Goal: Task Accomplishment & Management: Complete application form

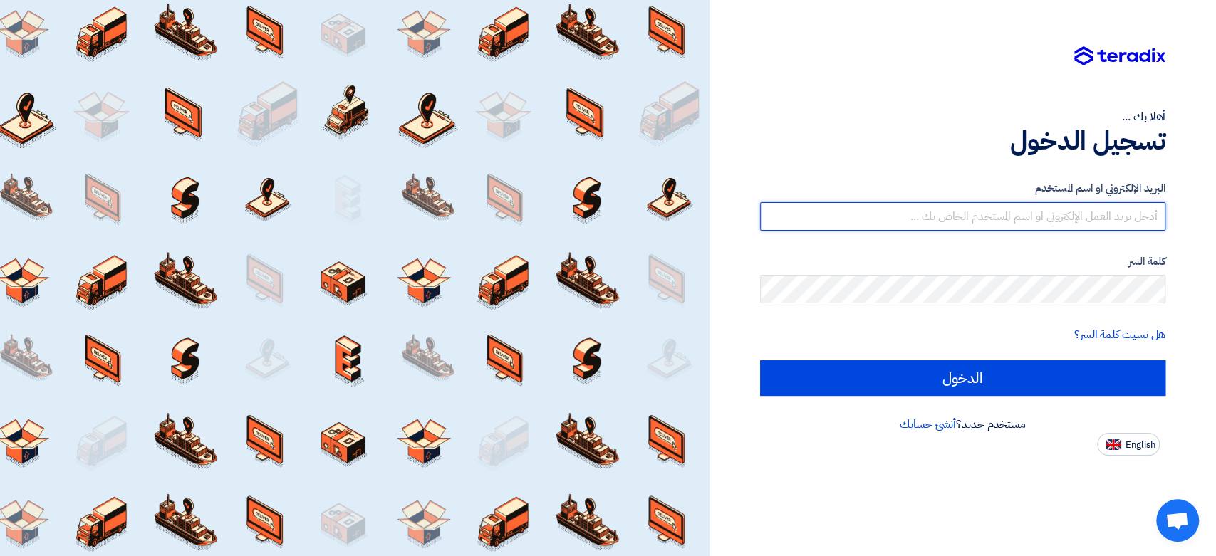
drag, startPoint x: 958, startPoint y: 218, endPoint x: 947, endPoint y: 225, distance: 12.8
click at [958, 218] on input "text" at bounding box center [962, 216] width 405 height 28
type input "[EMAIL_ADDRESS][DOMAIN_NAME]"
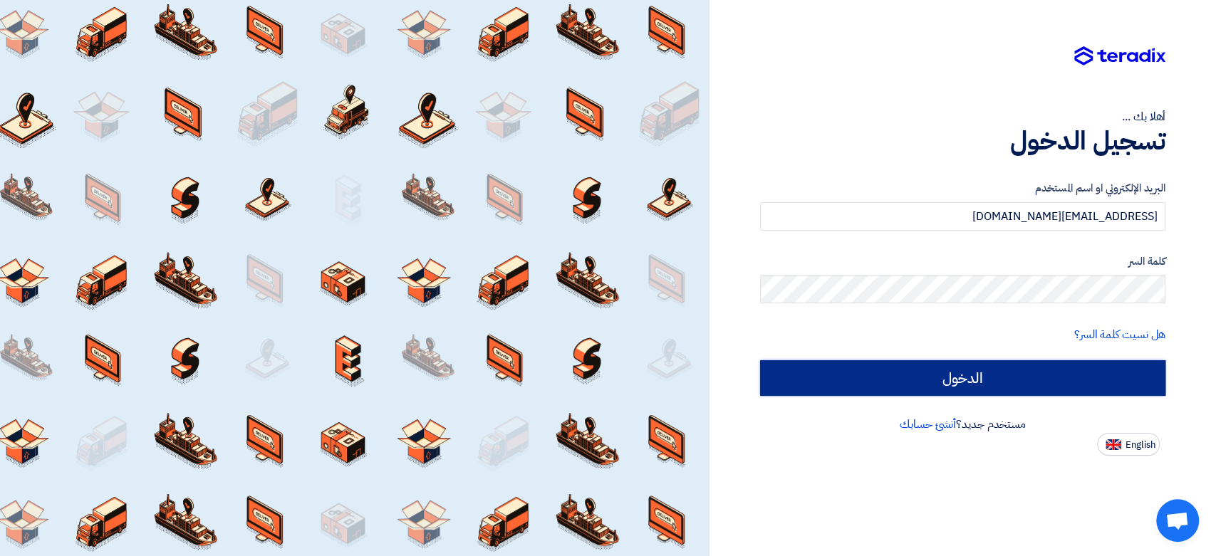
click at [1030, 382] on input "الدخول" at bounding box center [962, 379] width 405 height 36
type input "Sign in"
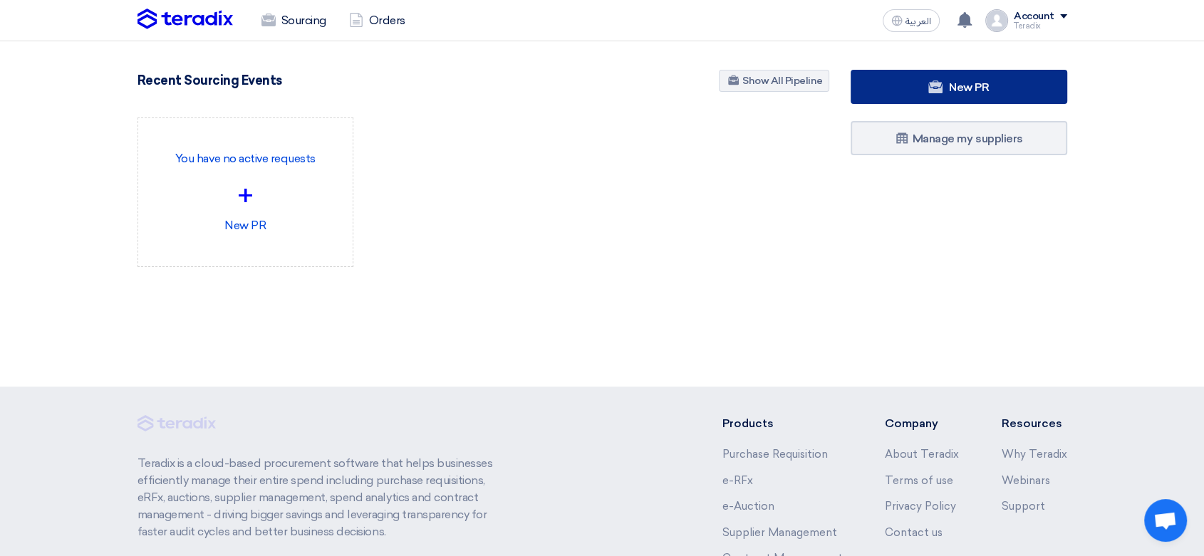
click at [876, 101] on link "New PR" at bounding box center [959, 87] width 217 height 34
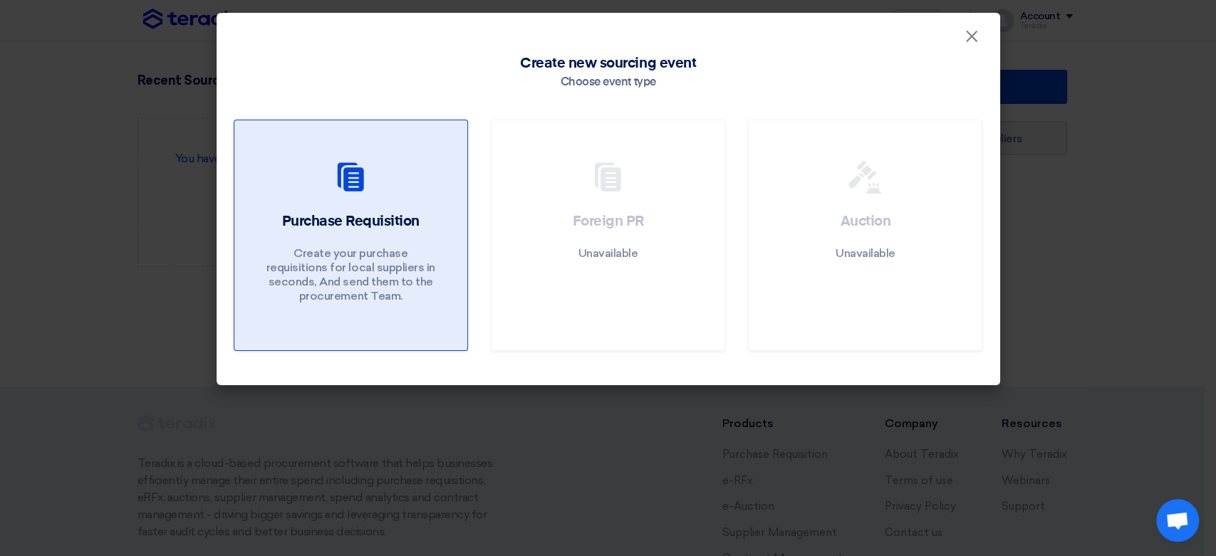
click at [392, 241] on div "Purchase Requisition Create your purchase requisitions for local suppliers in s…" at bounding box center [351, 261] width 199 height 99
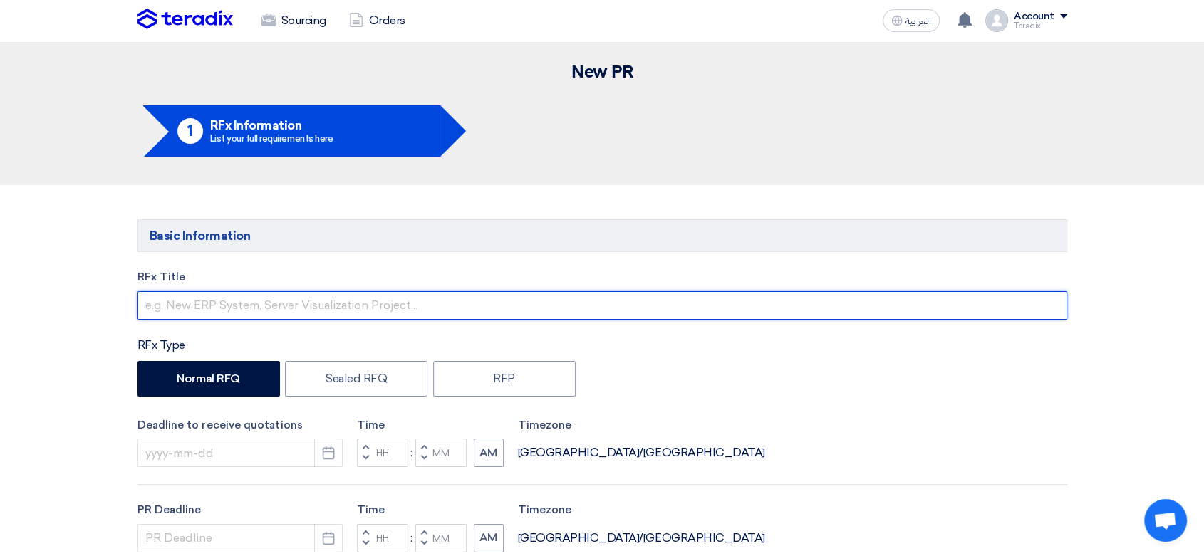
click at [298, 301] on input "text" at bounding box center [603, 305] width 930 height 28
paste input "Office Supplies"
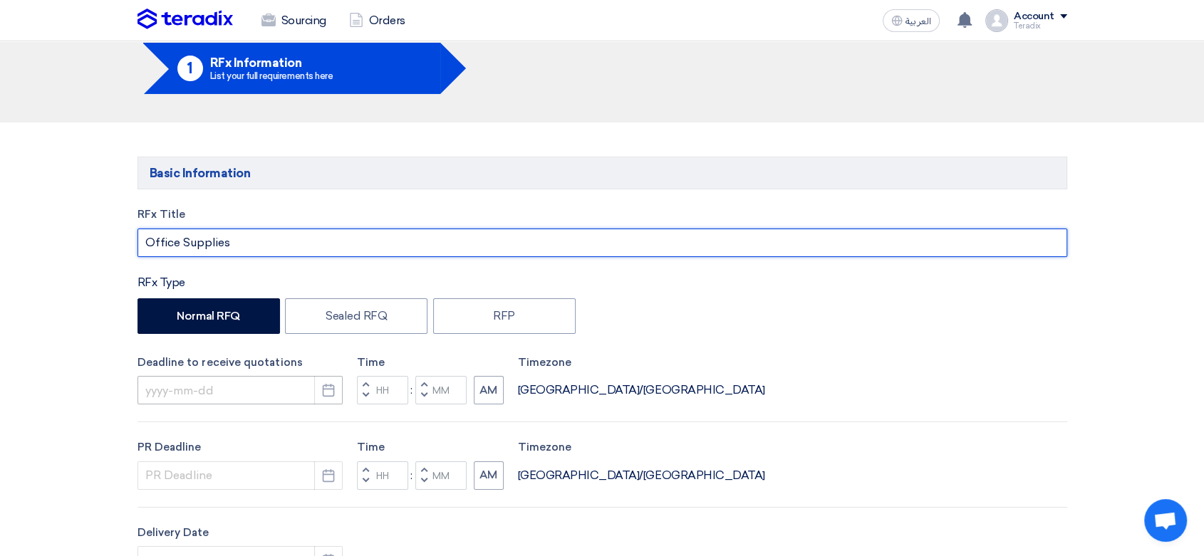
scroll to position [158, 0]
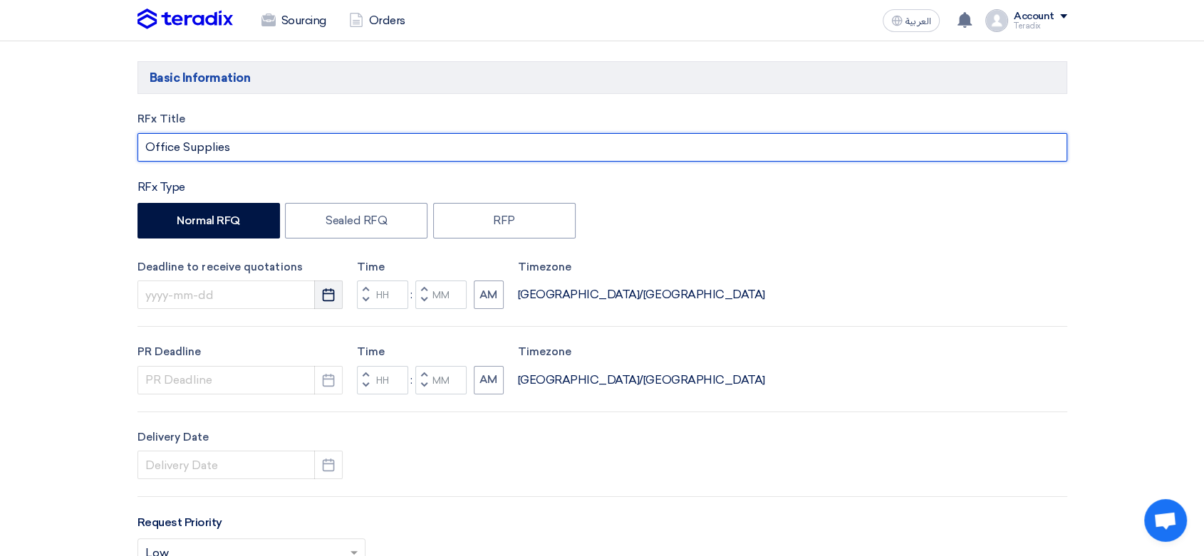
type input "Office Supplies"
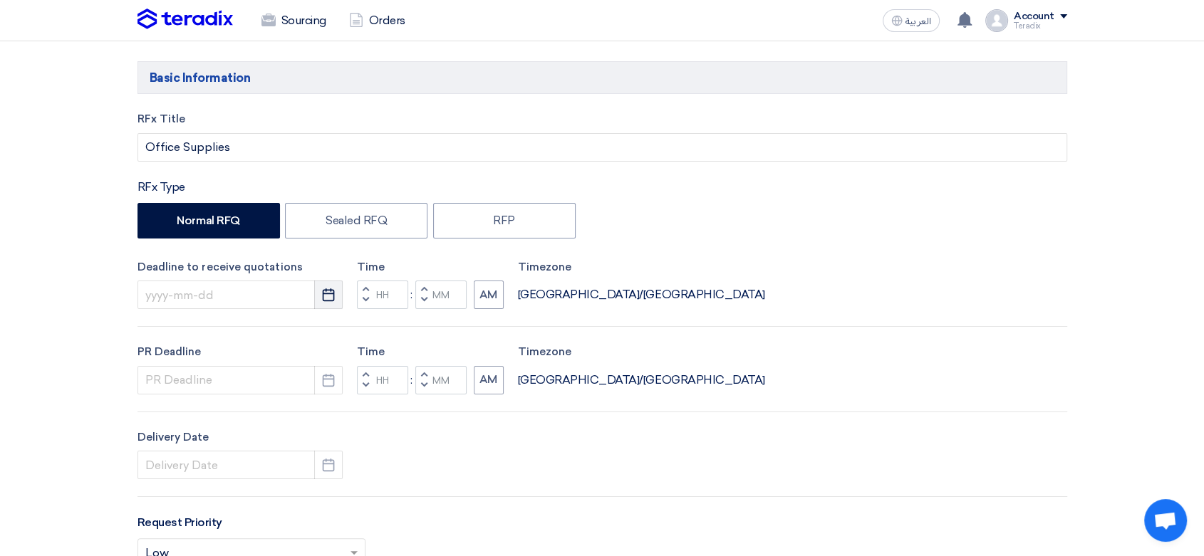
click at [318, 290] on button "Pick a date" at bounding box center [328, 295] width 28 height 28
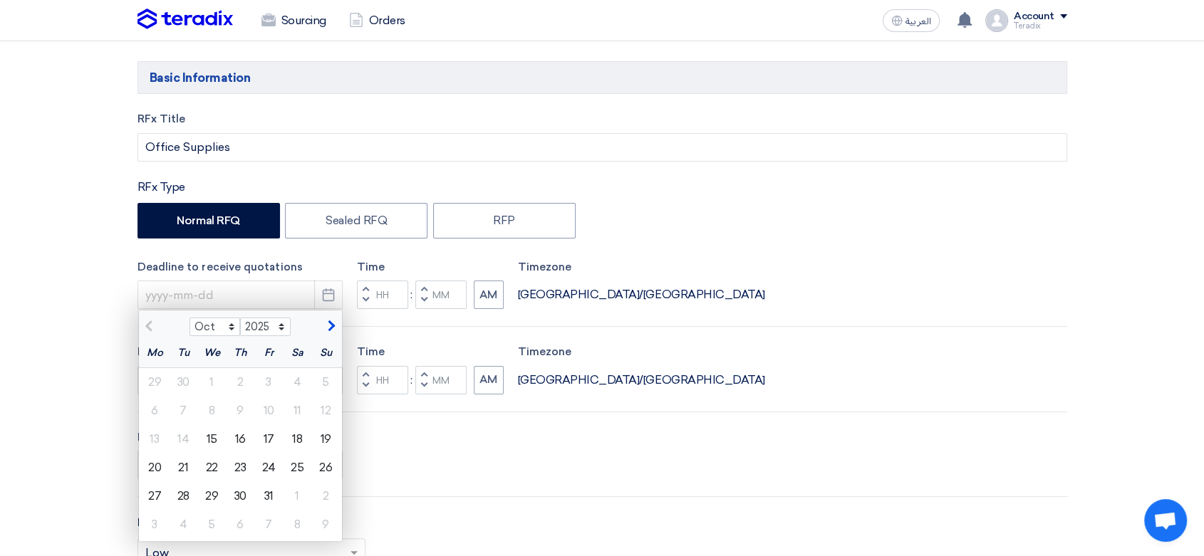
click at [341, 440] on div "13 14 15 16 17 18 19" at bounding box center [240, 439] width 203 height 28
click at [331, 441] on div "19" at bounding box center [325, 439] width 28 height 28
type input "[DATE]"
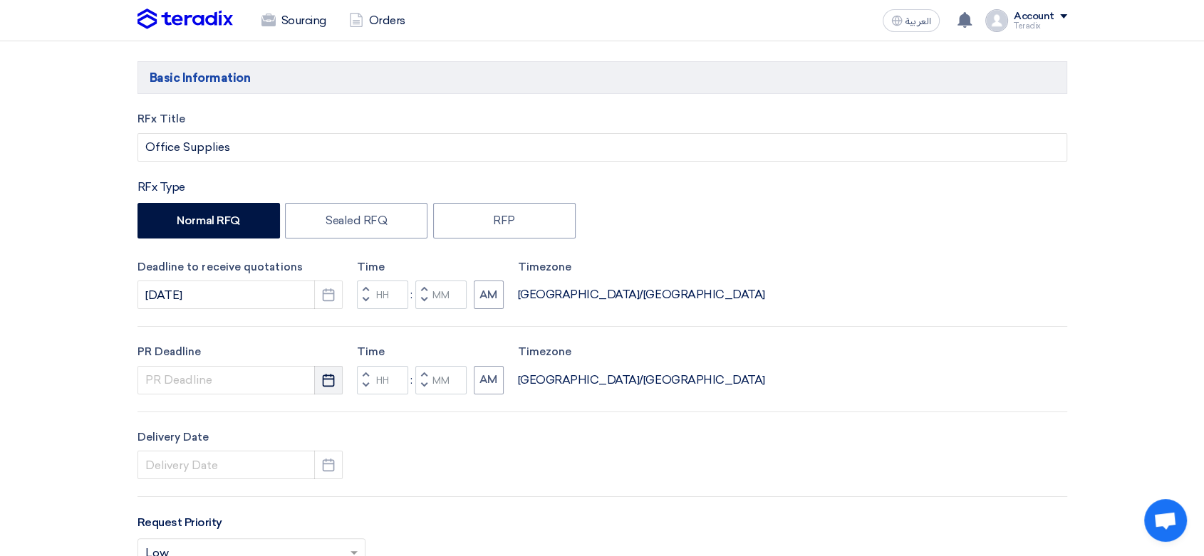
click at [338, 384] on button "Pick a date" at bounding box center [328, 380] width 28 height 28
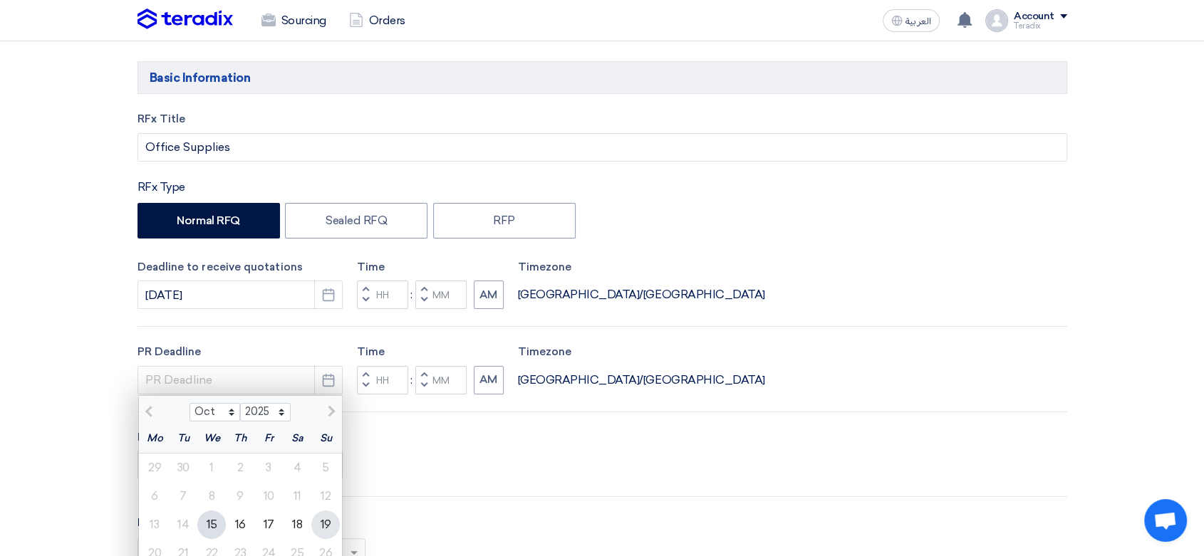
click at [332, 529] on div "19" at bounding box center [325, 525] width 28 height 28
type input "[DATE]"
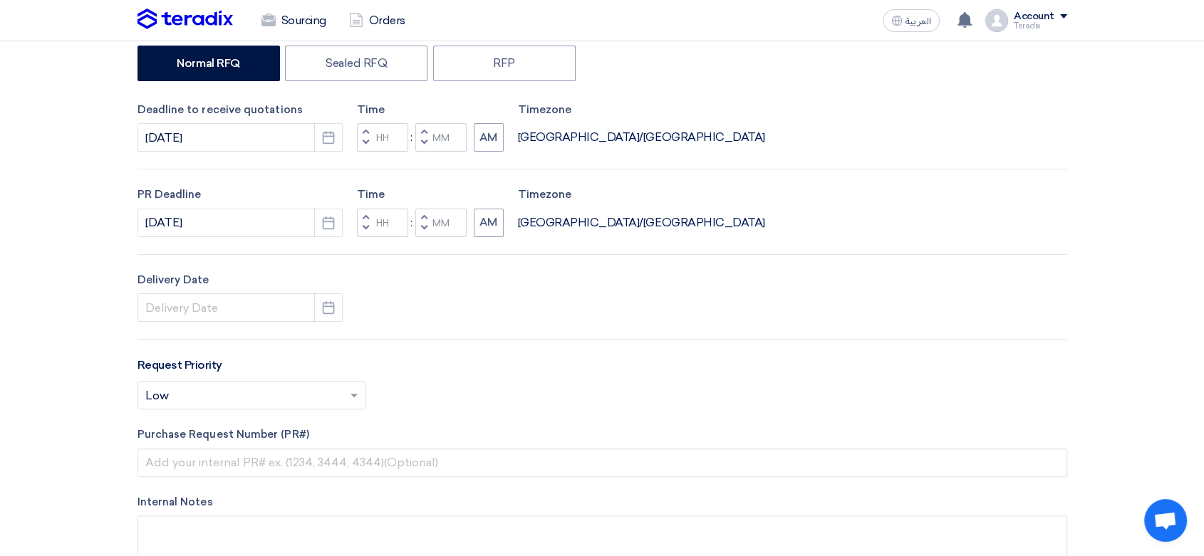
scroll to position [316, 0]
click at [329, 298] on button "Pick a date" at bounding box center [328, 307] width 28 height 28
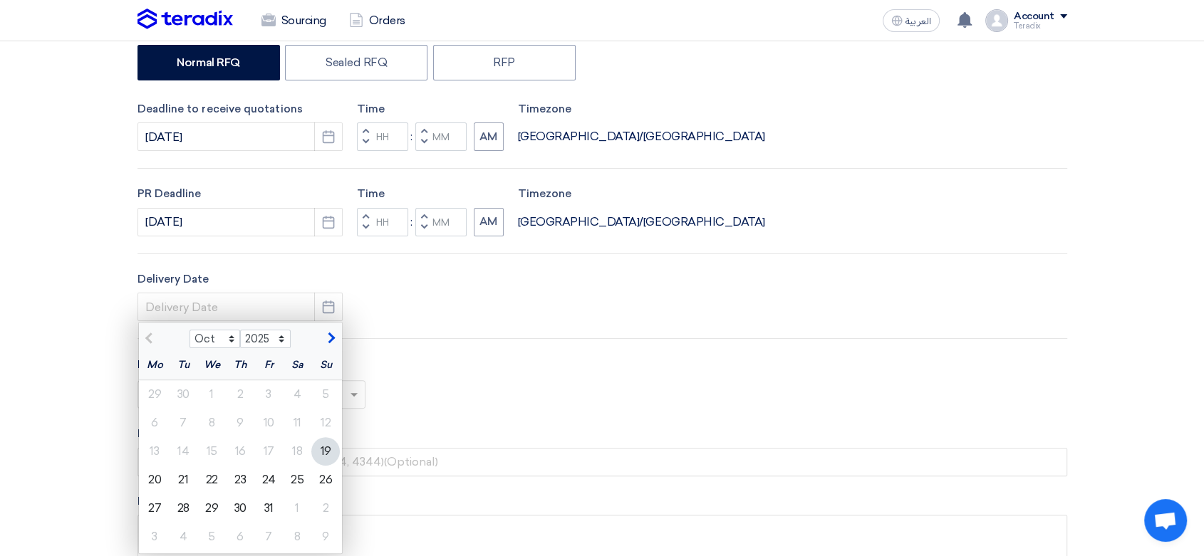
click at [323, 456] on div "19" at bounding box center [325, 451] width 28 height 28
type input "[DATE]"
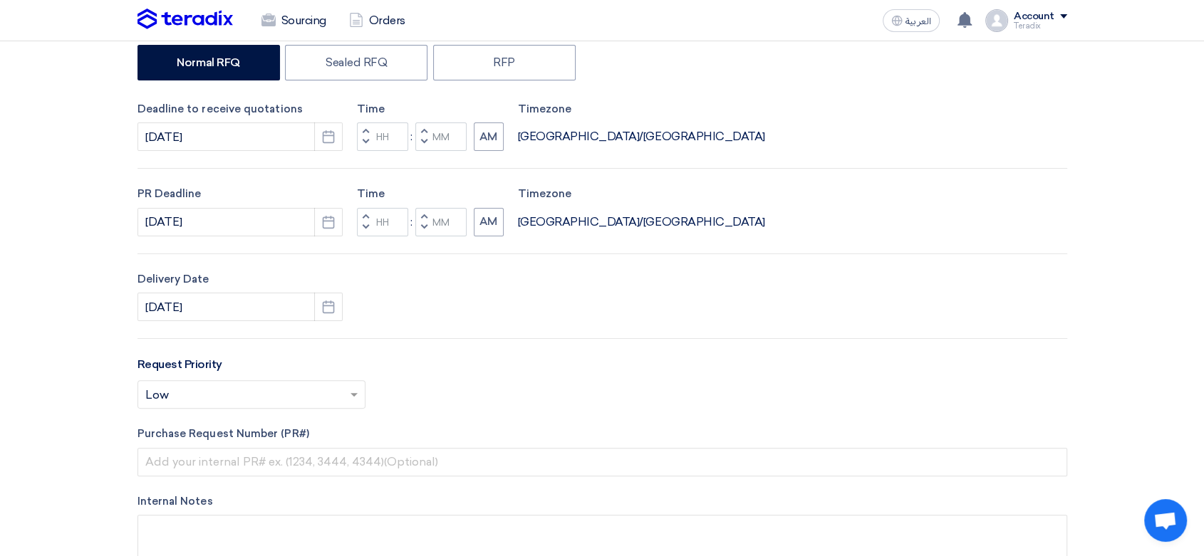
click at [420, 147] on button "Decrement minutes" at bounding box center [423, 143] width 17 height 18
type input "11"
type input "59"
click at [432, 234] on input "Minutes" at bounding box center [440, 222] width 51 height 28
click at [420, 229] on button "Decrement minutes" at bounding box center [423, 228] width 17 height 18
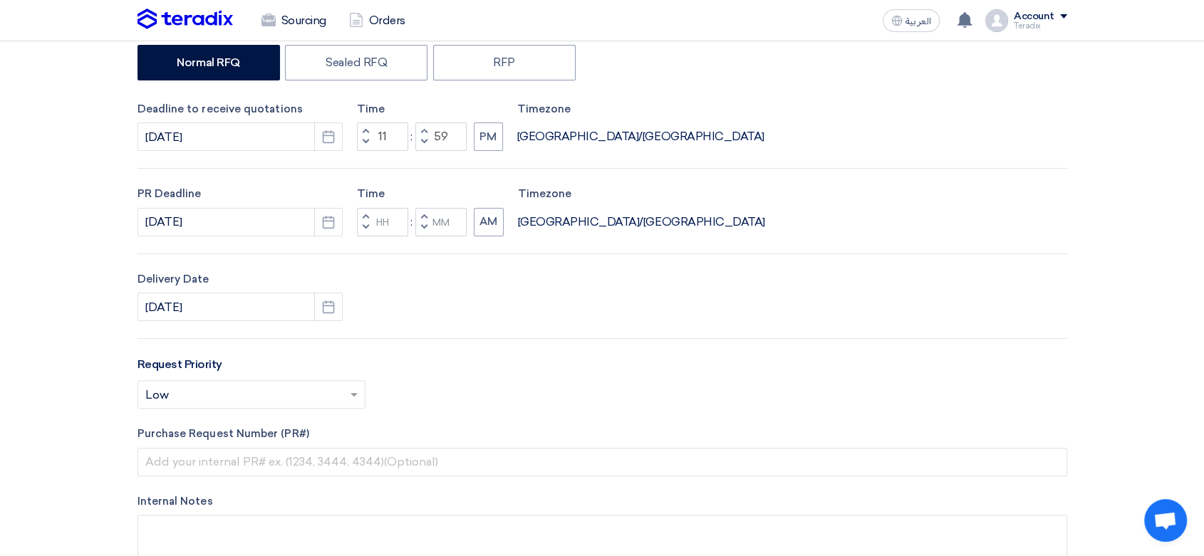
type input "11"
type input "59"
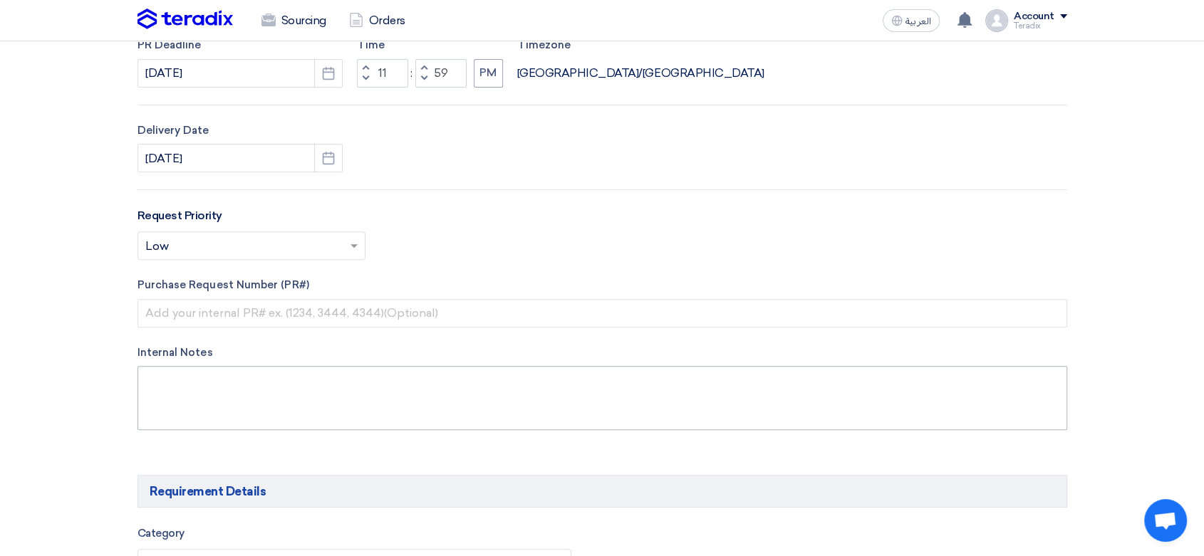
scroll to position [475, 0]
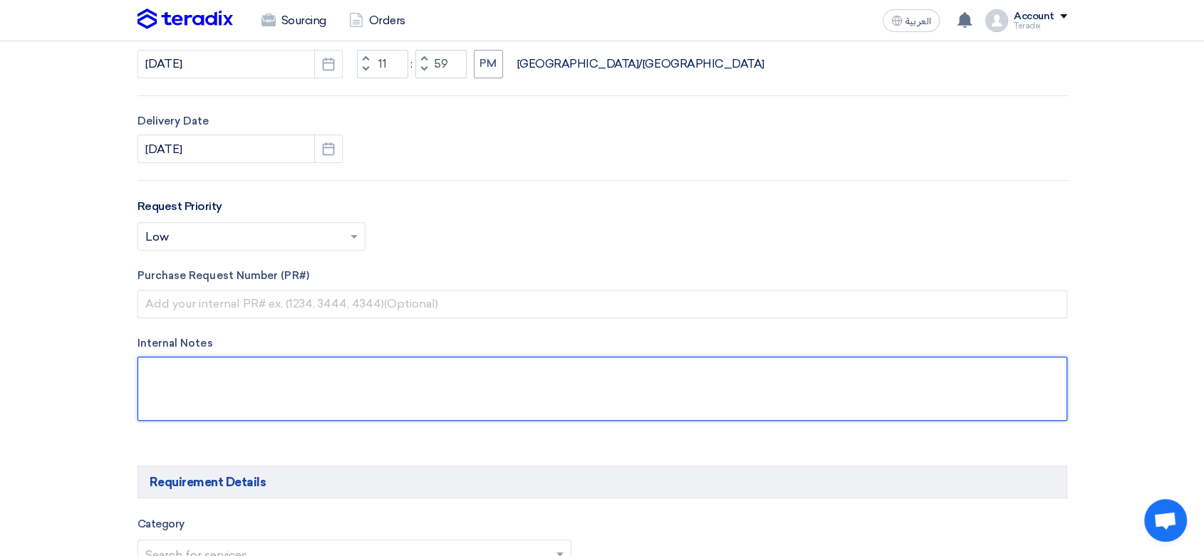
click at [346, 381] on textarea at bounding box center [603, 389] width 930 height 64
paste textarea "[PERSON_NAME]"
paste textarea "Procurement Coordinator"
paste textarea "Middle East Fiber Cable Manufacturing Co"
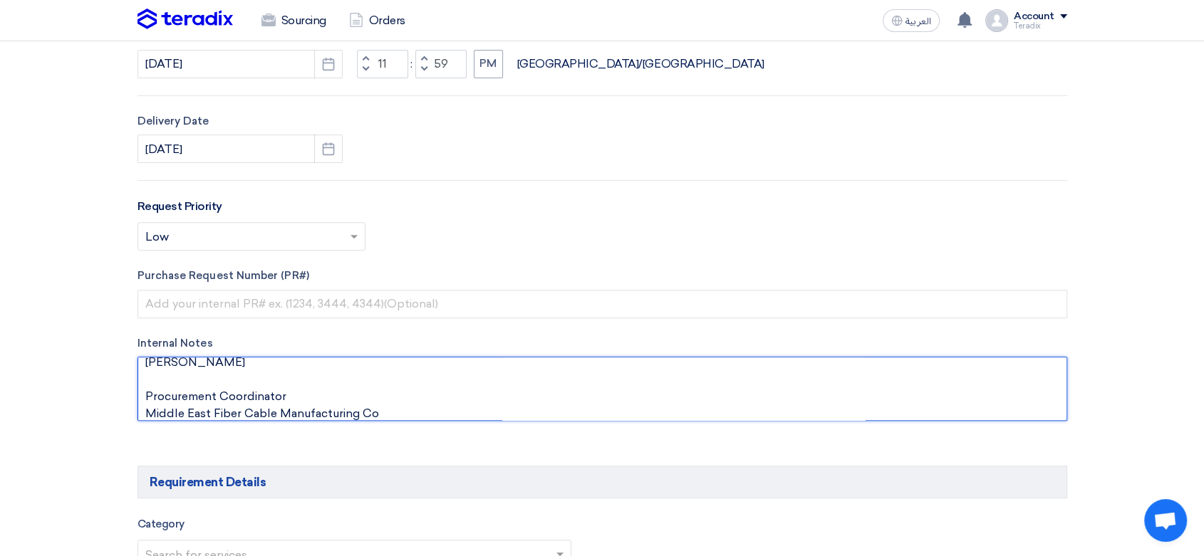
click at [335, 393] on textarea at bounding box center [603, 389] width 930 height 64
paste textarea "[EMAIL_ADDRESS][DOMAIN_NAME] (work) [PHONE_NUMBER]"
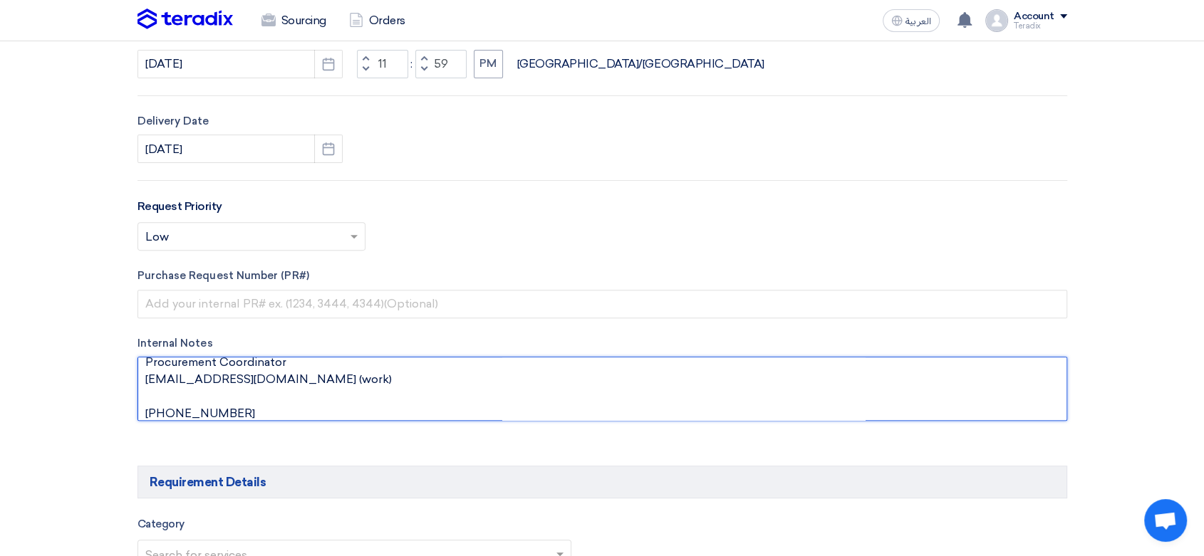
click at [265, 383] on textarea at bounding box center [603, 389] width 930 height 64
click at [255, 383] on textarea at bounding box center [603, 389] width 930 height 64
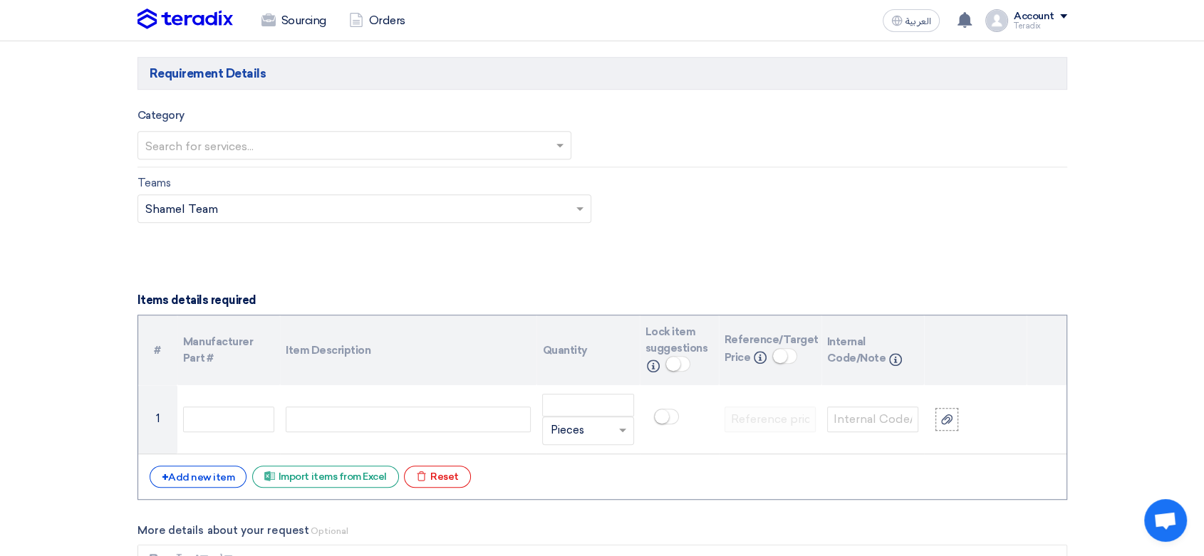
scroll to position [792, 0]
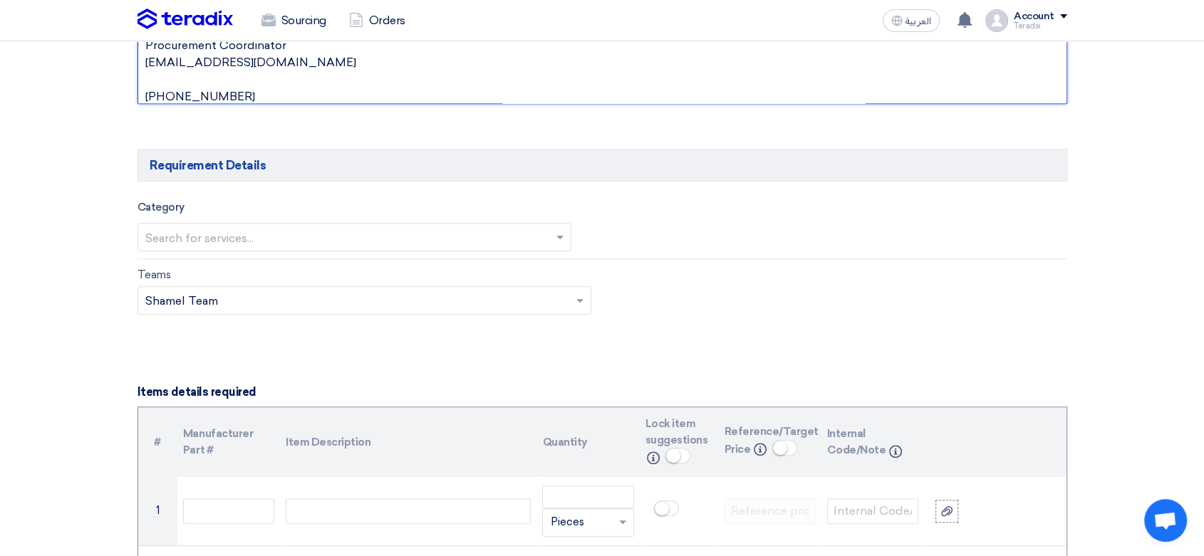
type textarea "[PERSON_NAME] Procurement Coordinator [EMAIL_ADDRESS][DOMAIN_NAME] [PHONE_NUMBE…"
click at [321, 242] on input "text" at bounding box center [347, 239] width 405 height 24
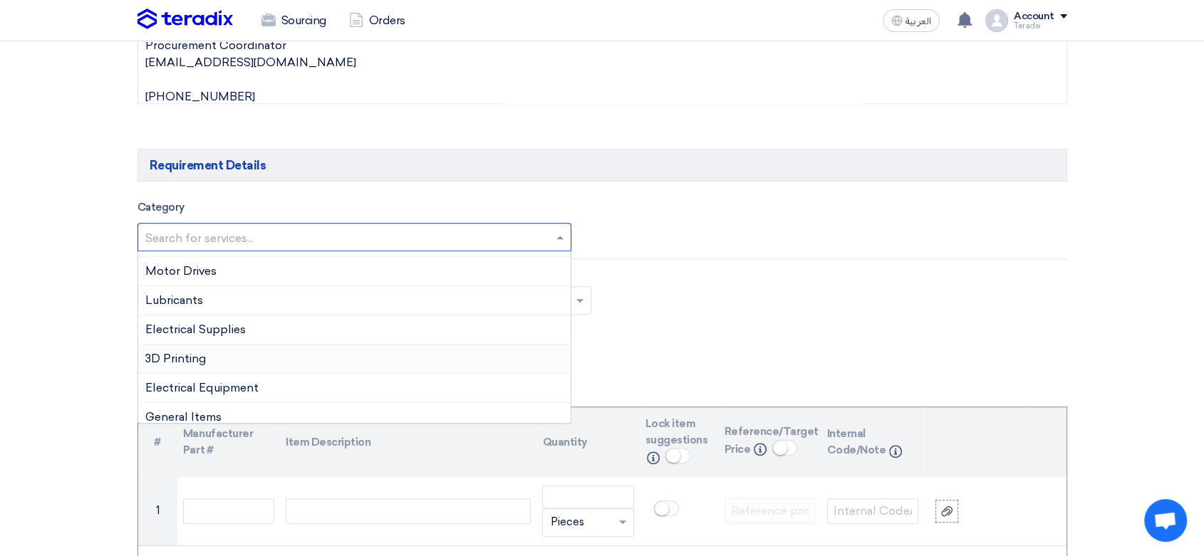
scroll to position [323, 0]
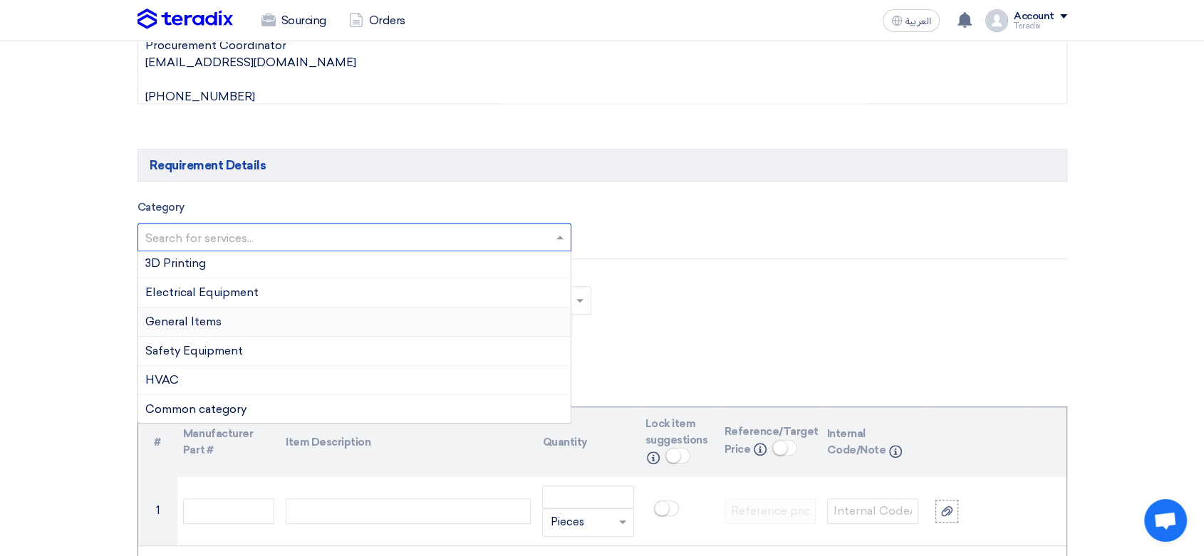
click at [259, 327] on div "General Items" at bounding box center [354, 322] width 433 height 29
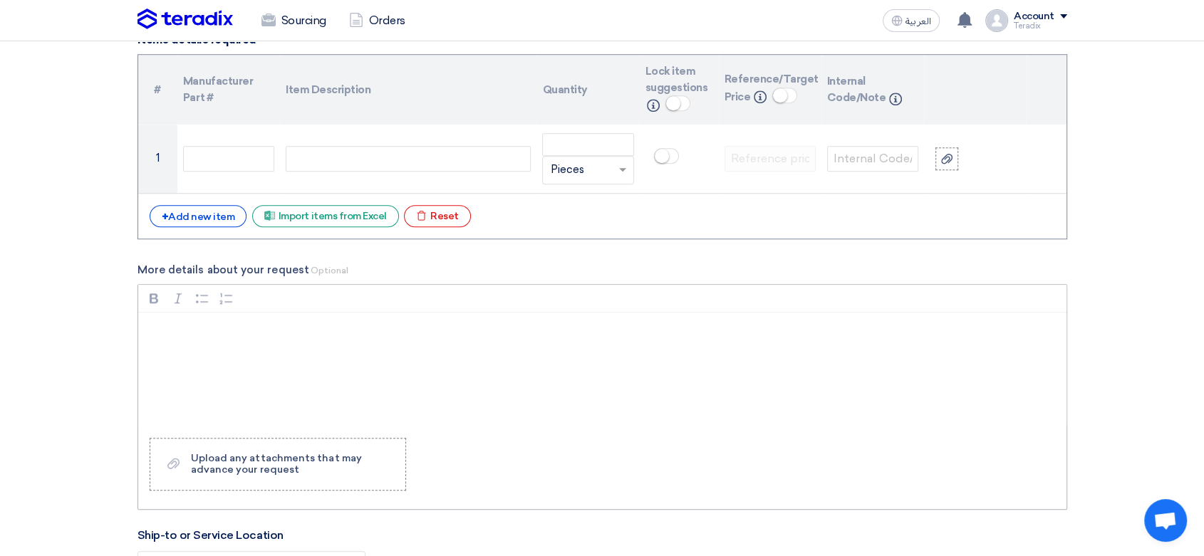
scroll to position [1187, 0]
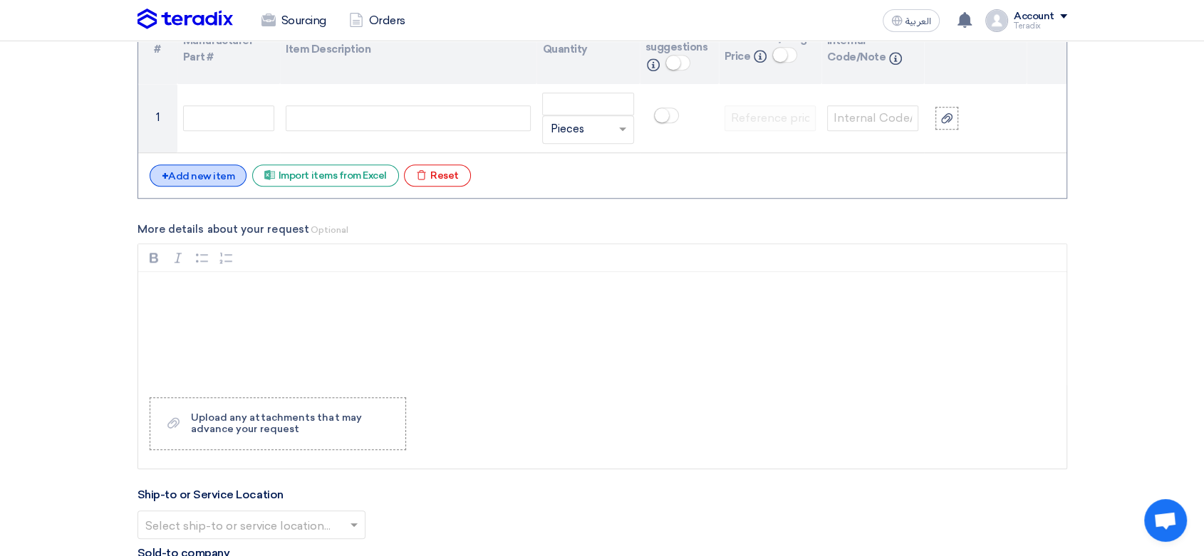
click at [218, 167] on div "+ Add new item" at bounding box center [199, 176] width 98 height 22
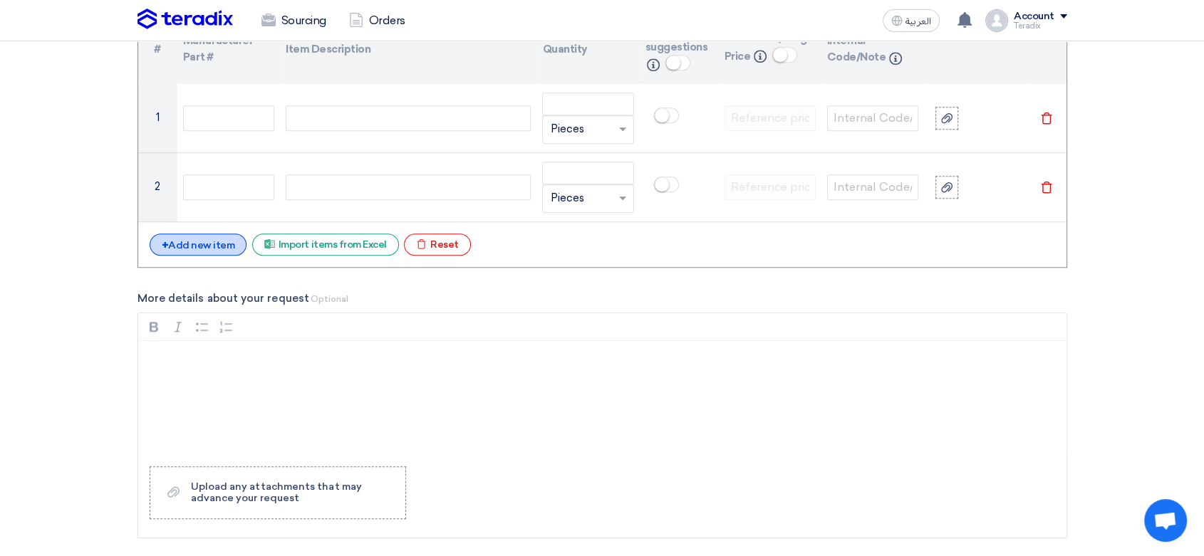
click at [205, 249] on div "+ Add new item" at bounding box center [199, 245] width 98 height 22
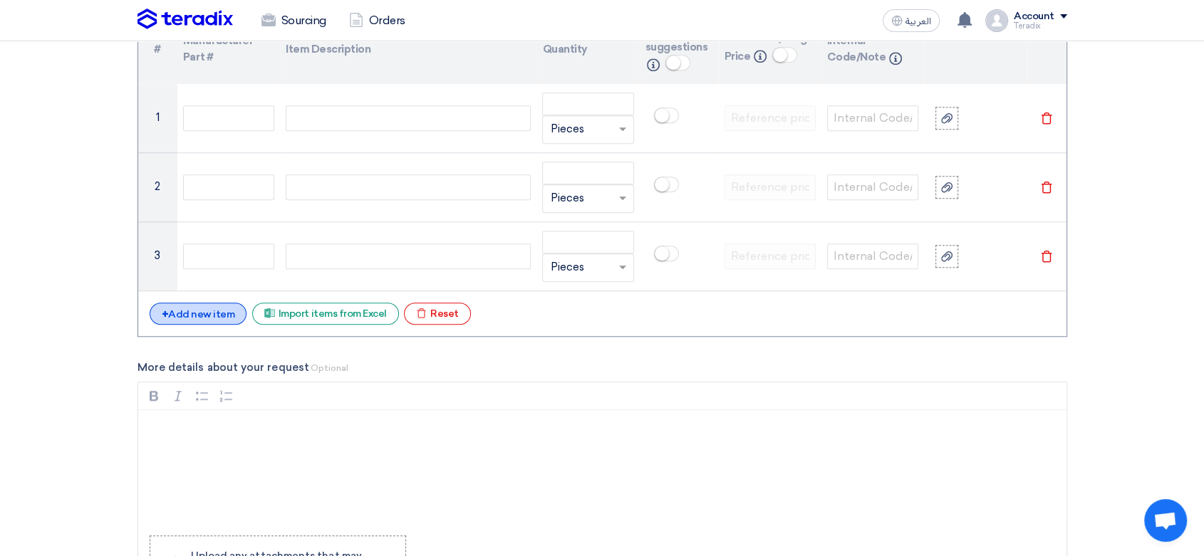
click at [222, 321] on div "+ Add new item" at bounding box center [199, 314] width 98 height 22
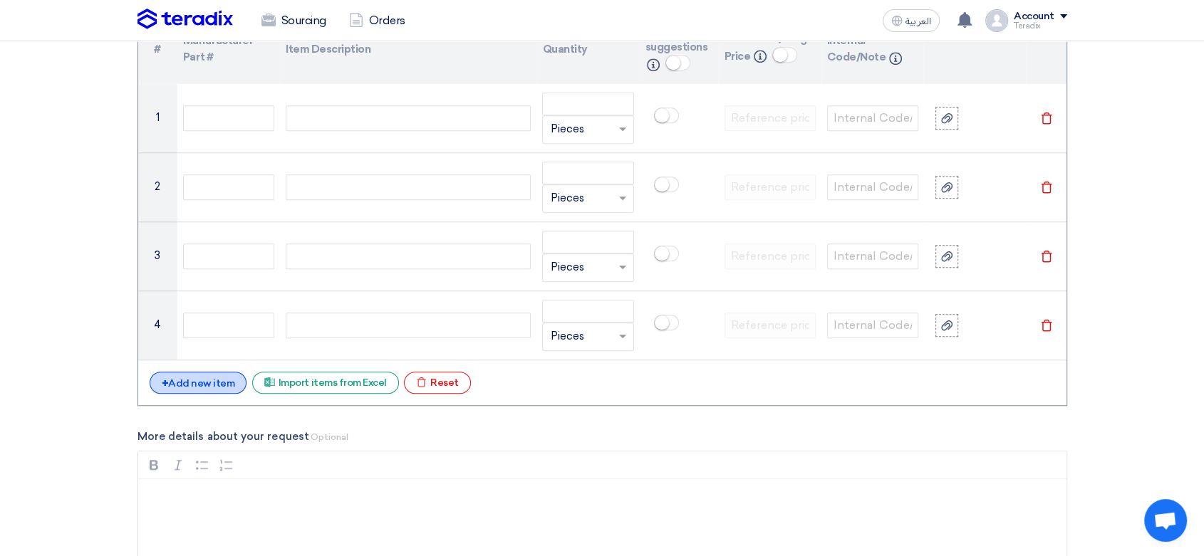
click at [230, 391] on div "+ Add new item" at bounding box center [199, 383] width 98 height 22
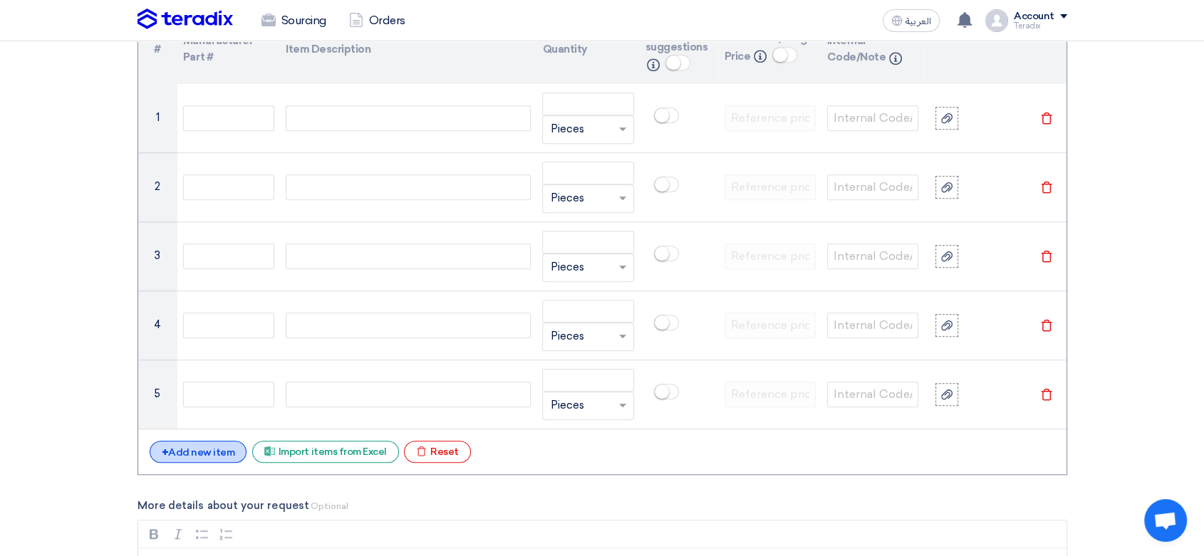
click at [202, 443] on div "+ Add new item" at bounding box center [199, 452] width 98 height 22
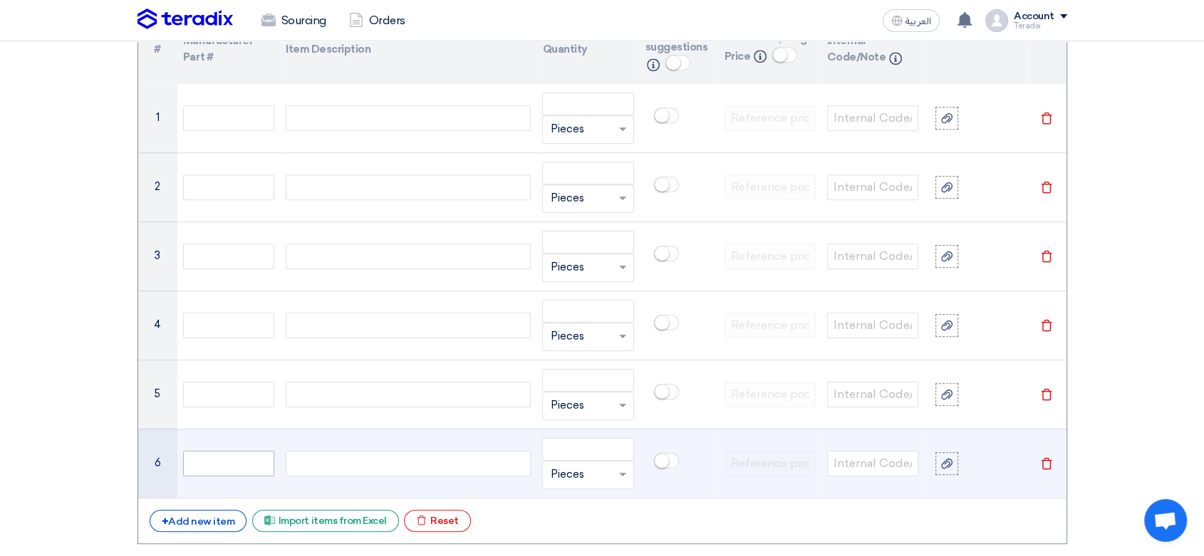
scroll to position [1266, 0]
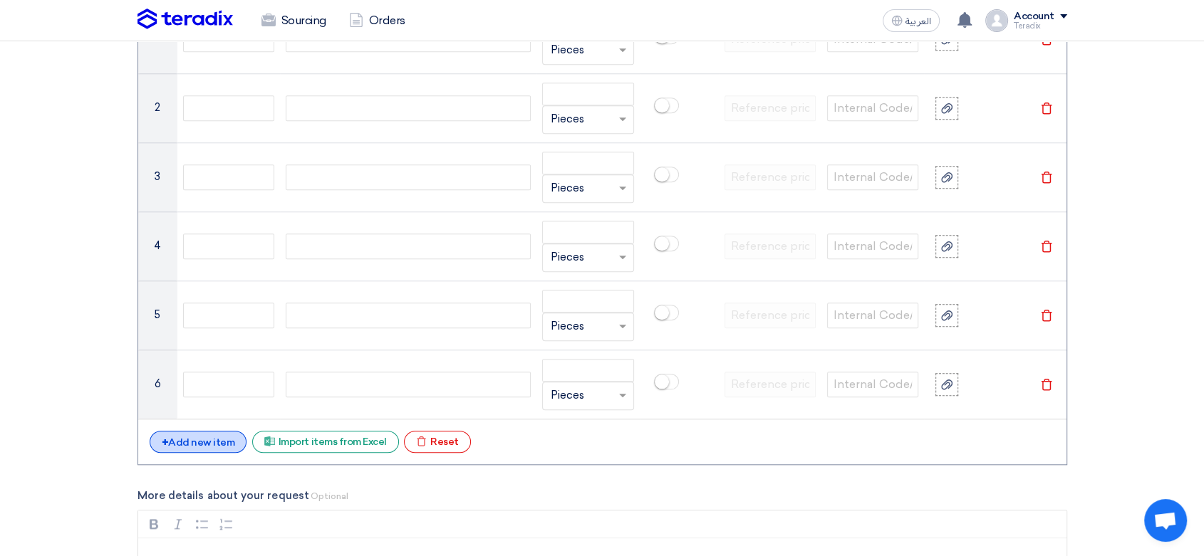
click at [202, 449] on div "+ Add new item" at bounding box center [199, 442] width 98 height 22
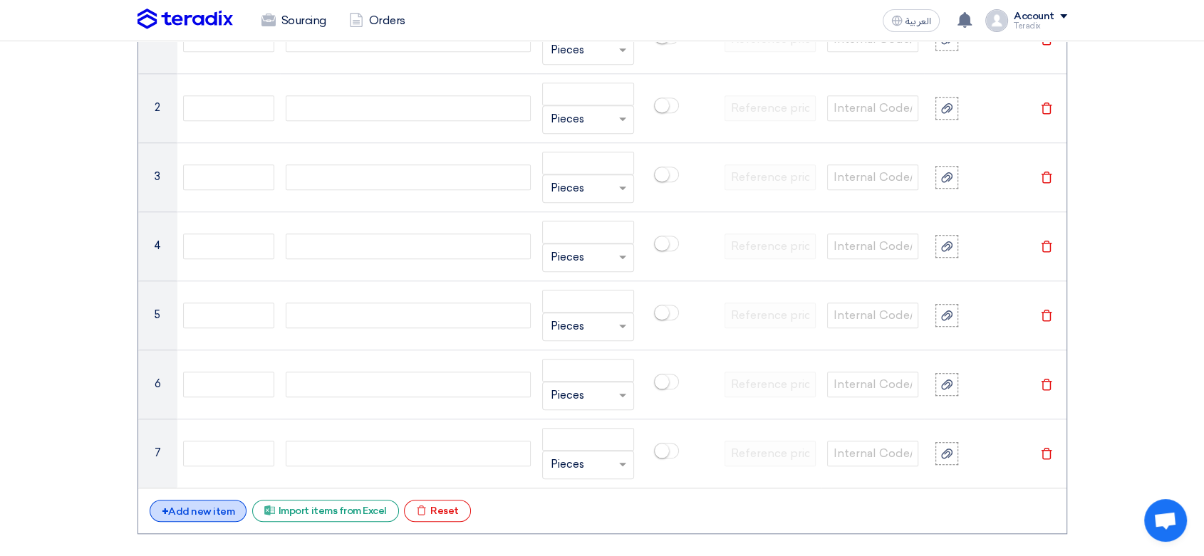
click at [222, 509] on div "+ Add new item" at bounding box center [199, 511] width 98 height 22
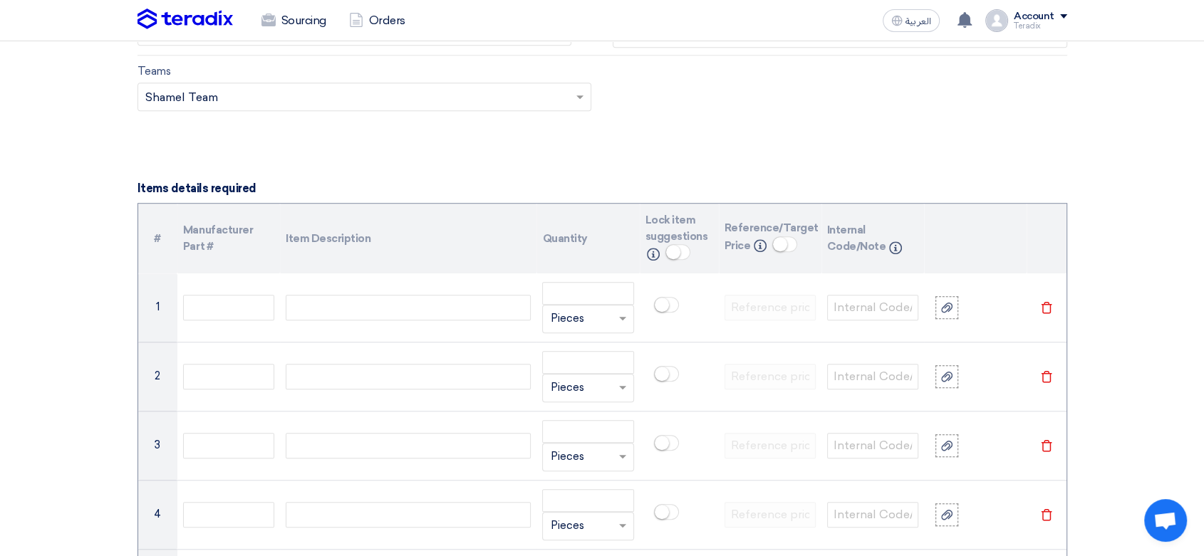
scroll to position [950, 0]
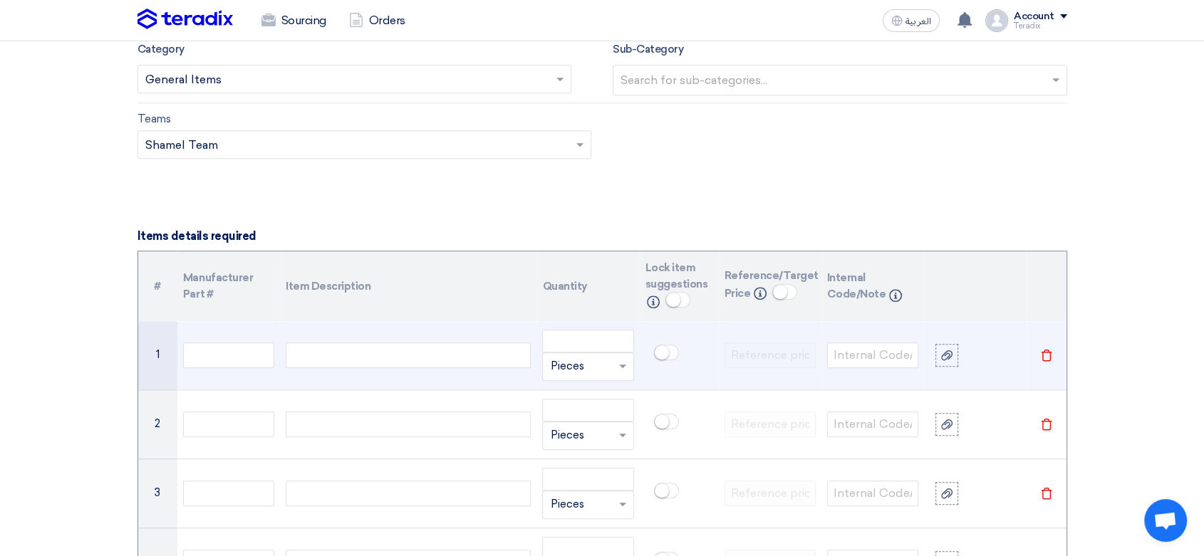
click at [387, 365] on div at bounding box center [408, 356] width 245 height 26
paste div
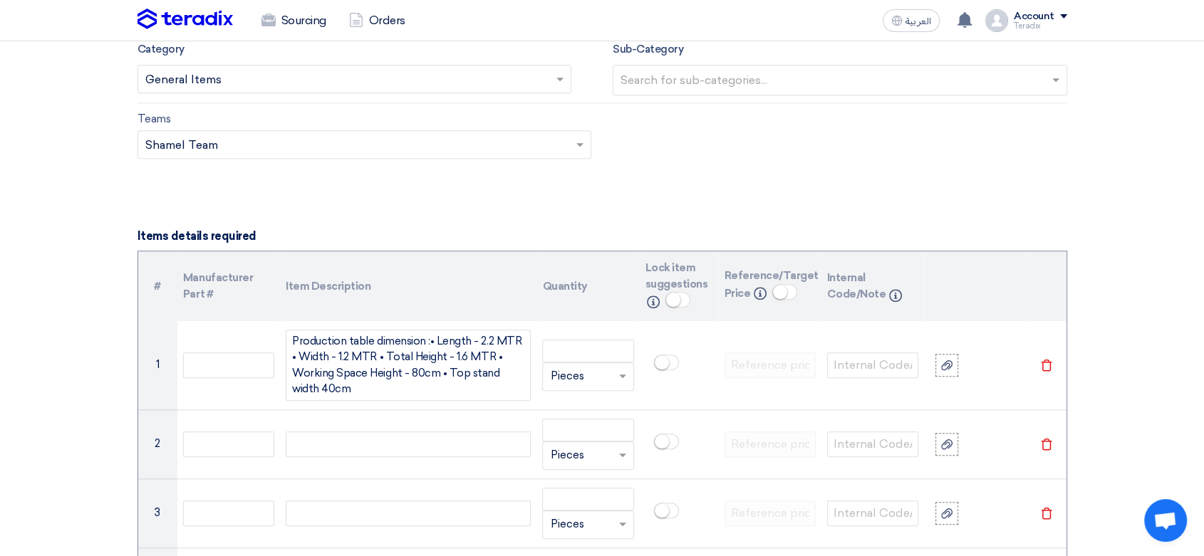
scroll to position [937, 0]
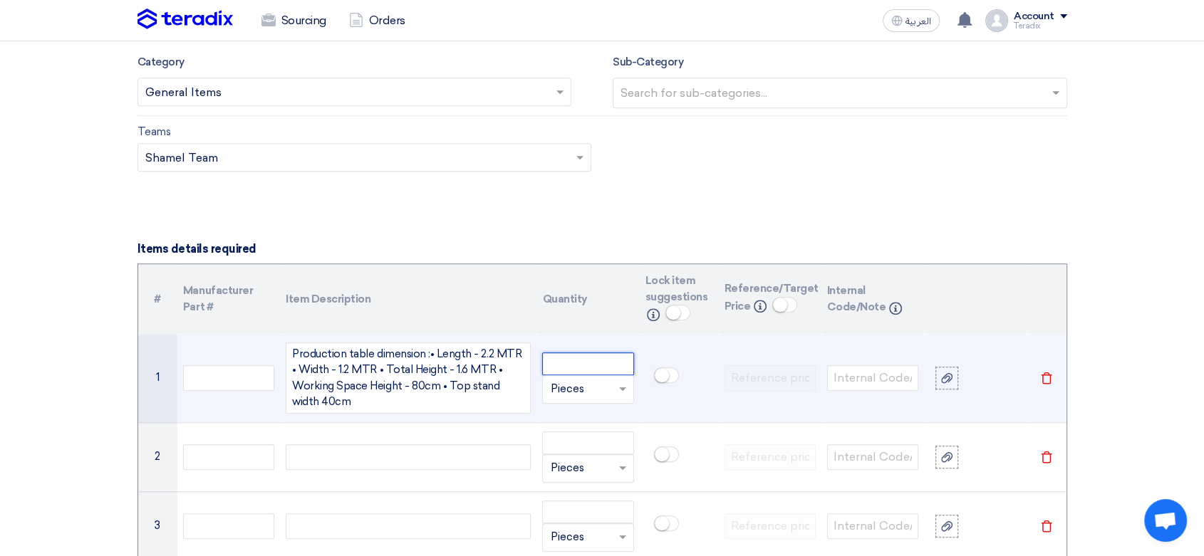
click at [563, 361] on input "number" at bounding box center [587, 364] width 91 height 23
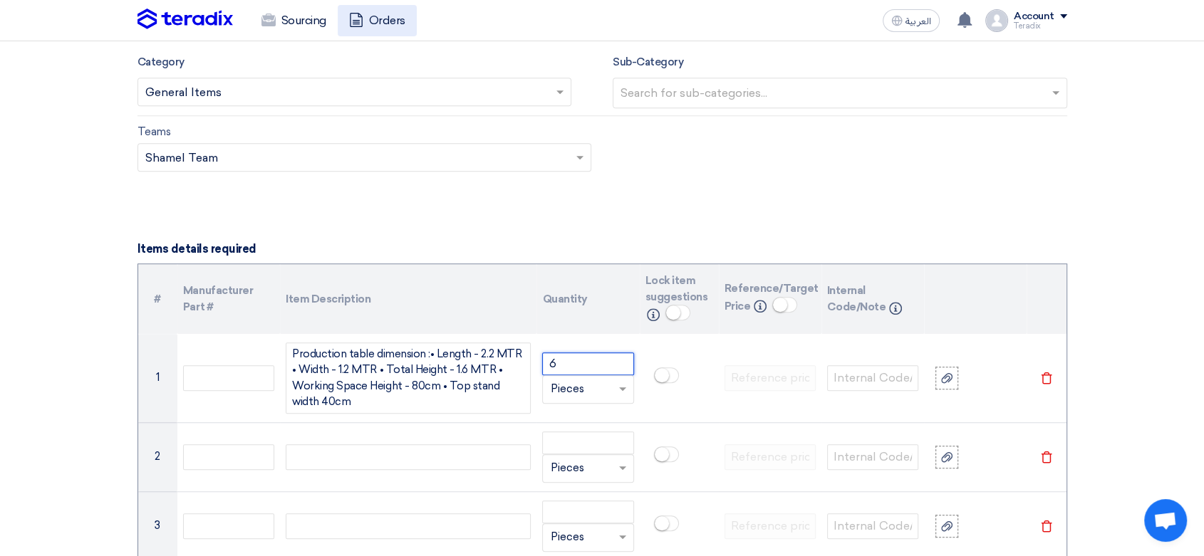
type input "6"
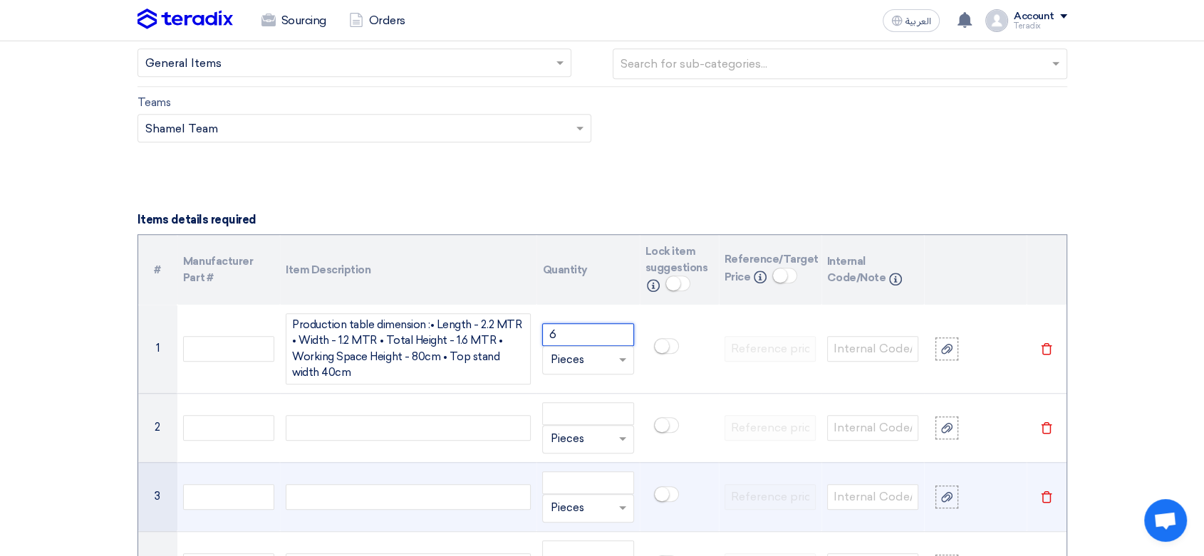
scroll to position [1016, 0]
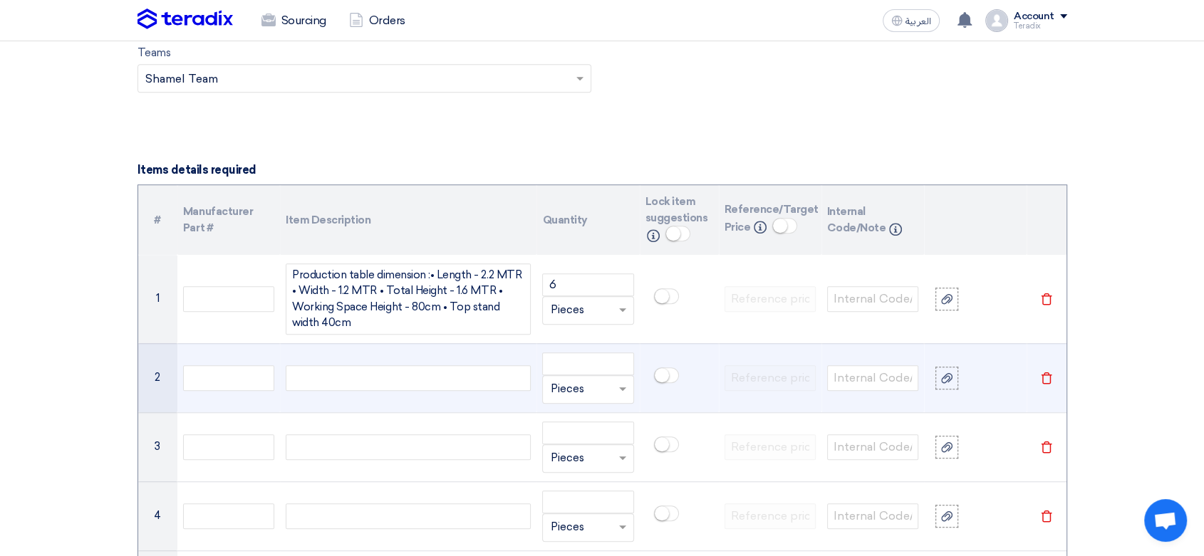
click at [439, 380] on div at bounding box center [408, 379] width 245 height 26
paste div
click at [575, 366] on input "number" at bounding box center [587, 364] width 91 height 23
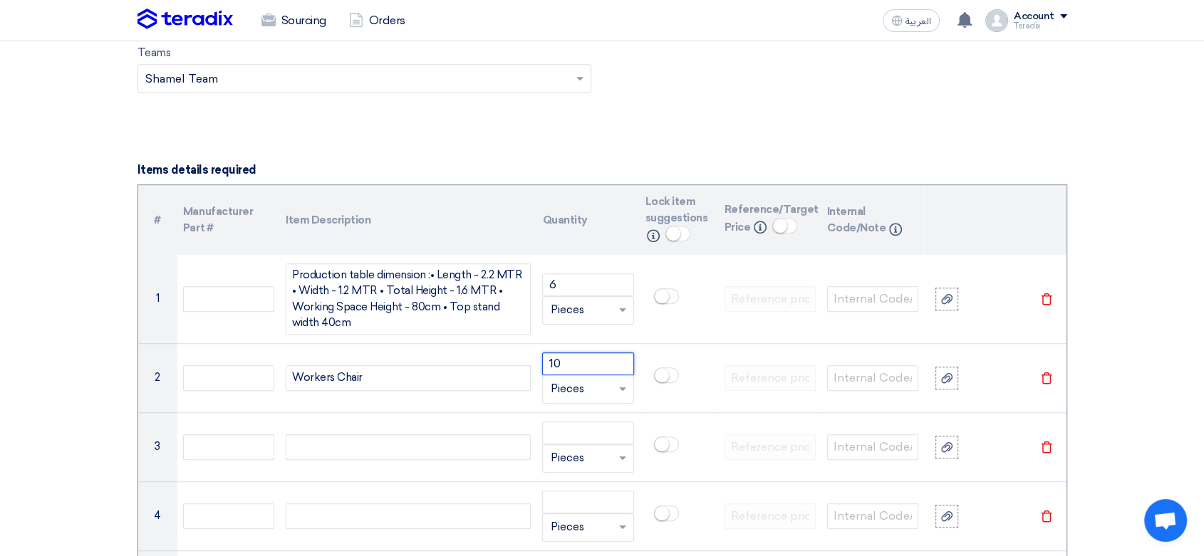
type input "10"
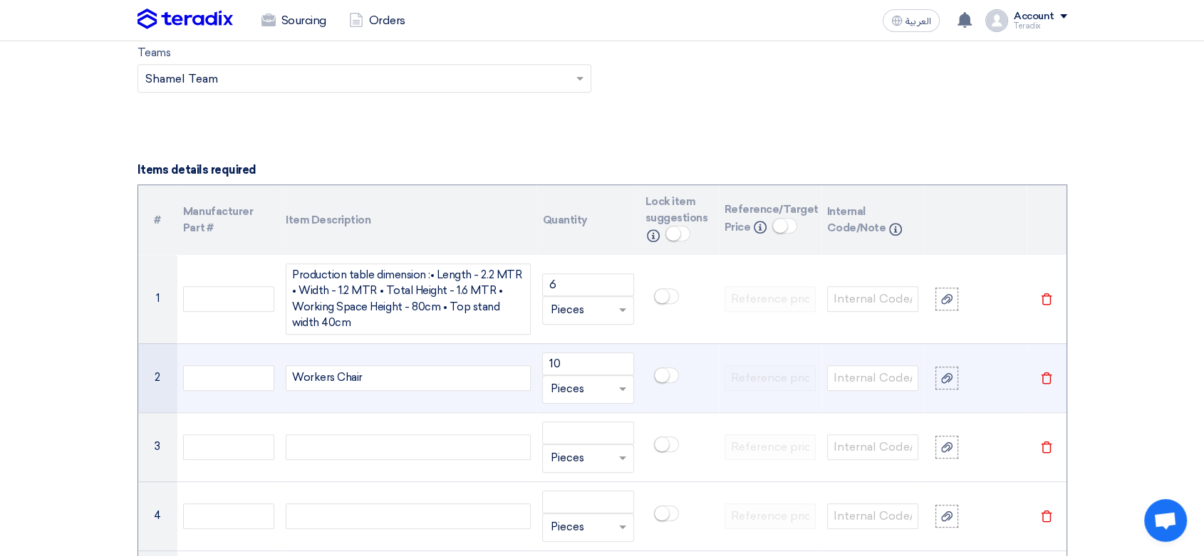
click at [432, 380] on div "Workers Chair" at bounding box center [408, 379] width 245 height 26
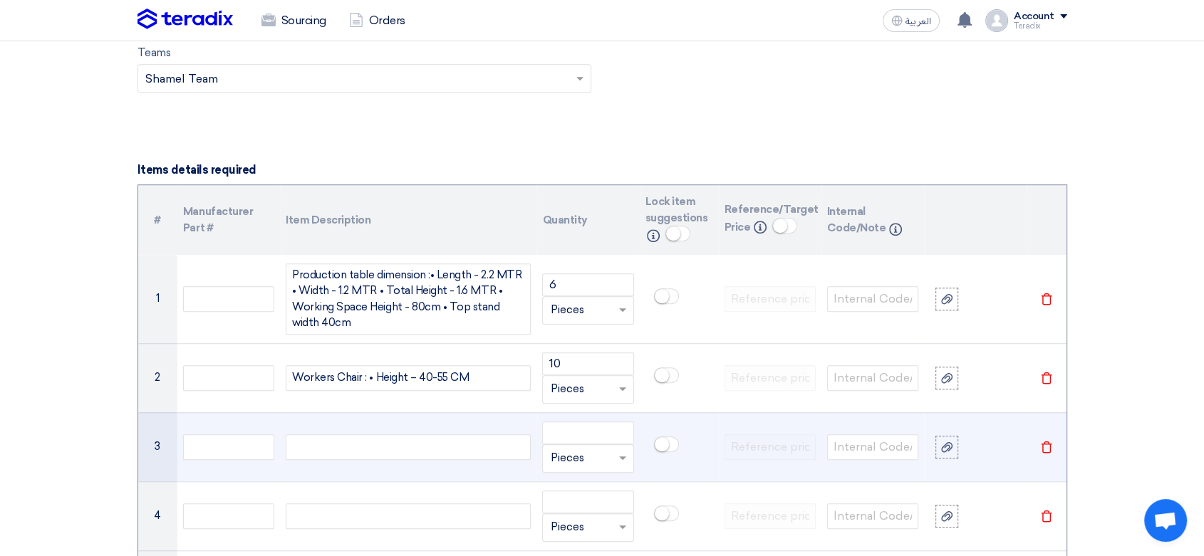
click at [359, 448] on div at bounding box center [408, 448] width 245 height 26
paste div
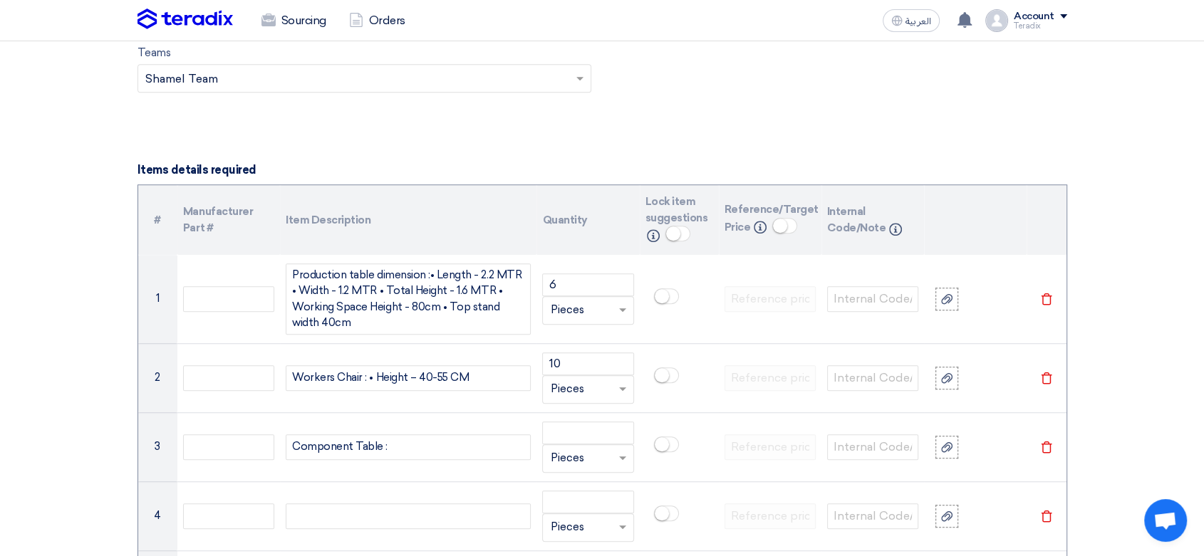
scroll to position [1003, 0]
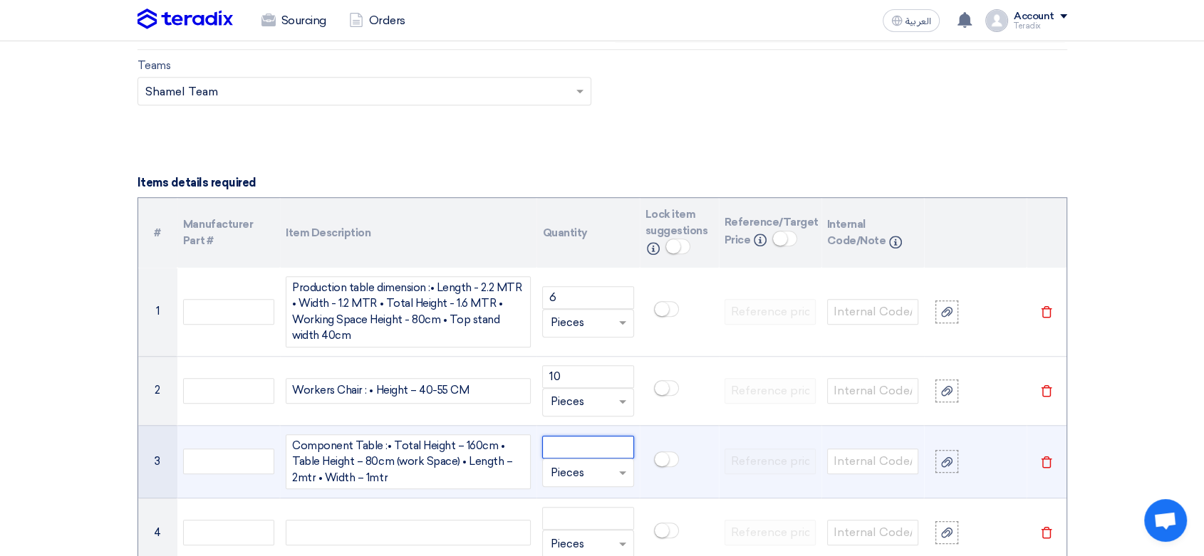
click at [608, 449] on input "number" at bounding box center [587, 447] width 91 height 23
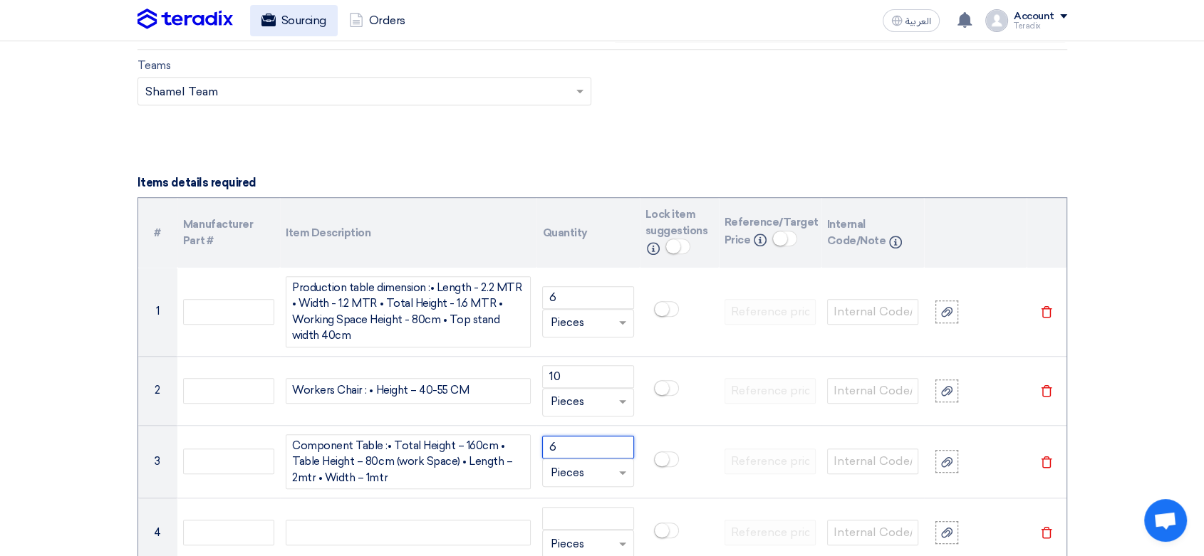
type input "6"
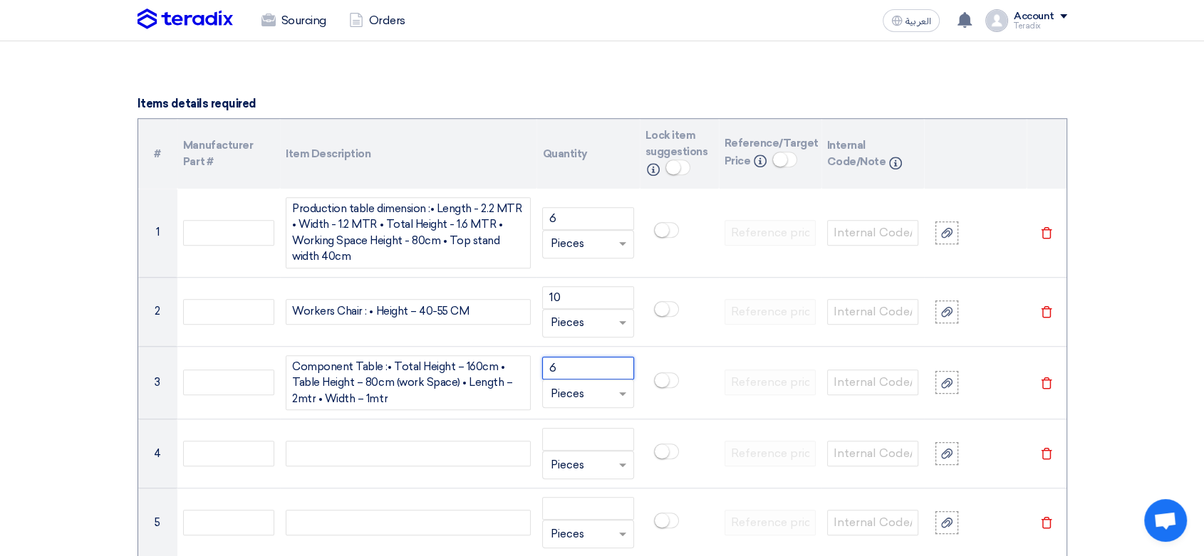
scroll to position [1241, 0]
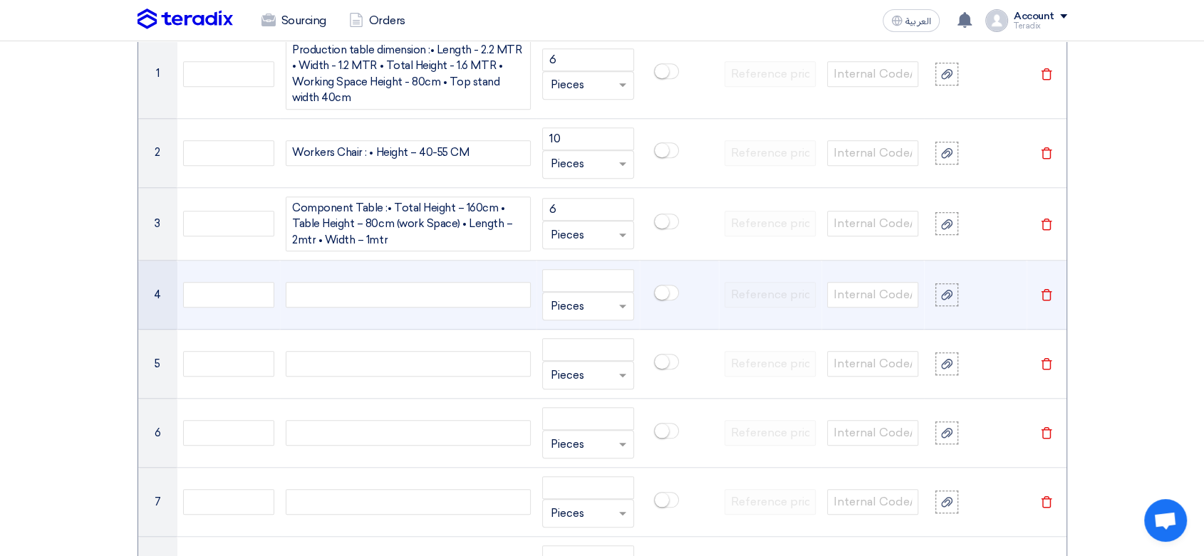
click at [445, 296] on div at bounding box center [408, 295] width 245 height 26
paste div
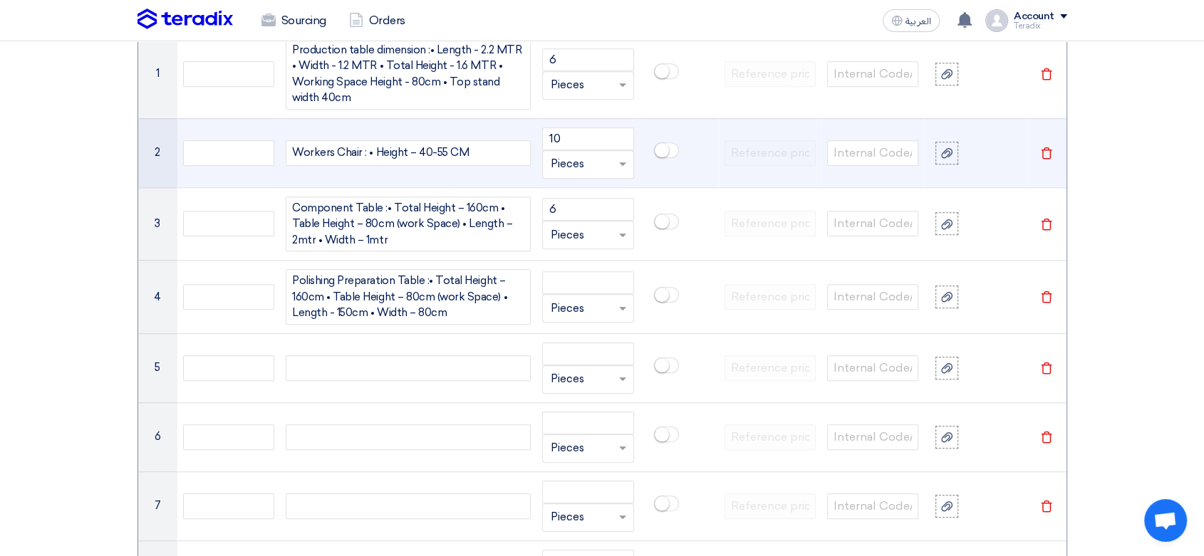
scroll to position [1228, 0]
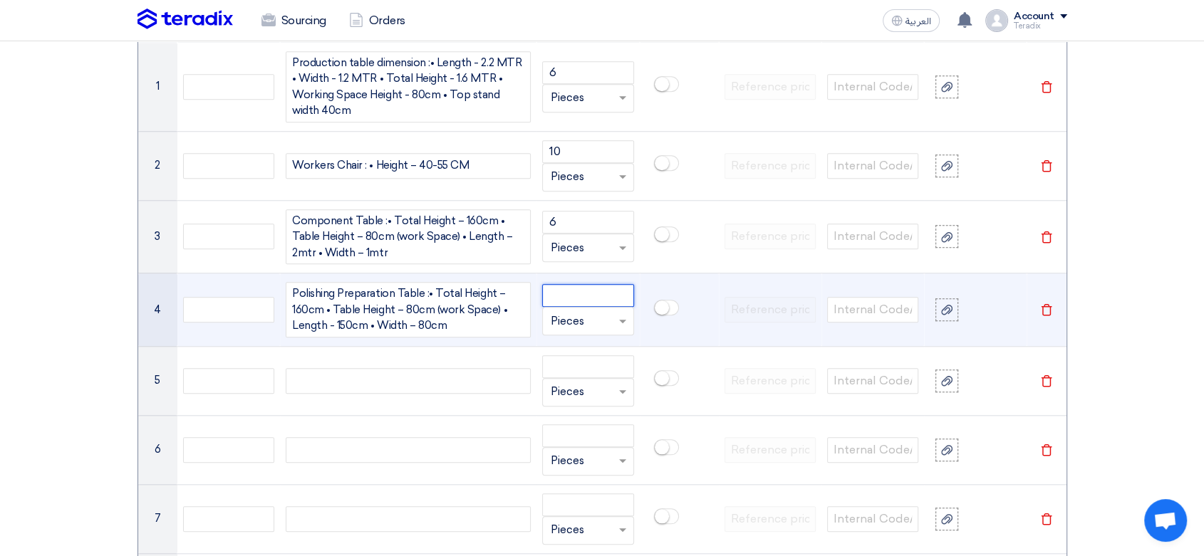
click at [598, 292] on input "number" at bounding box center [587, 295] width 91 height 23
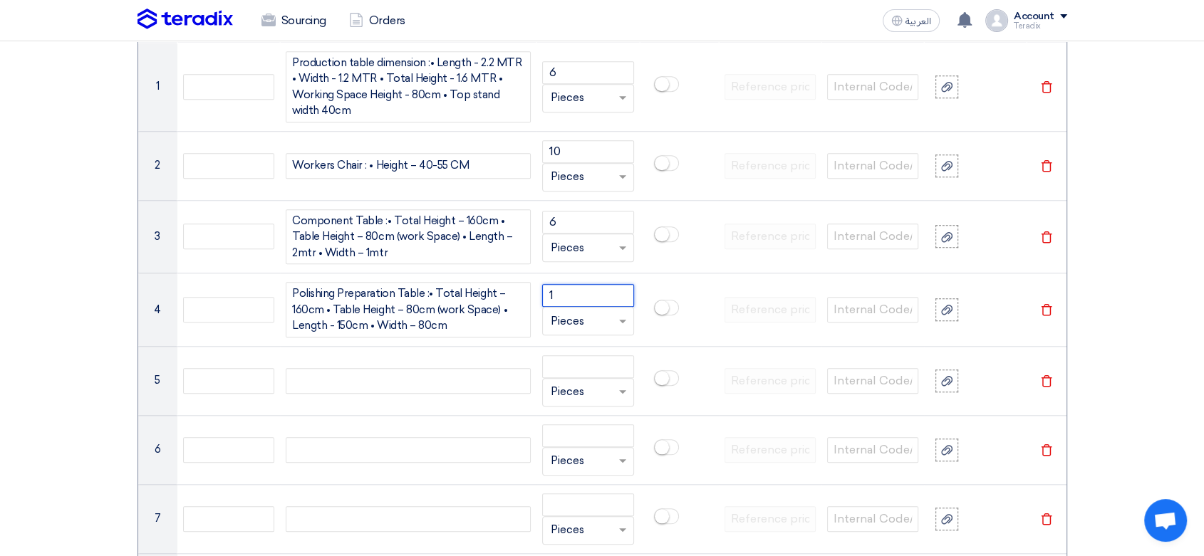
type input "1"
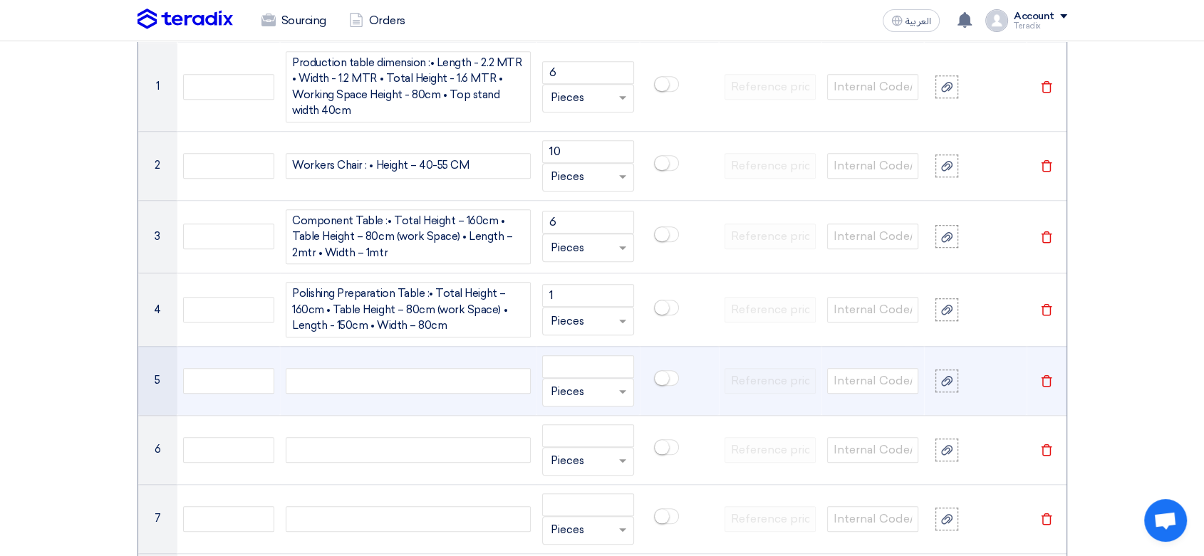
click at [413, 380] on div at bounding box center [408, 381] width 245 height 26
paste div
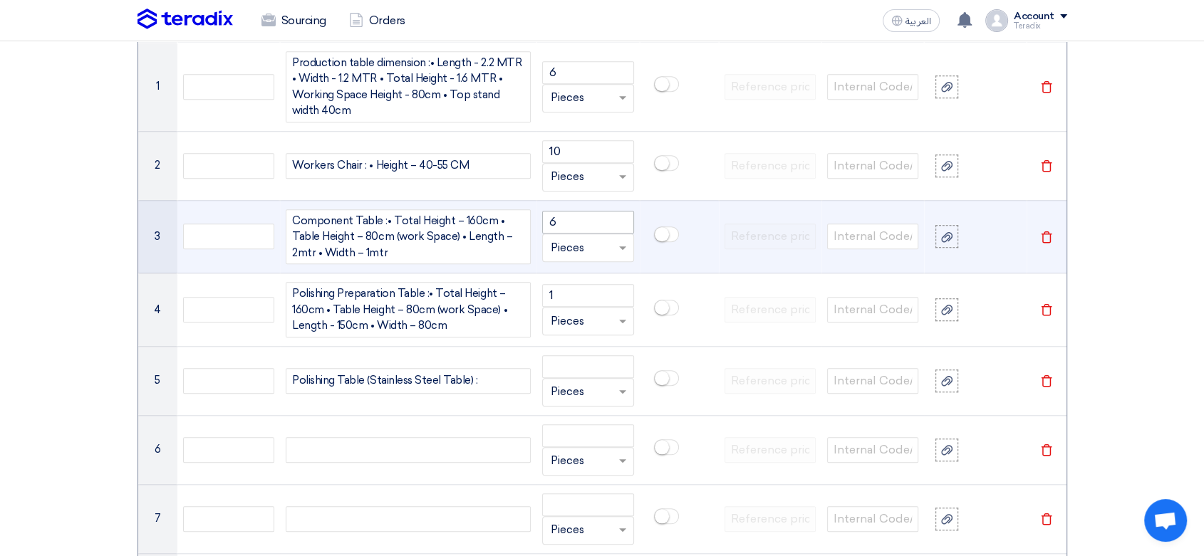
scroll to position [1216, 0]
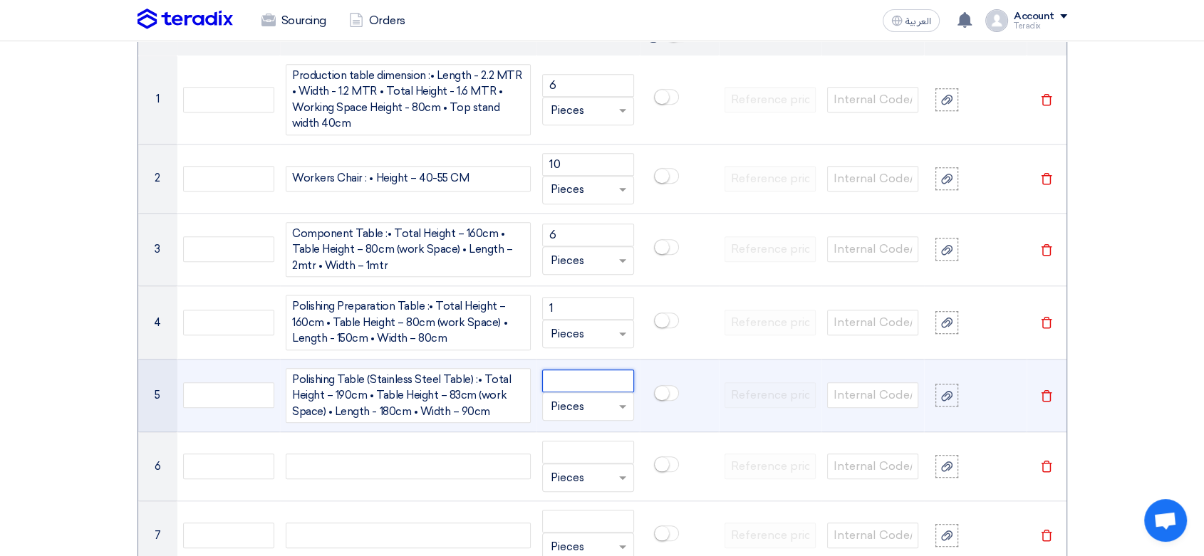
click at [579, 386] on input "number" at bounding box center [587, 381] width 91 height 23
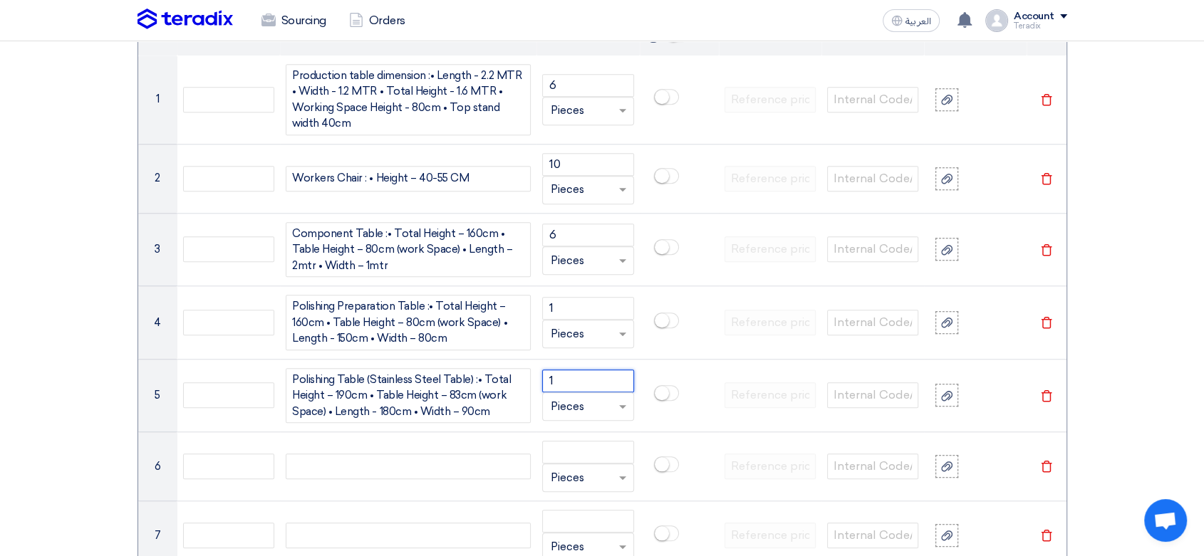
type input "1"
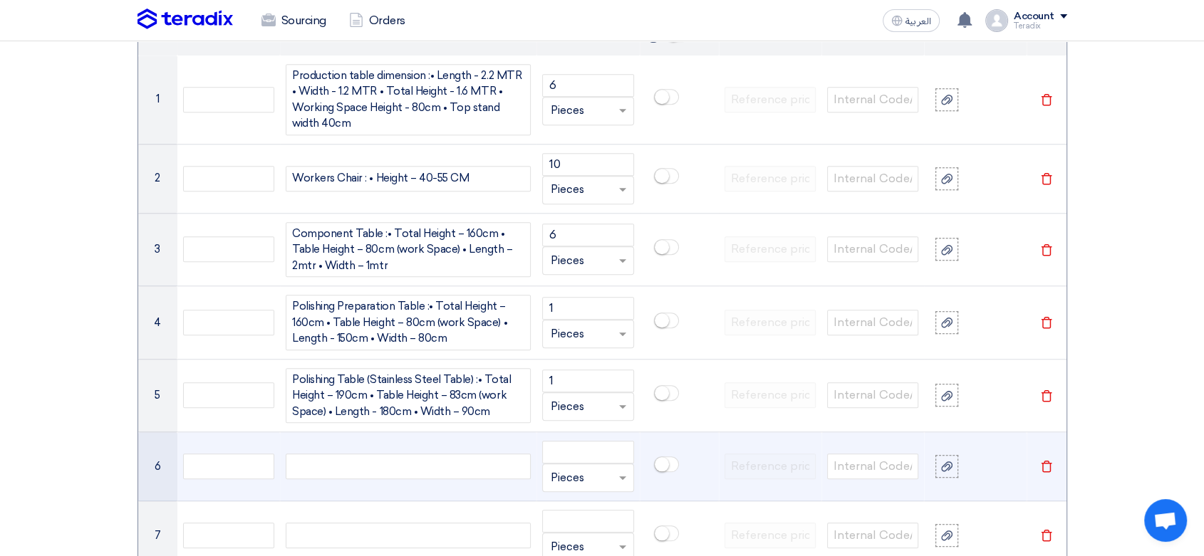
click at [423, 470] on div at bounding box center [408, 467] width 245 height 26
paste div
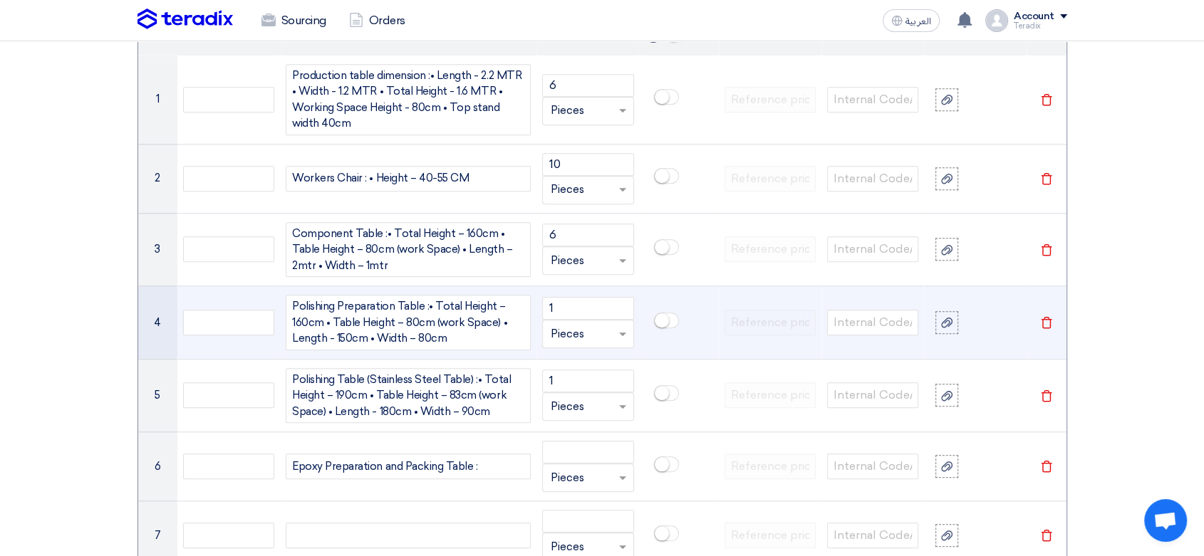
scroll to position [1208, 0]
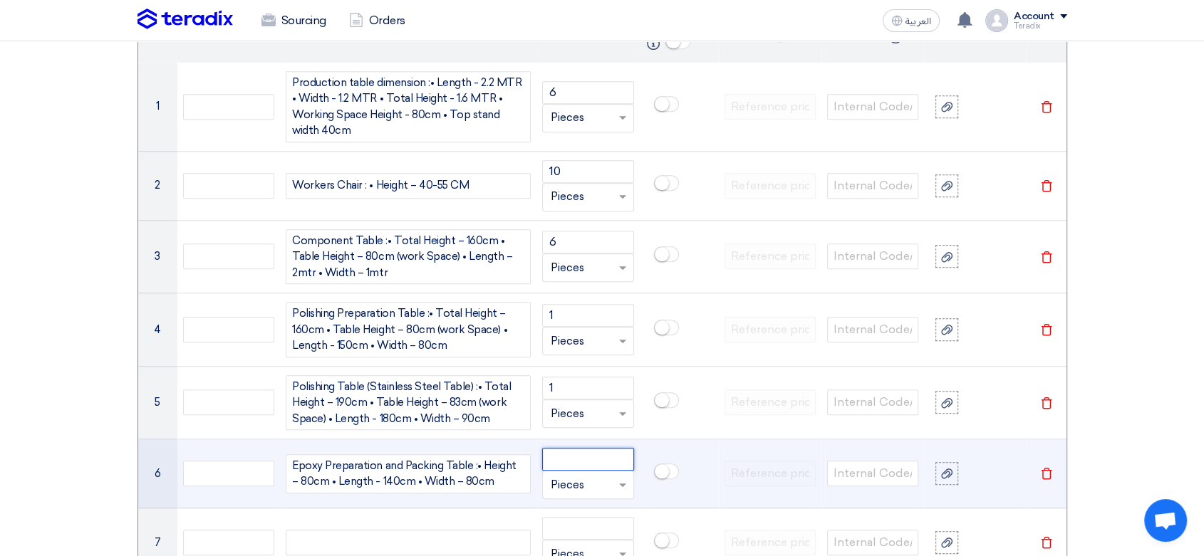
click at [559, 463] on input "number" at bounding box center [587, 459] width 91 height 23
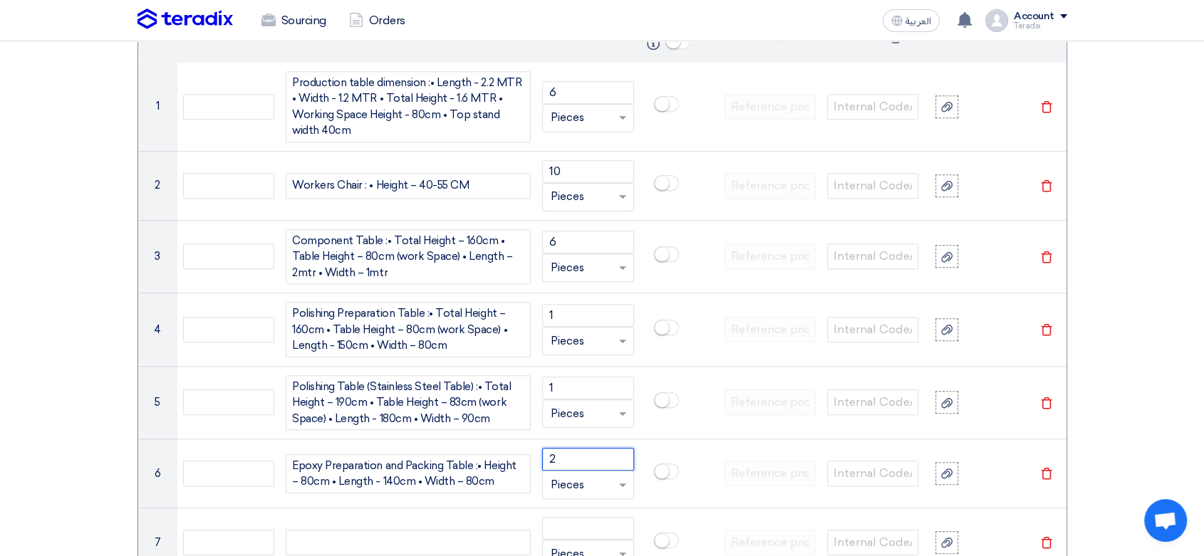
type input "2"
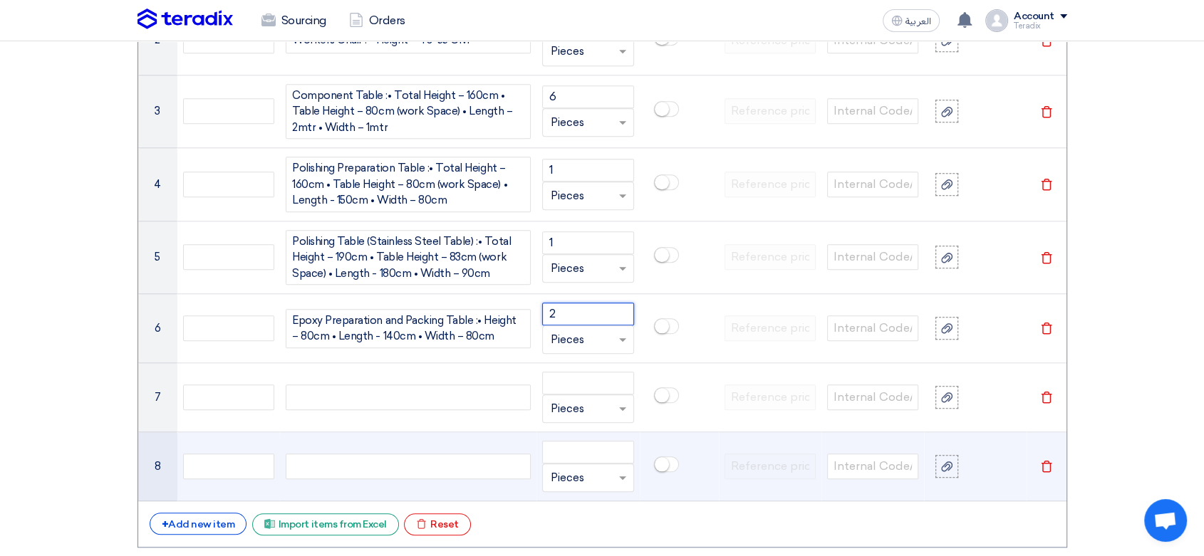
scroll to position [1367, 0]
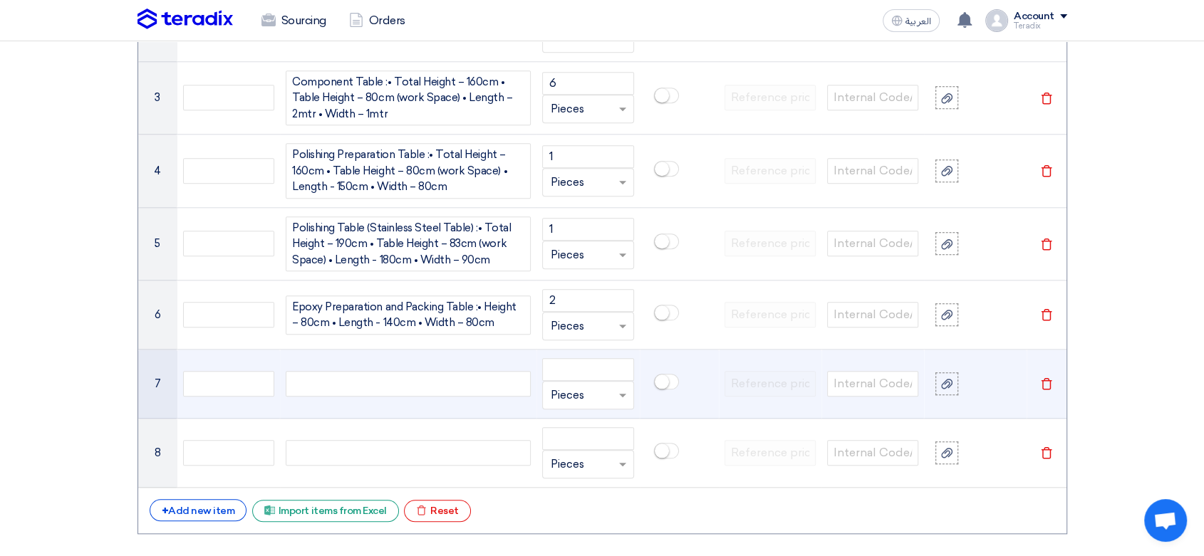
click at [424, 392] on div at bounding box center [408, 384] width 245 height 26
paste div
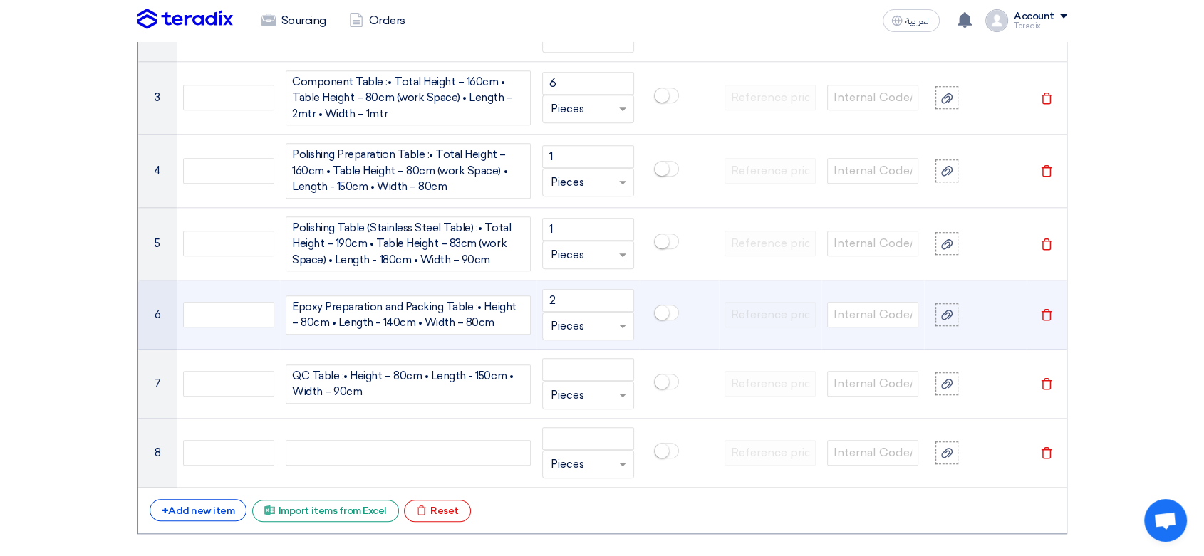
scroll to position [1360, 0]
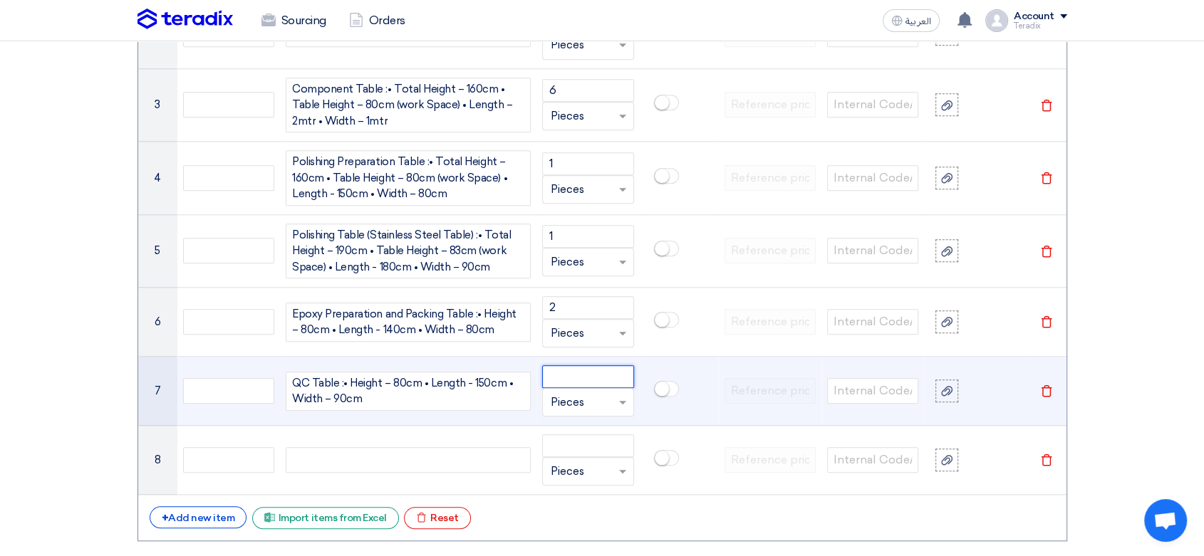
click at [594, 375] on input "number" at bounding box center [587, 377] width 91 height 23
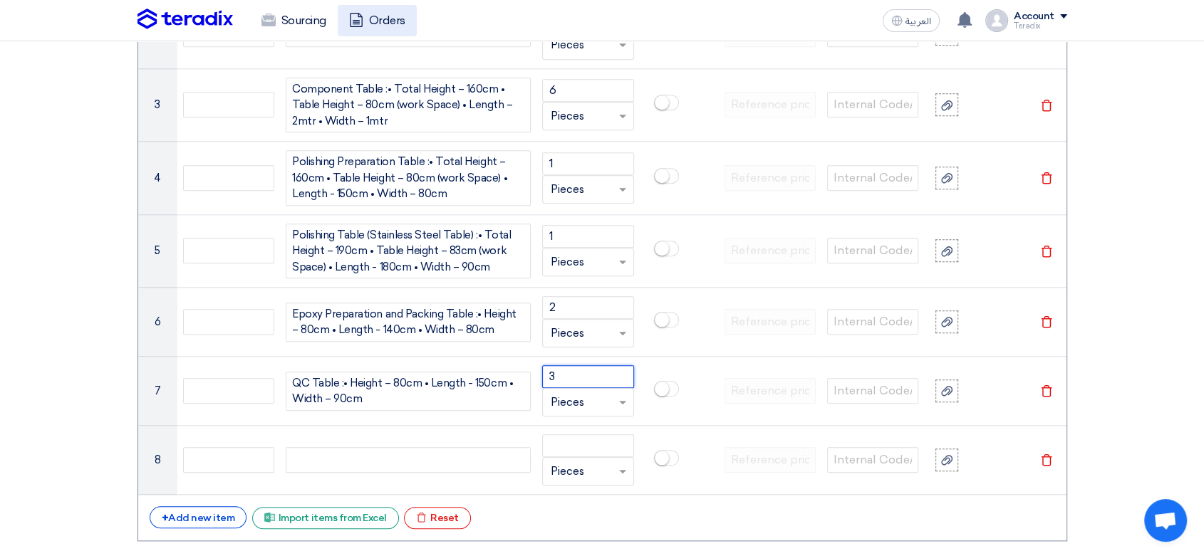
type input "3"
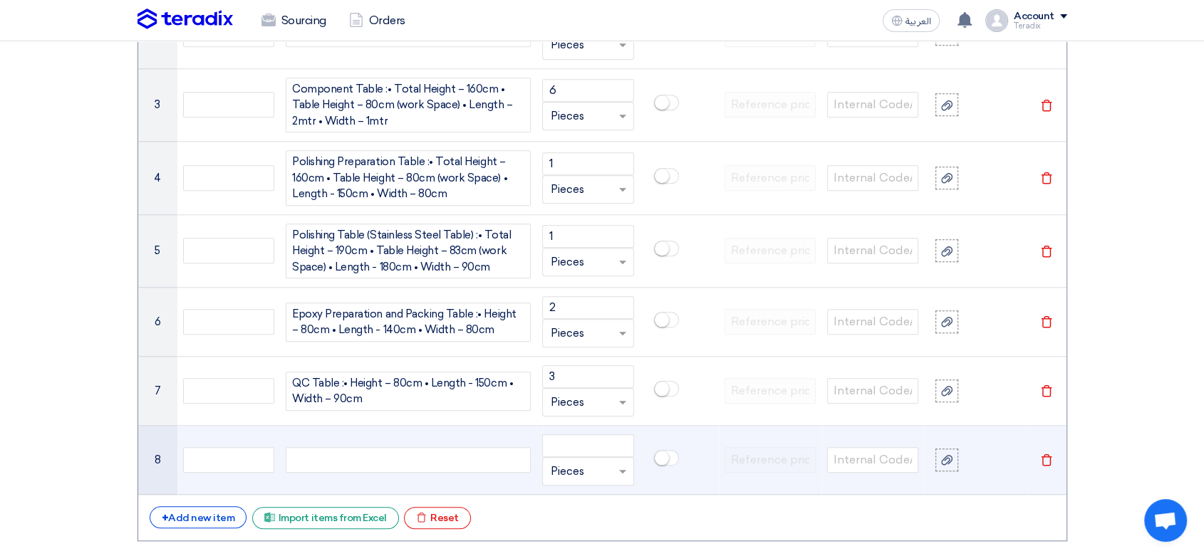
click at [470, 460] on div at bounding box center [408, 460] width 245 height 26
paste div
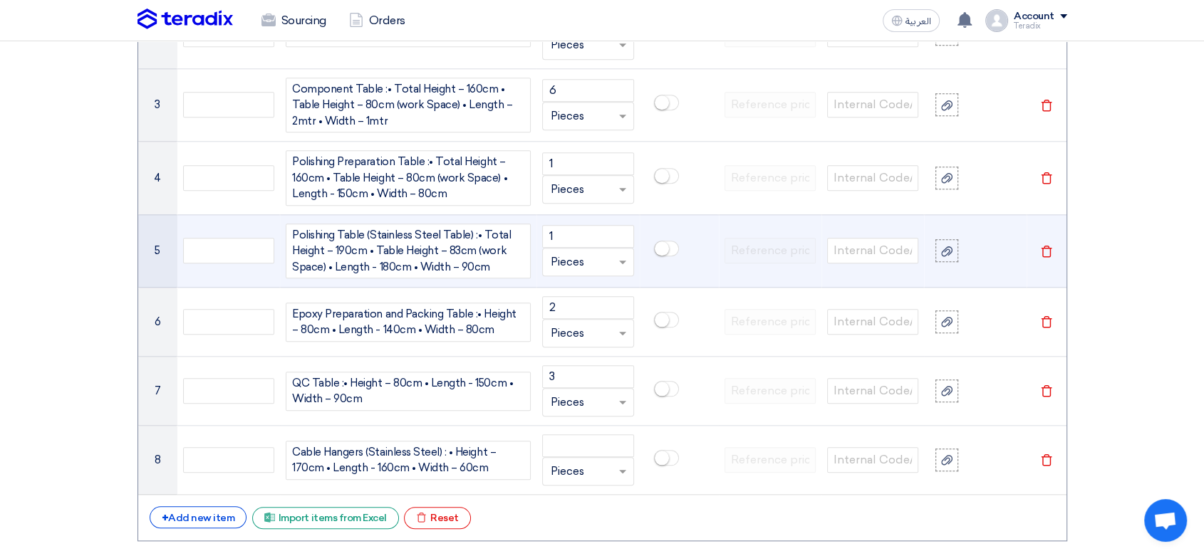
scroll to position [1353, 0]
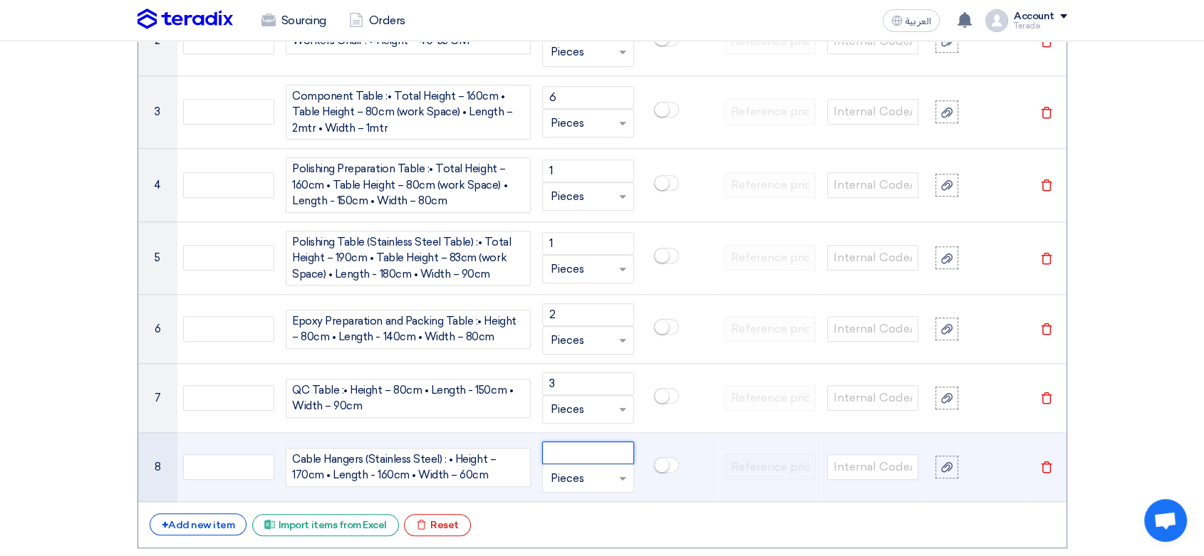
click at [586, 454] on input "number" at bounding box center [587, 453] width 91 height 23
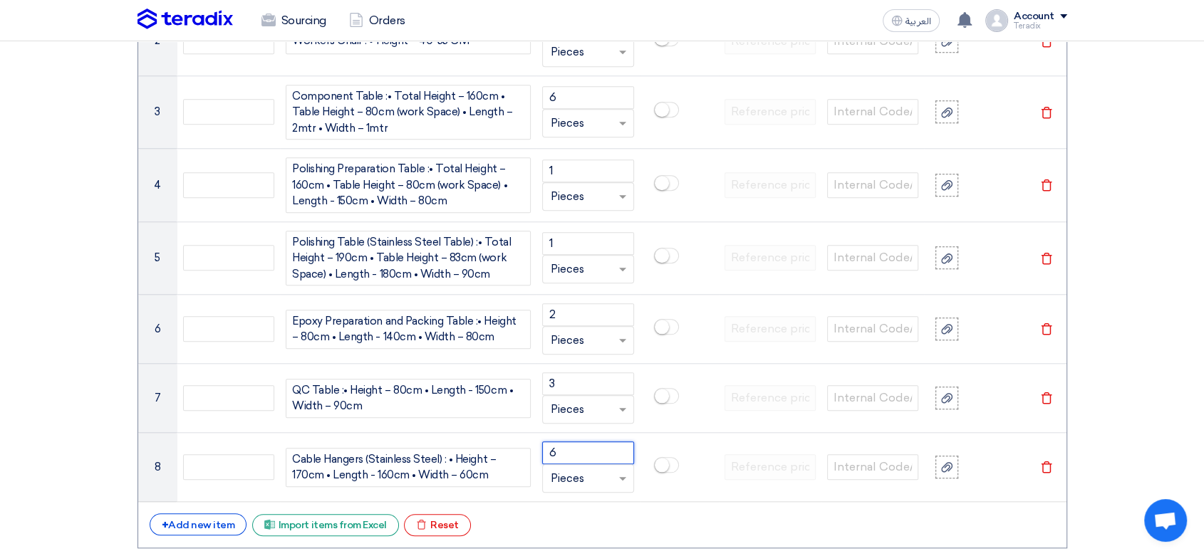
type input "6"
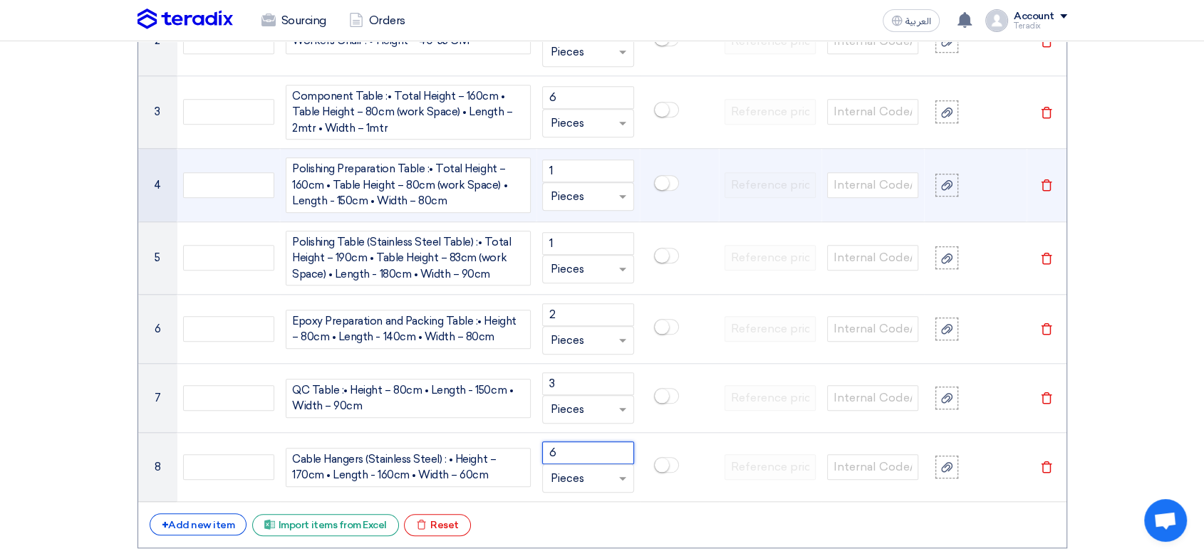
scroll to position [1037, 0]
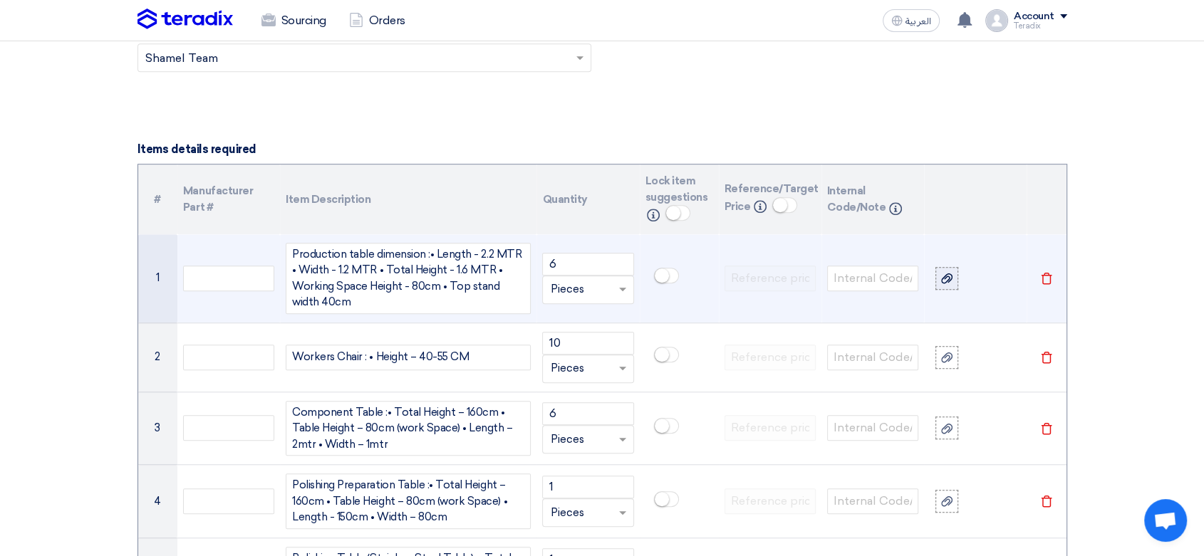
click at [940, 281] on div at bounding box center [947, 278] width 14 height 16
click at [0, 0] on input "file" at bounding box center [0, 0] width 0 height 0
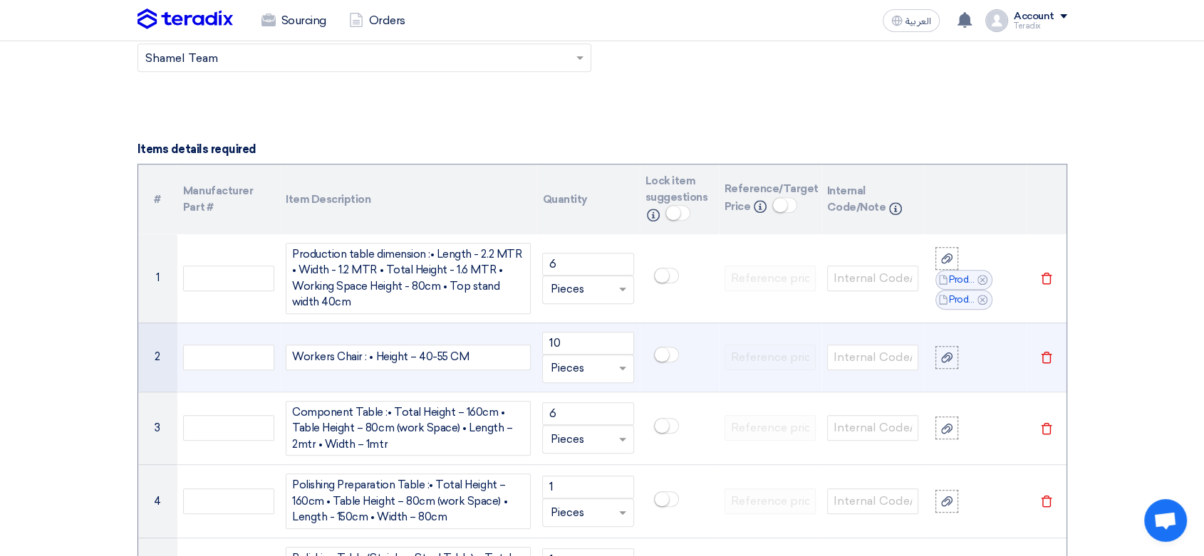
click at [949, 343] on td at bounding box center [975, 357] width 103 height 69
click at [947, 363] on div at bounding box center [947, 357] width 14 height 16
click at [0, 0] on input "file" at bounding box center [0, 0] width 0 height 0
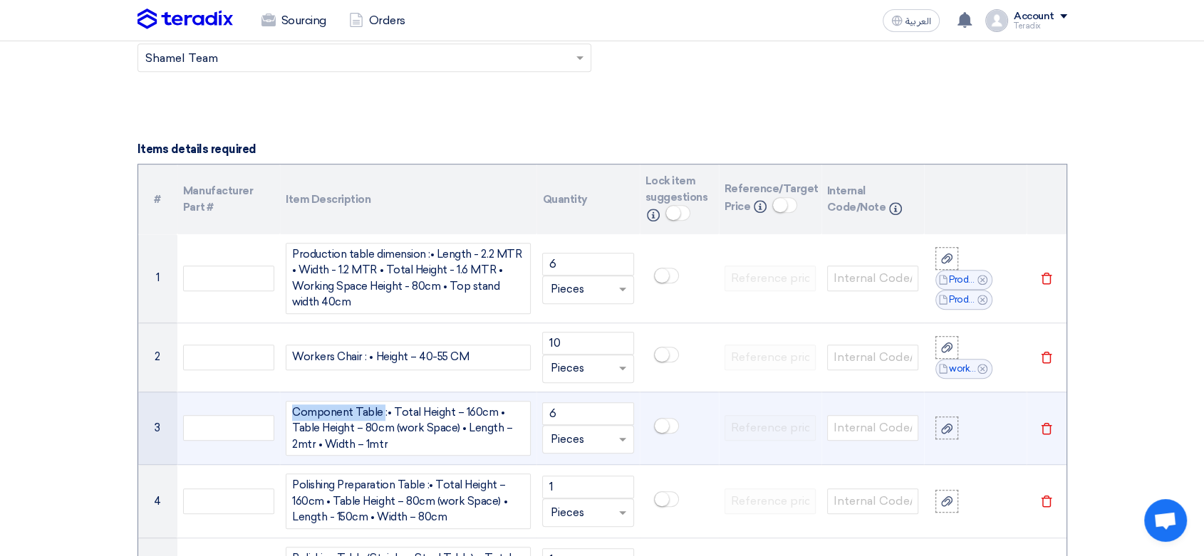
drag, startPoint x: 376, startPoint y: 405, endPoint x: 212, endPoint y: 392, distance: 164.4
click at [212, 392] on tr "3 Component Table :• Total Height – 160cm • Table Height – 80cm (work Space) • …" at bounding box center [602, 428] width 928 height 73
copy div "Component Table"
click at [946, 426] on use at bounding box center [946, 428] width 11 height 10
click at [0, 0] on input "file" at bounding box center [0, 0] width 0 height 0
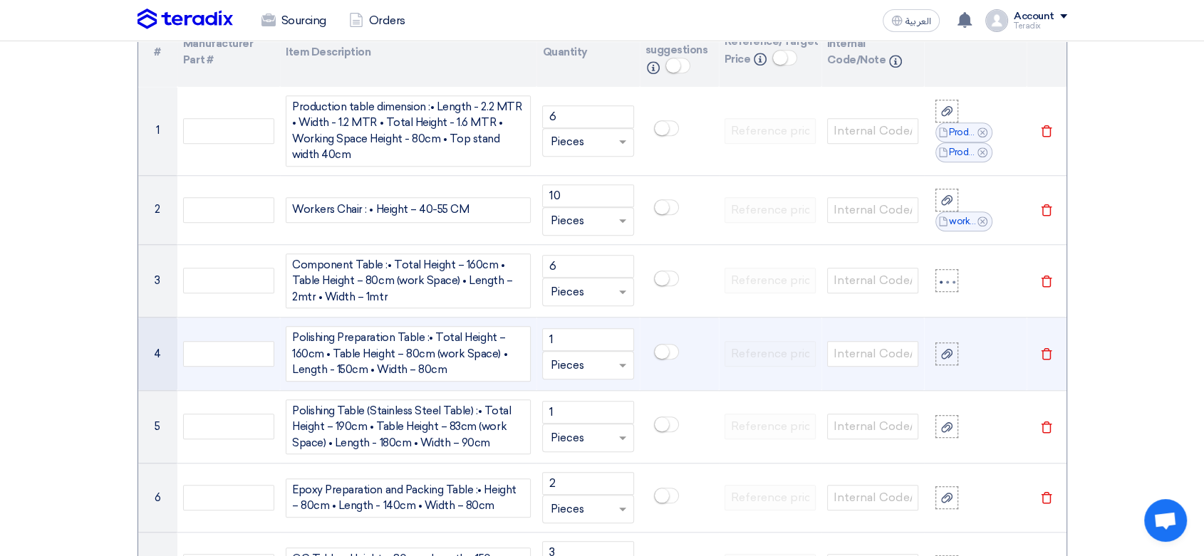
scroll to position [1195, 0]
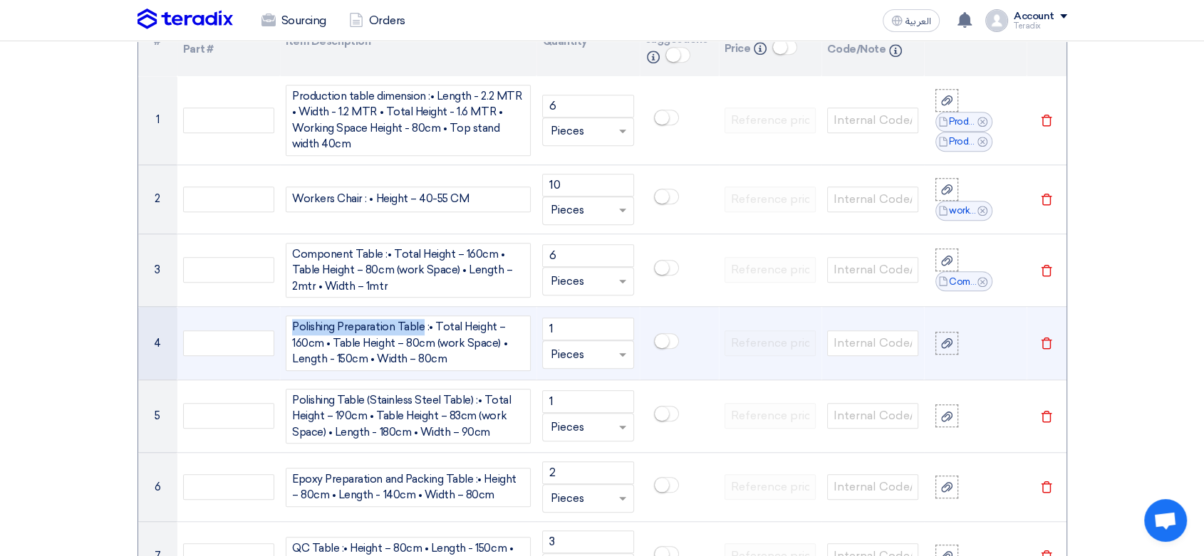
drag, startPoint x: 420, startPoint y: 324, endPoint x: 246, endPoint y: 323, distance: 174.6
click at [246, 323] on tr "4 Polishing Preparation Table :• Total Height – 160cm • Table Height – 80cm (wo…" at bounding box center [602, 343] width 928 height 73
copy div "Polishing Preparation Table"
click at [948, 336] on div at bounding box center [947, 344] width 14 height 16
click at [0, 0] on input "file" at bounding box center [0, 0] width 0 height 0
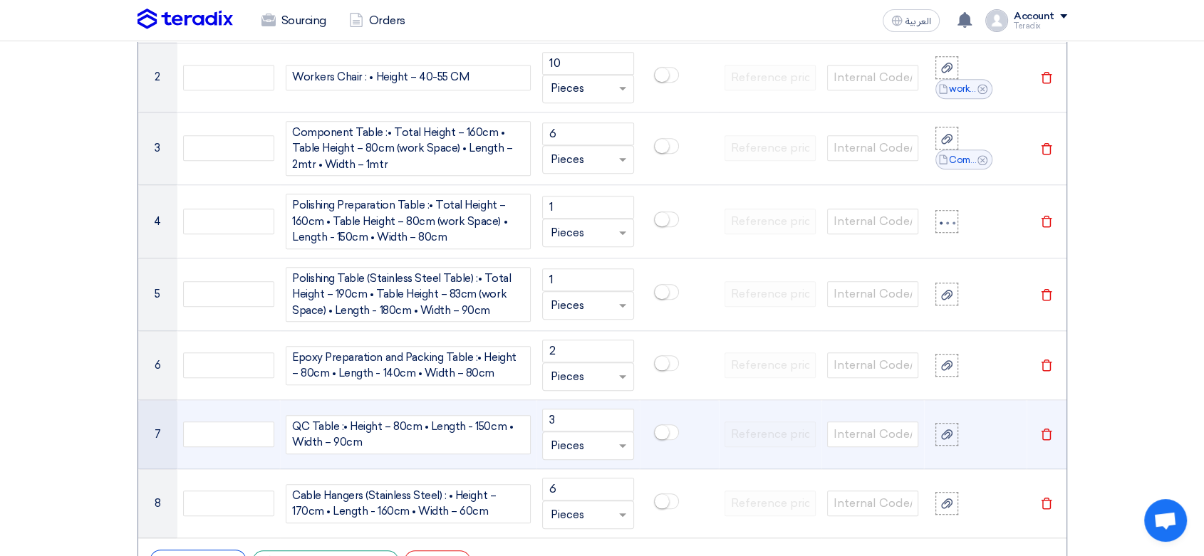
scroll to position [1353, 0]
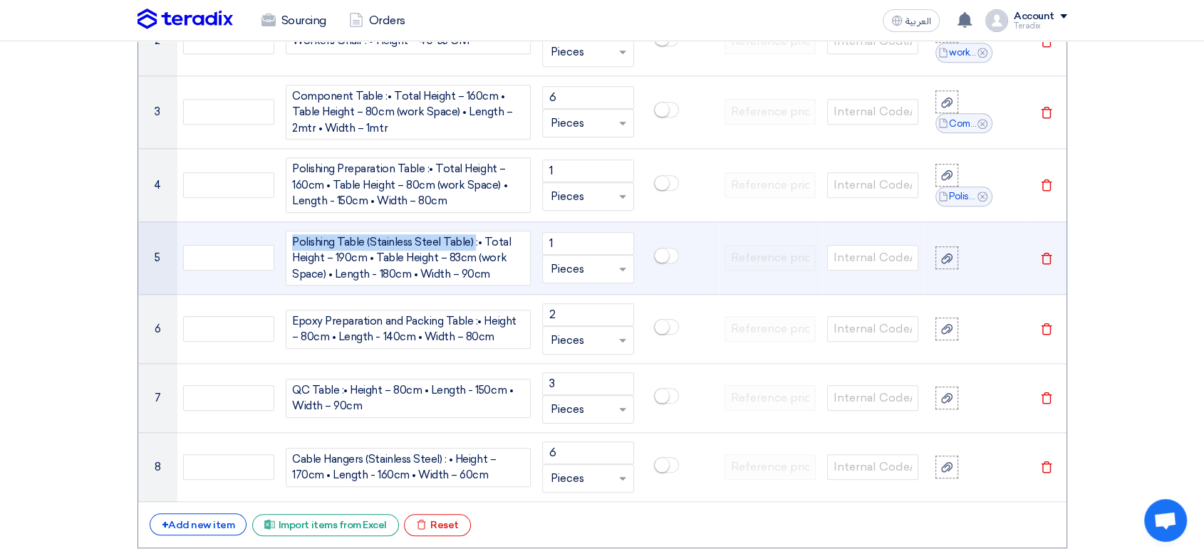
drag, startPoint x: 293, startPoint y: 235, endPoint x: 472, endPoint y: 242, distance: 179.0
click at [472, 242] on div "Polishing Table (Stainless Steel Table) :• Total Height – 190cm • Table Height …" at bounding box center [408, 259] width 245 height 56
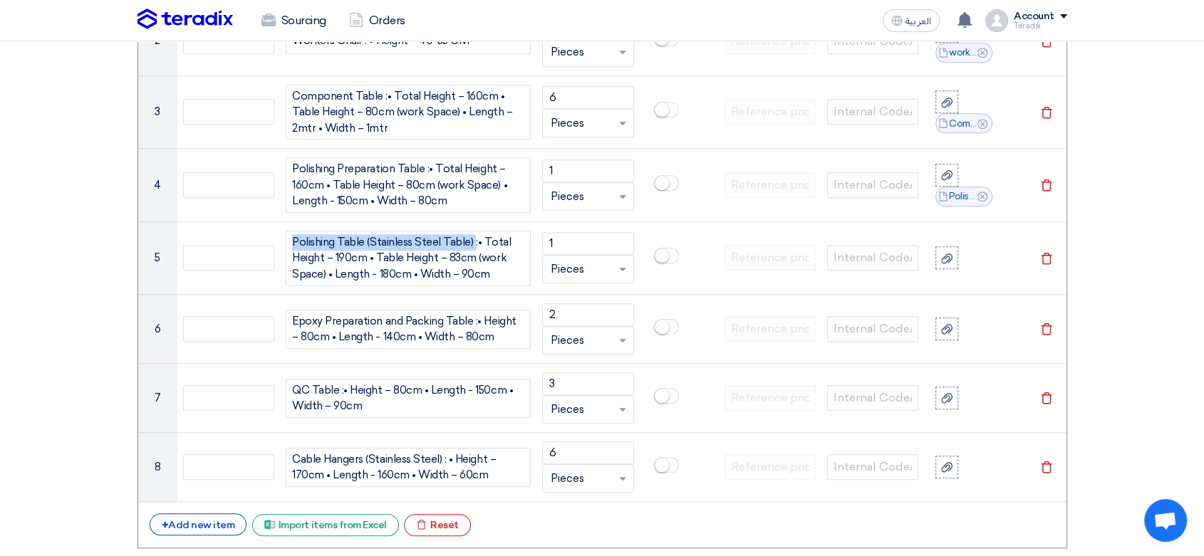
copy div "Polishing Table (Stainless Steel Table)"
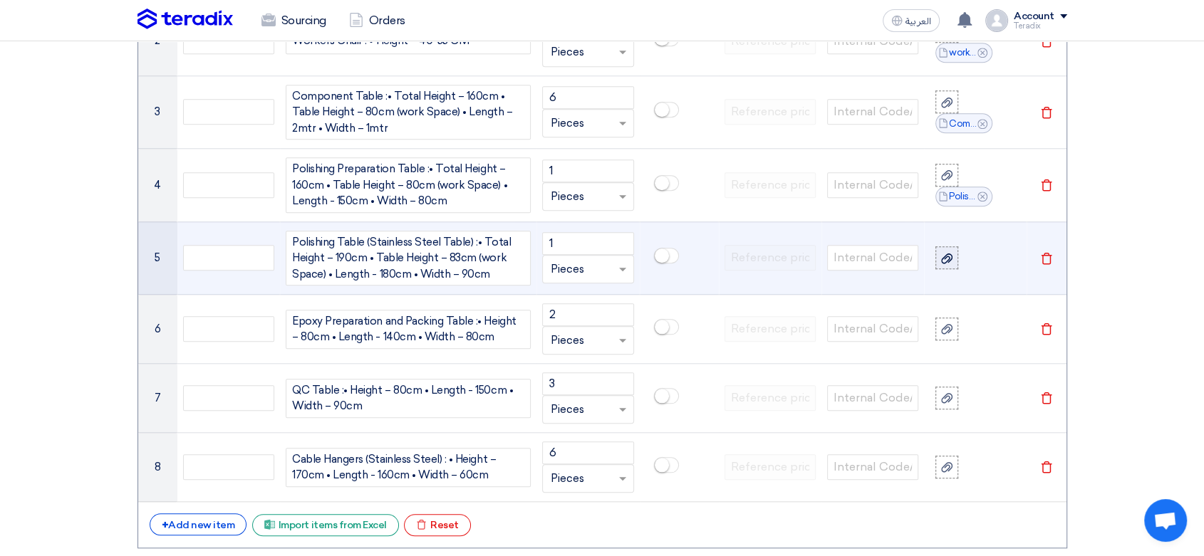
click at [950, 255] on icon at bounding box center [946, 258] width 11 height 11
click at [0, 0] on input "file" at bounding box center [0, 0] width 0 height 0
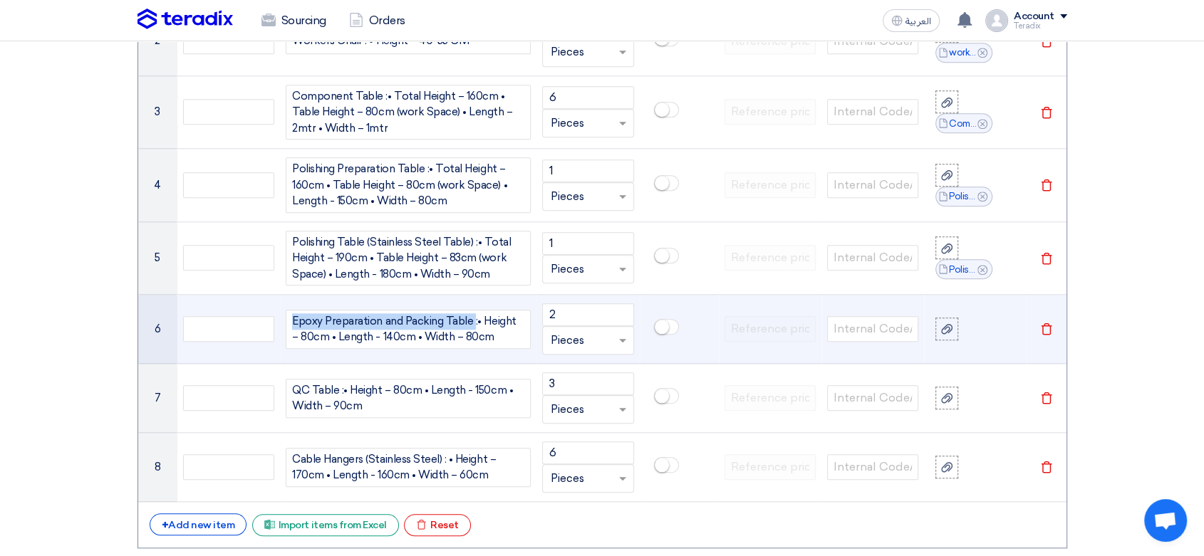
drag, startPoint x: 287, startPoint y: 314, endPoint x: 465, endPoint y: 318, distance: 178.2
click at [469, 318] on div "Epoxy Preparation and Packing Table :• Height – 80cm • Length - 140cm • Width –…" at bounding box center [408, 329] width 245 height 39
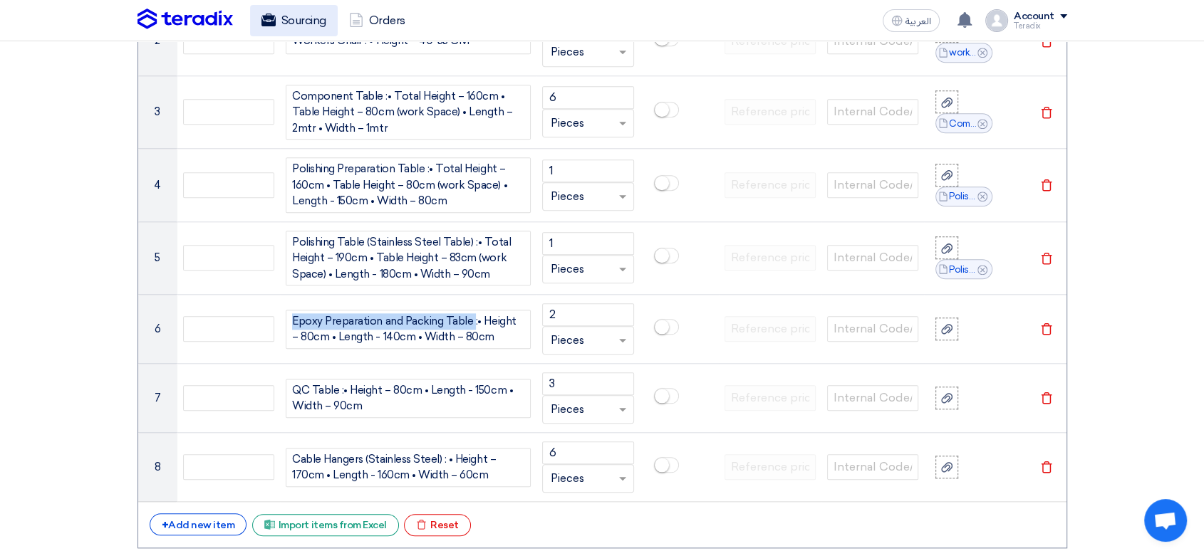
copy div "Epoxy Preparation and Packing Table"
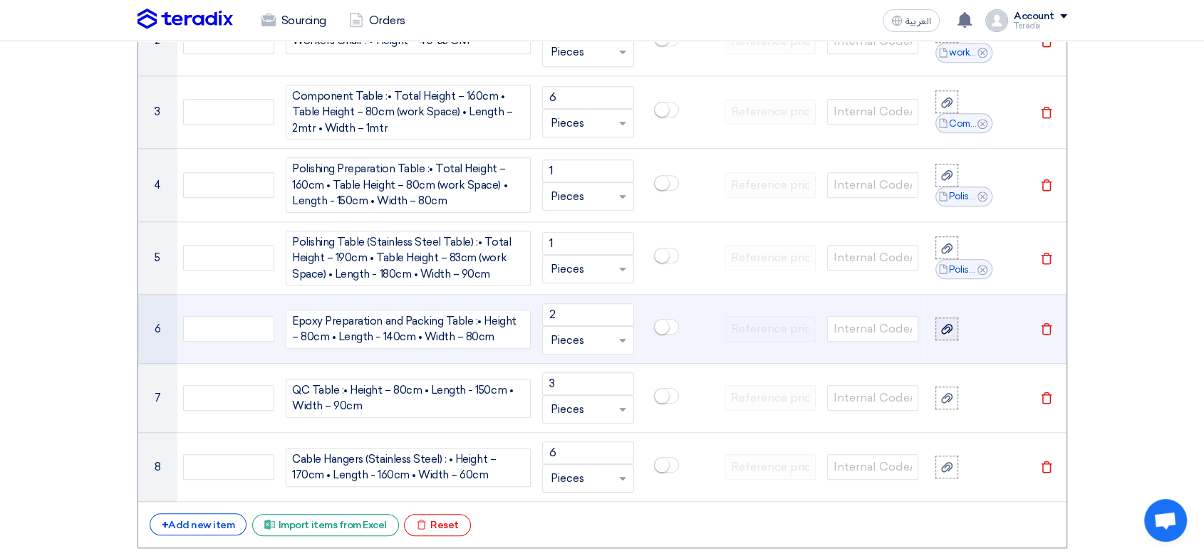
click at [950, 329] on use at bounding box center [946, 329] width 11 height 10
click at [0, 0] on input "file" at bounding box center [0, 0] width 0 height 0
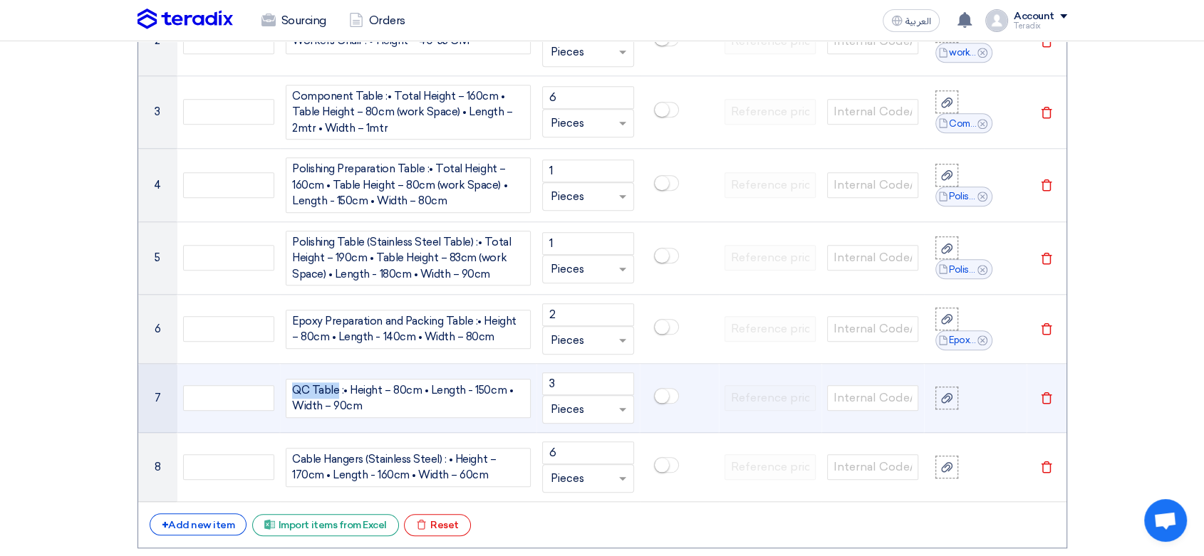
drag, startPoint x: 289, startPoint y: 384, endPoint x: 334, endPoint y: 382, distance: 45.6
click at [335, 384] on div "QC Table :• Height – 80cm • Length - 150cm • Width – 90cm" at bounding box center [408, 398] width 245 height 39
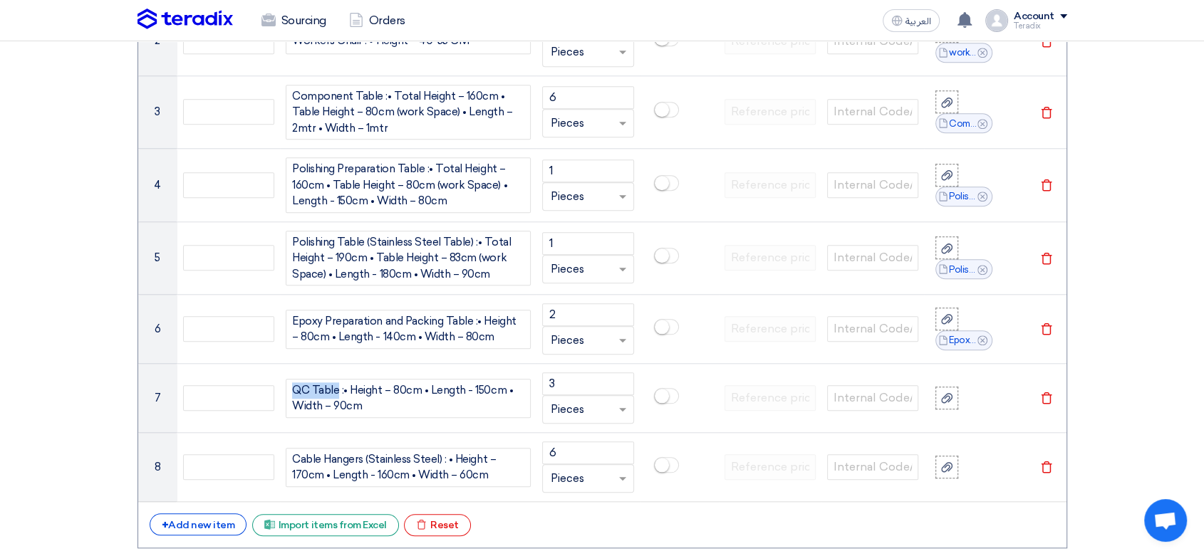
copy div "QC Table"
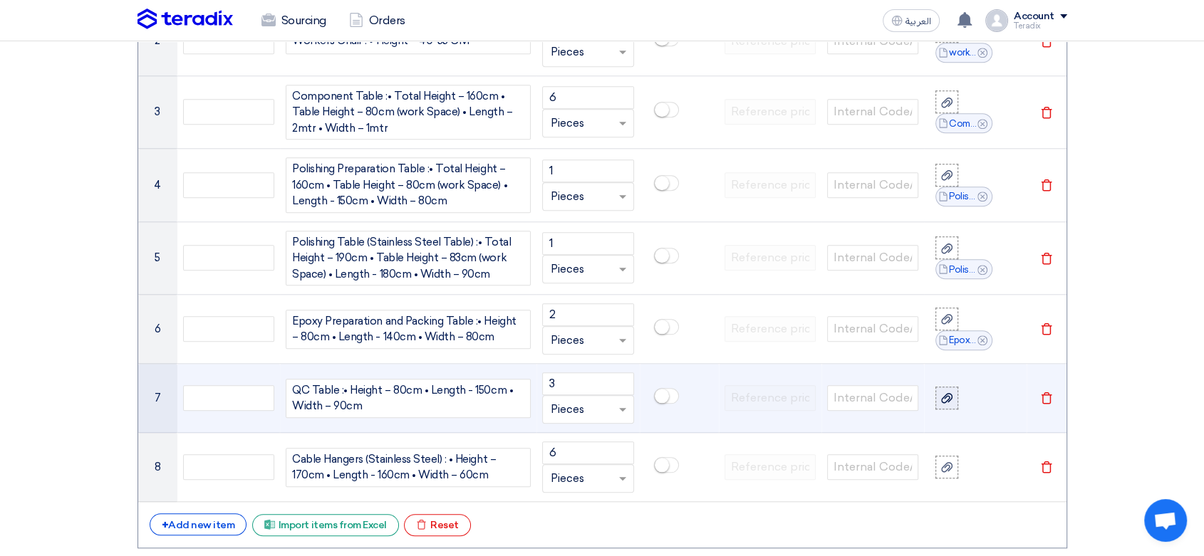
click at [941, 393] on icon at bounding box center [946, 398] width 11 height 11
click at [0, 0] on input "file" at bounding box center [0, 0] width 0 height 0
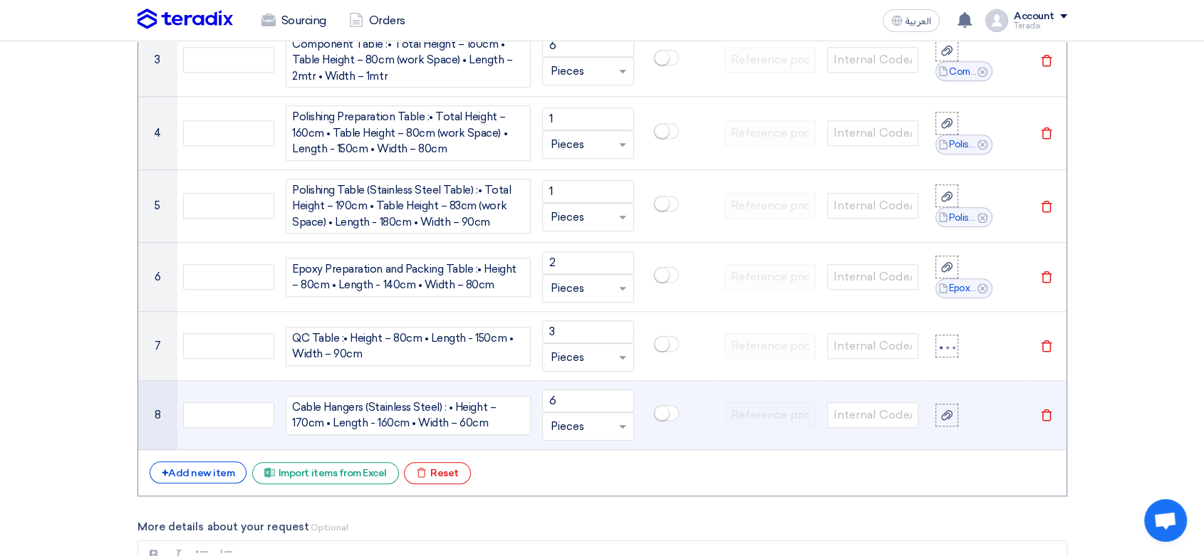
scroll to position [1432, 0]
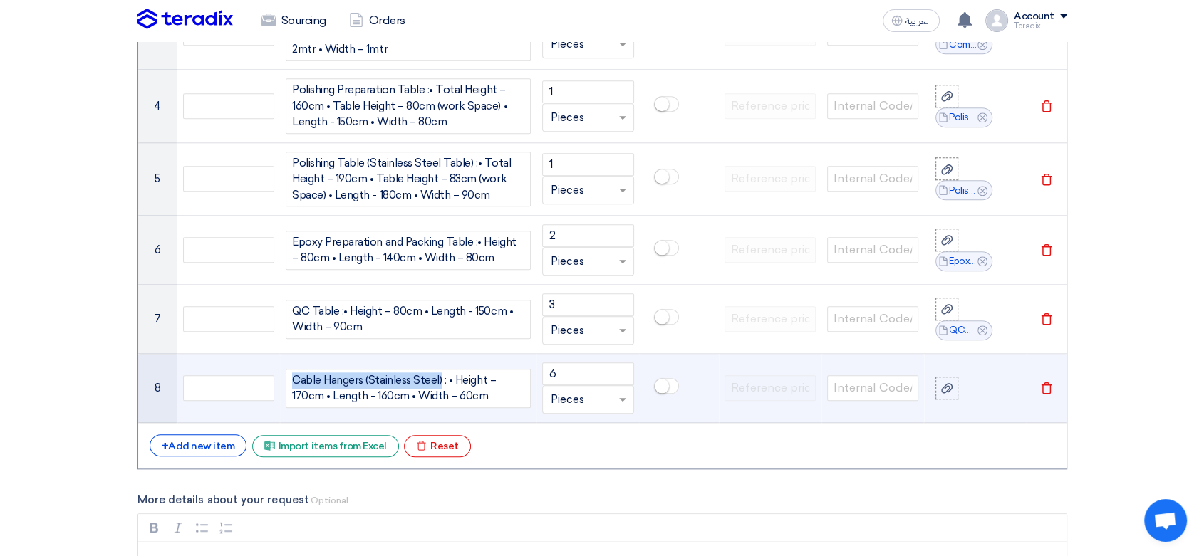
drag, startPoint x: 285, startPoint y: 380, endPoint x: 440, endPoint y: 378, distance: 154.6
click at [440, 378] on div "Cable Hangers (Stainless Steel) : • Height – 170cm • Length - 160cm • Width – 6…" at bounding box center [408, 388] width 245 height 39
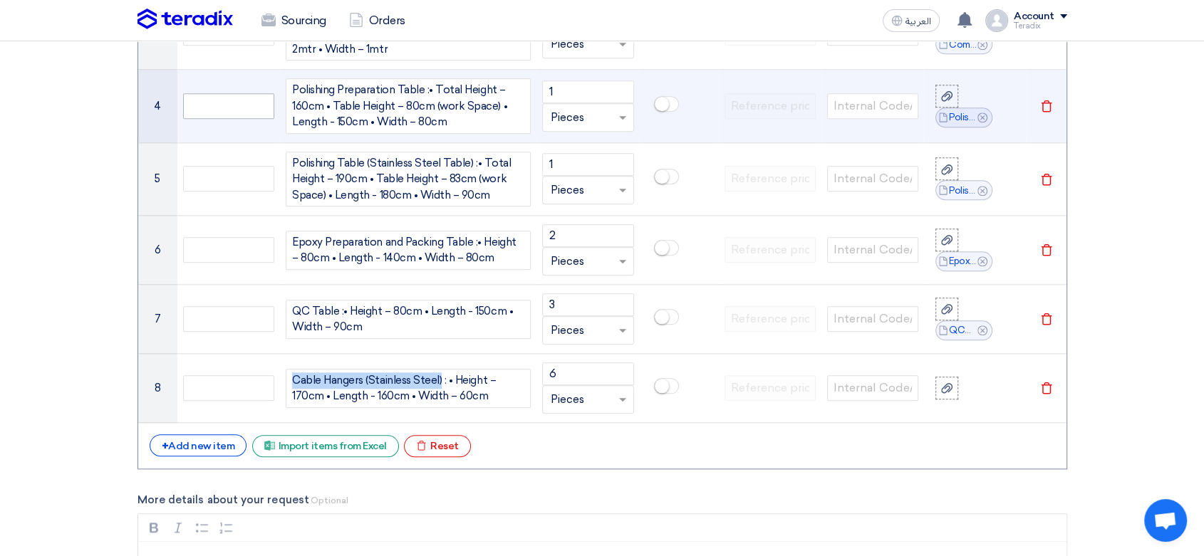
copy div "Cable Hangers (Stainless Steel)"
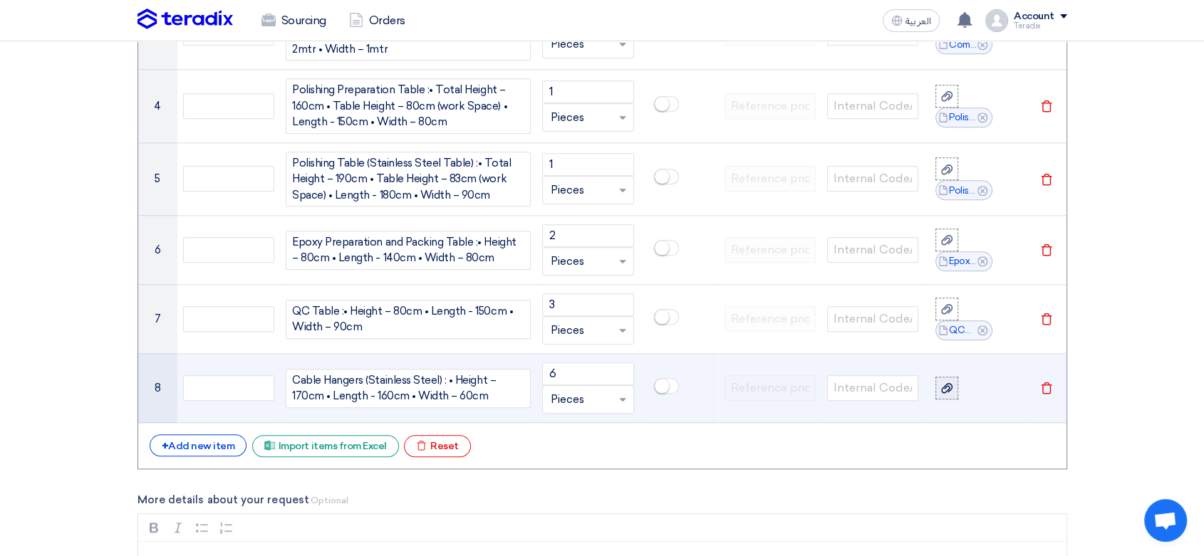
click at [949, 387] on use at bounding box center [946, 388] width 11 height 10
click at [0, 0] on input "file" at bounding box center [0, 0] width 0 height 0
click at [712, 123] on td at bounding box center [679, 106] width 79 height 73
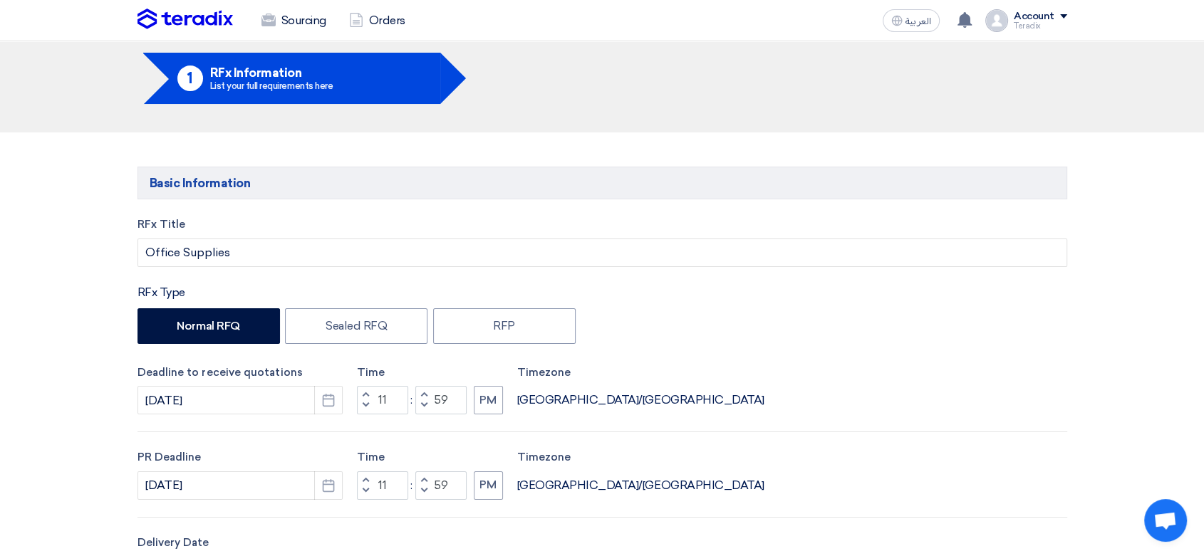
scroll to position [0, 0]
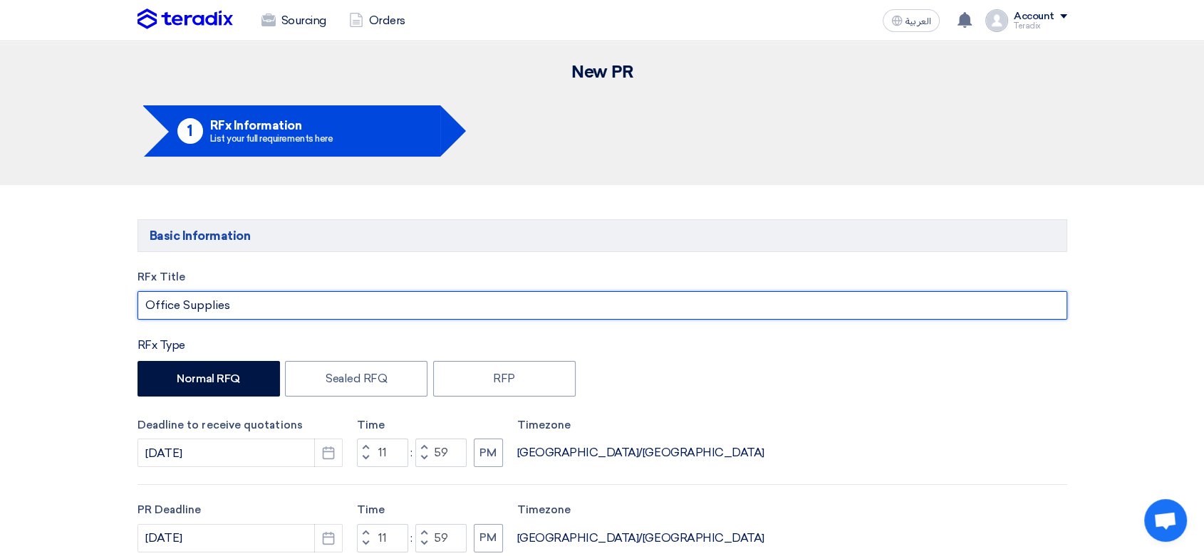
drag, startPoint x: 245, startPoint y: 303, endPoint x: 31, endPoint y: 306, distance: 213.8
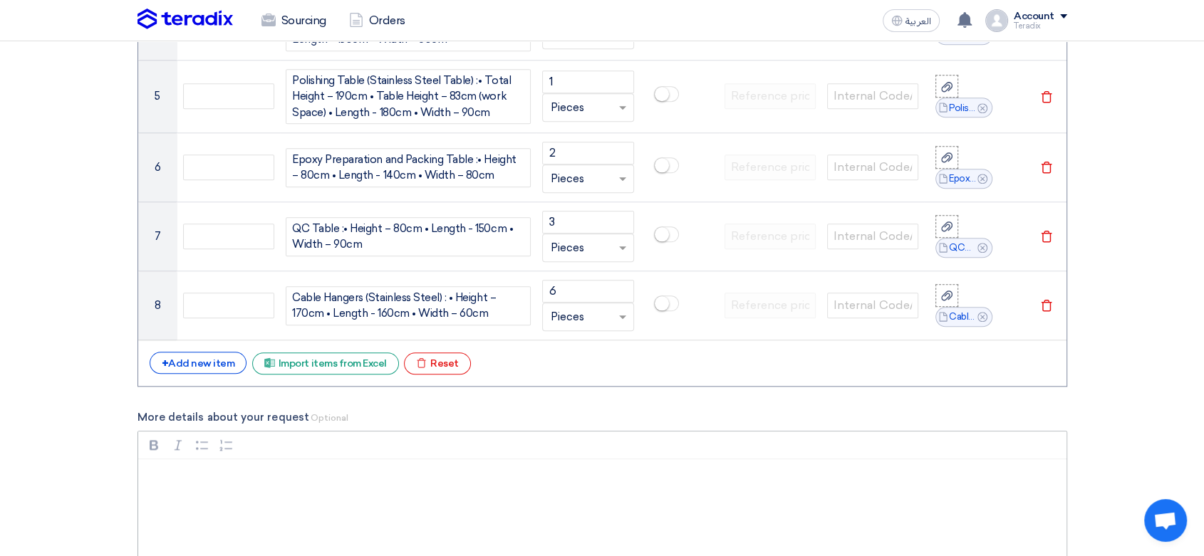
scroll to position [1820, 0]
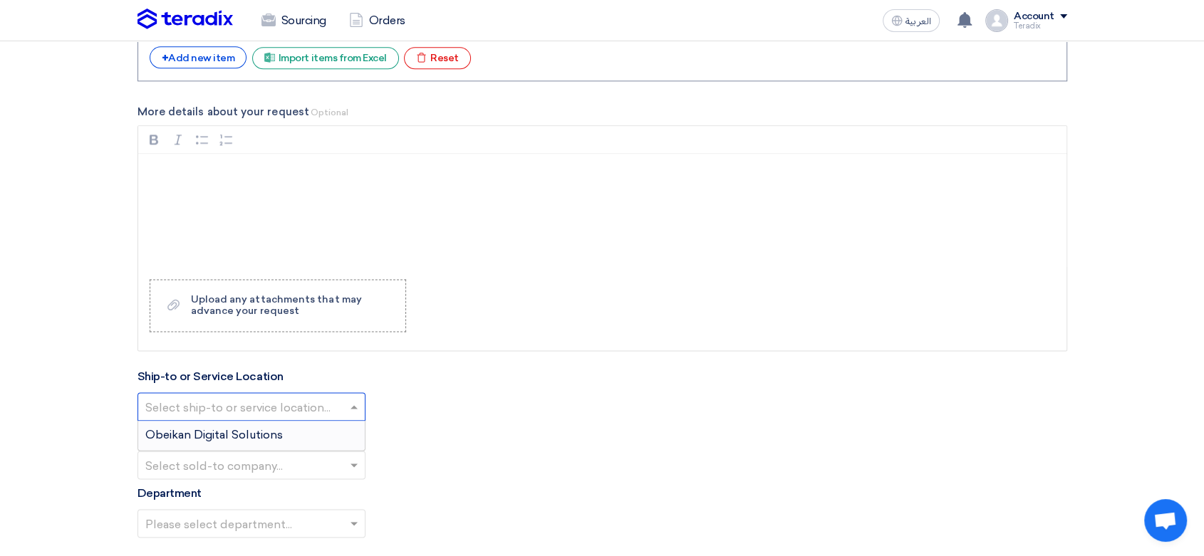
click at [256, 397] on input "text" at bounding box center [244, 409] width 198 height 24
click at [259, 432] on span "Obeikan Digital Solutions" at bounding box center [214, 435] width 138 height 14
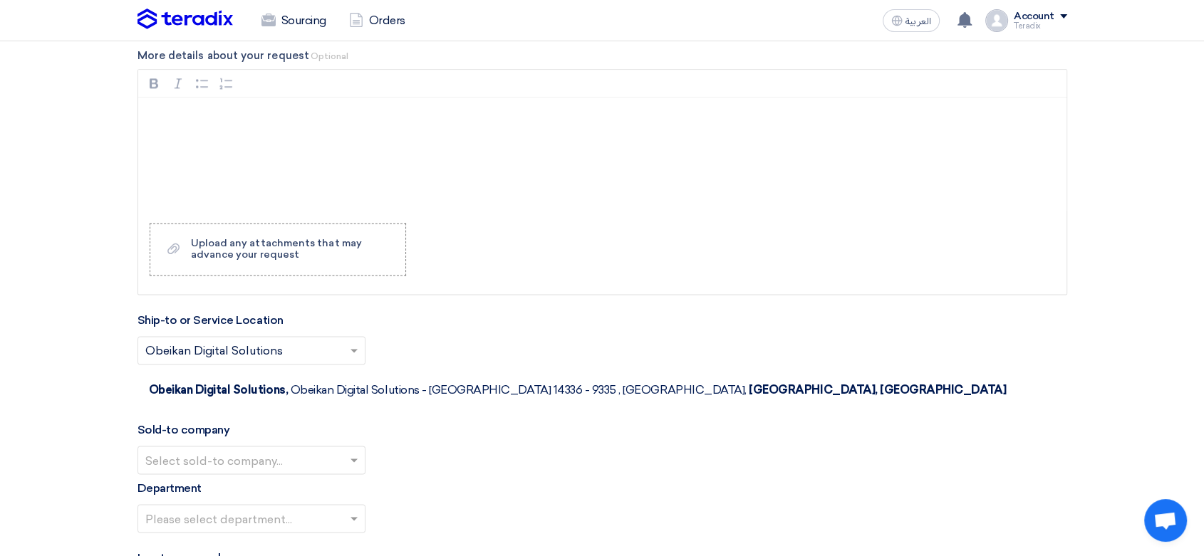
scroll to position [2058, 0]
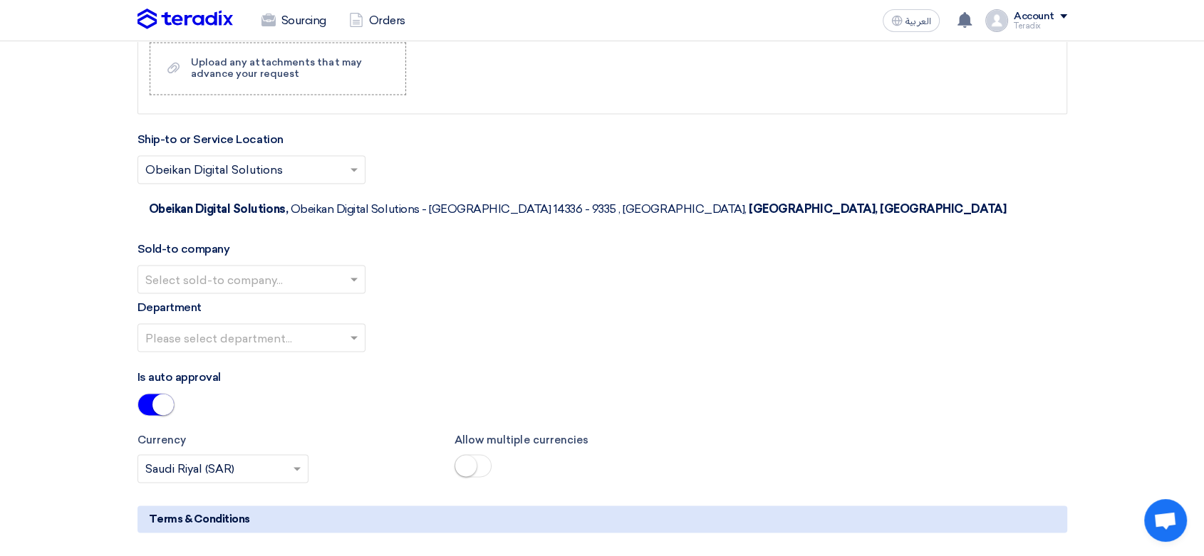
click at [331, 269] on input "text" at bounding box center [244, 281] width 198 height 24
click at [333, 301] on span "SHAMEL / Obeikan Digital Solutions" at bounding box center [244, 308] width 198 height 14
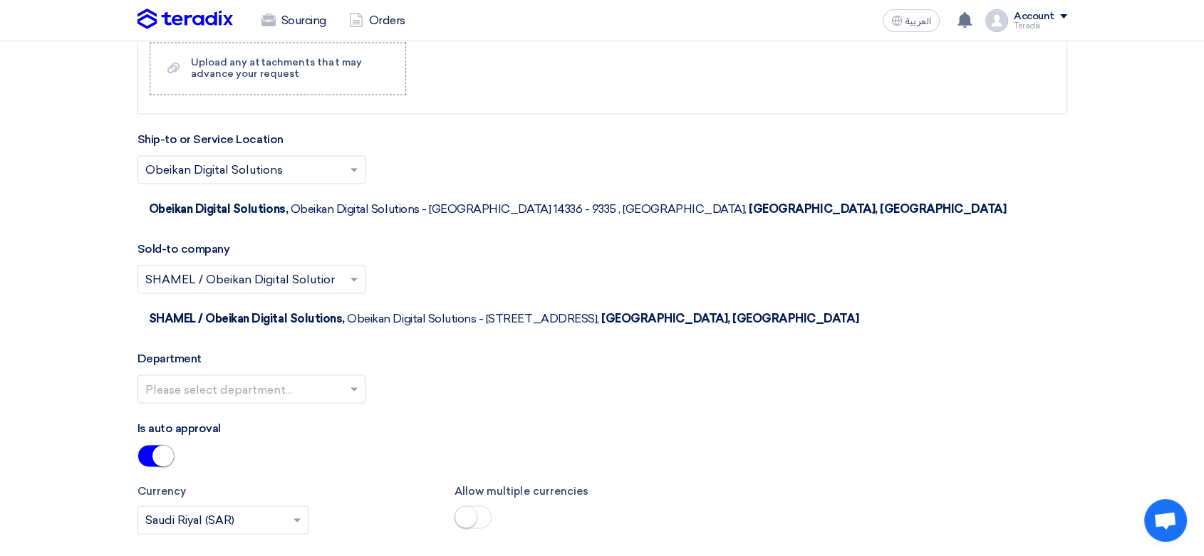
click at [348, 380] on span at bounding box center [356, 388] width 18 height 17
click at [348, 403] on div "Procurement Department" at bounding box center [251, 417] width 227 height 28
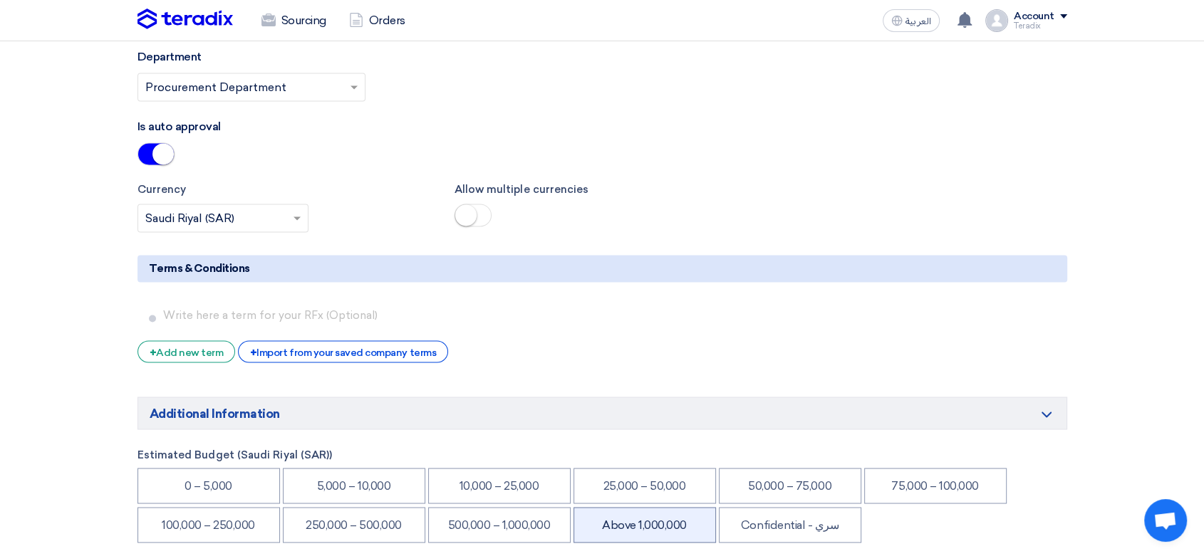
scroll to position [2375, 0]
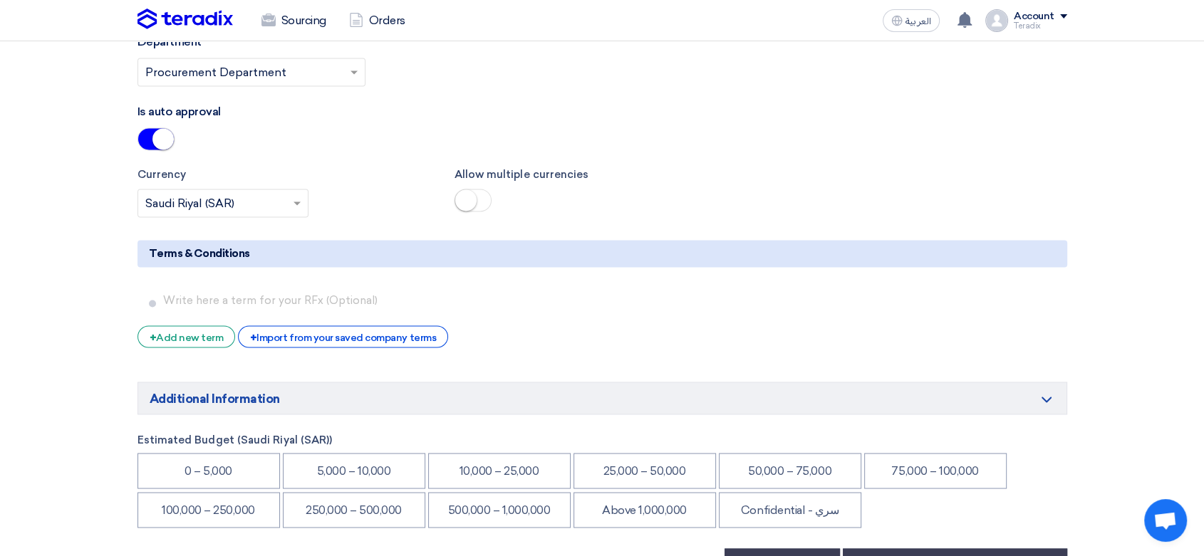
drag, startPoint x: 798, startPoint y: 446, endPoint x: 888, endPoint y: 475, distance: 95.1
click at [798, 492] on li "Confidential - سري" at bounding box center [790, 510] width 142 height 36
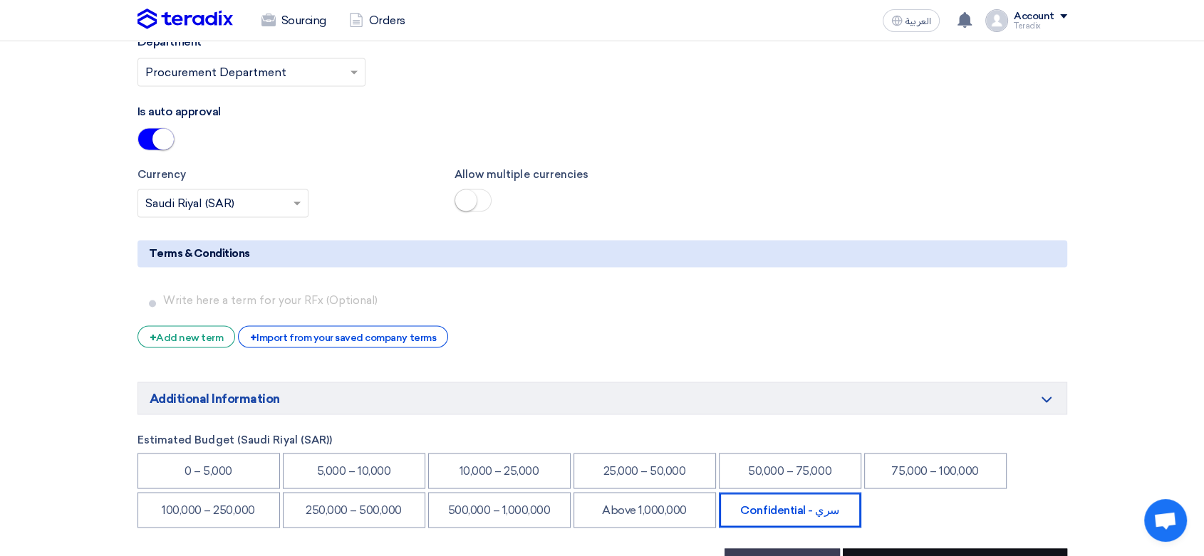
click at [923, 549] on button "Submit Internal Purchase Request" at bounding box center [955, 564] width 224 height 31
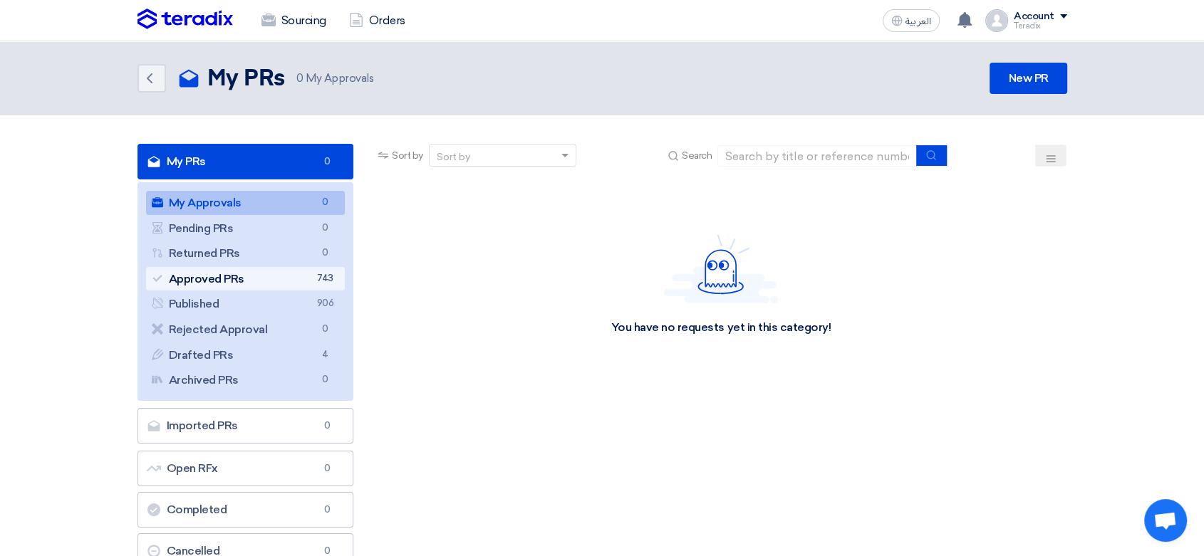
click at [313, 277] on link "Approved PRs Approved PRs 743" at bounding box center [245, 279] width 199 height 24
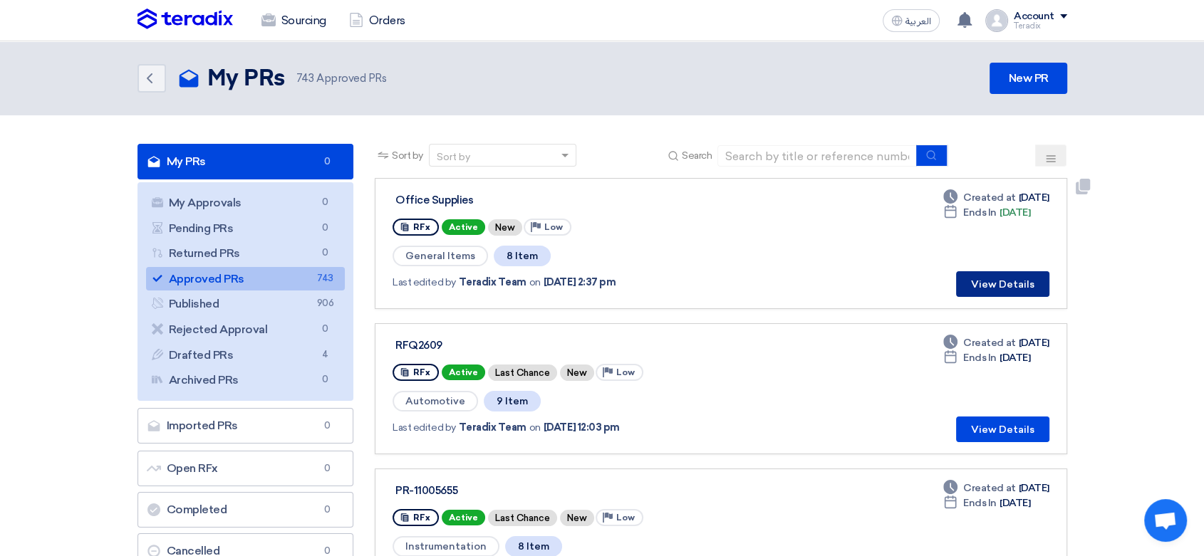
click at [1010, 286] on button "View Details" at bounding box center [1002, 284] width 93 height 26
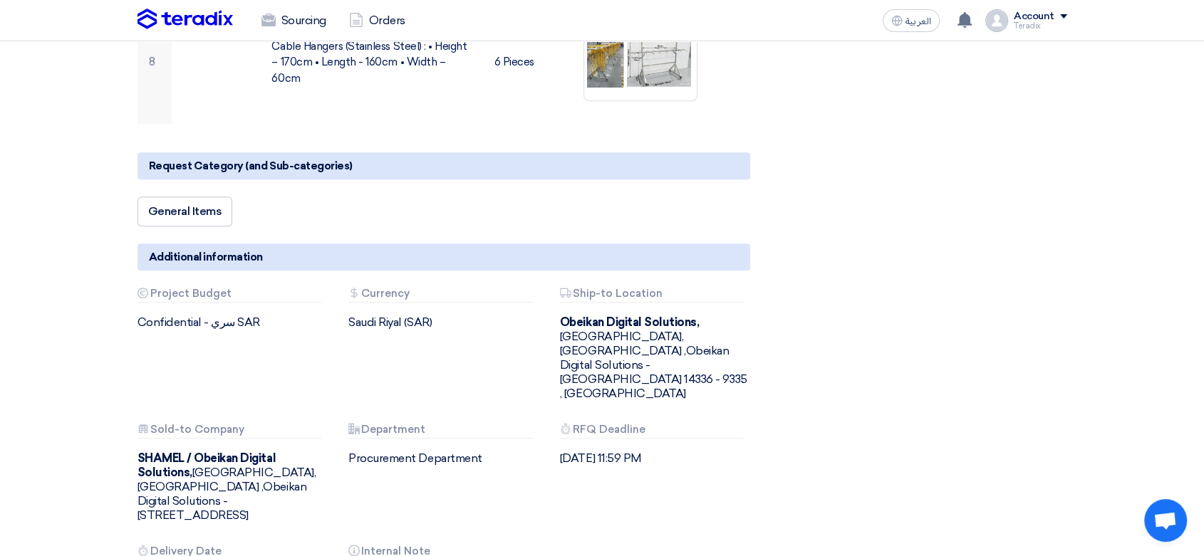
scroll to position [1345, 0]
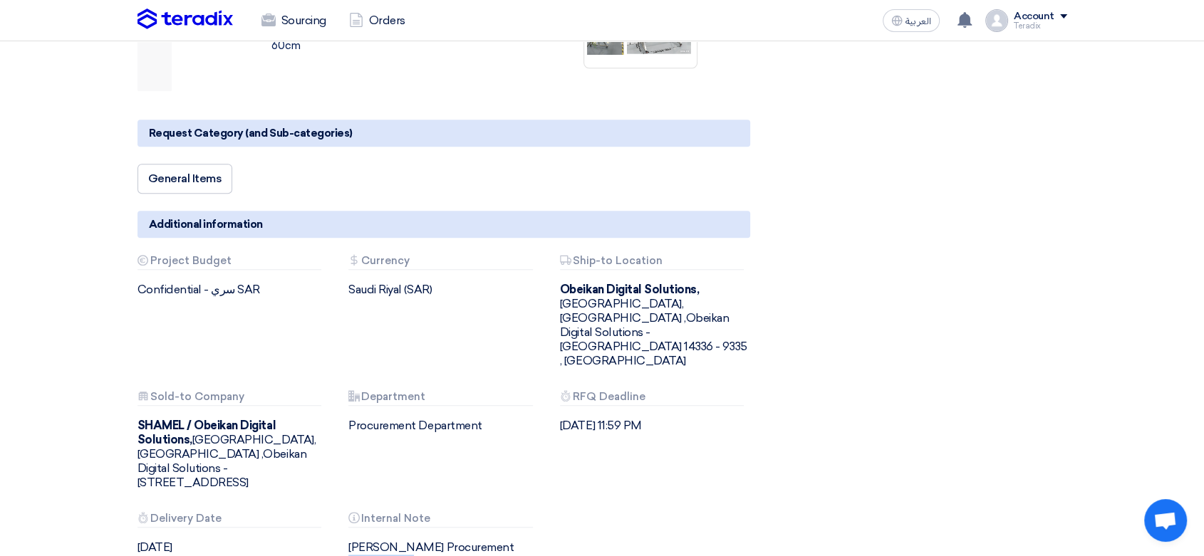
drag, startPoint x: 343, startPoint y: 497, endPoint x: 422, endPoint y: 497, distance: 78.4
click at [422, 513] on div "Attachments Internal Note [PERSON_NAME] Procurement Coordinator [EMAIL_ADDRESS]…" at bounding box center [444, 562] width 212 height 99
copy div "[PERSON_NAME]"
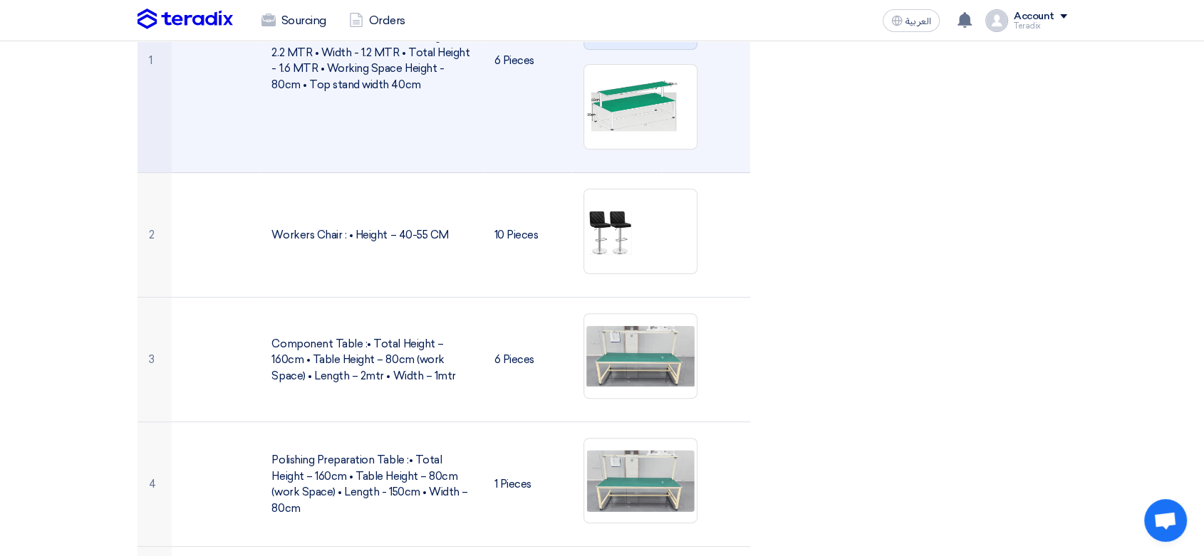
scroll to position [0, 0]
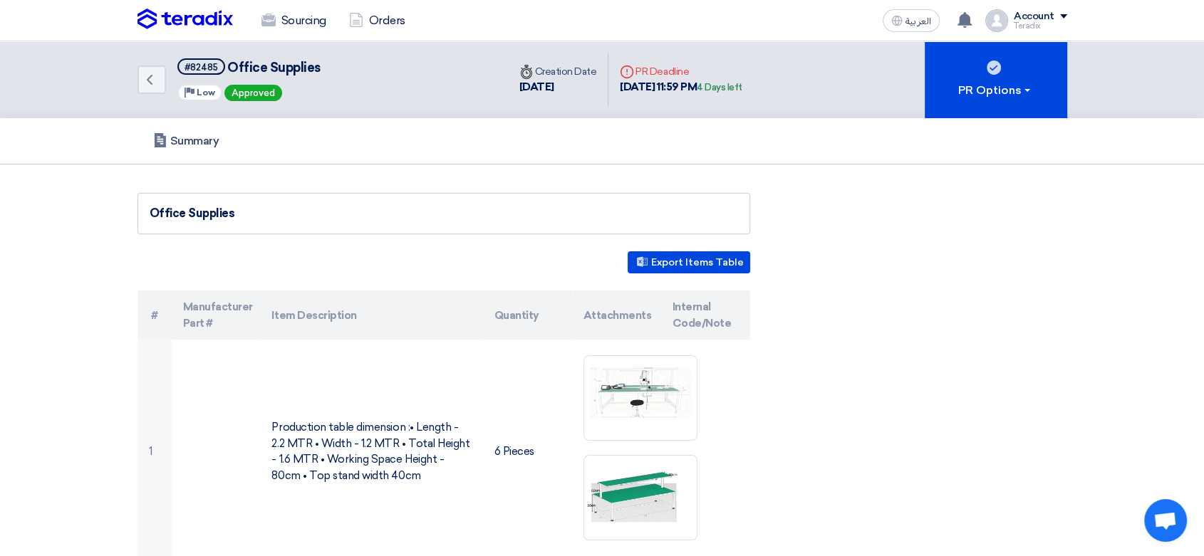
click at [205, 24] on img at bounding box center [185, 19] width 95 height 21
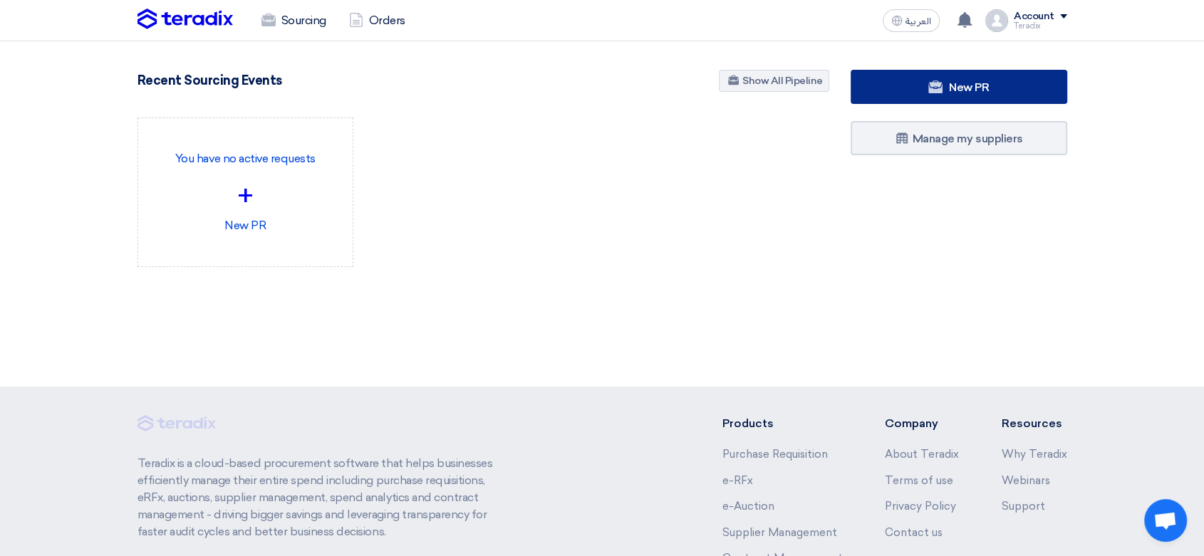
click at [928, 88] on use at bounding box center [935, 87] width 14 height 13
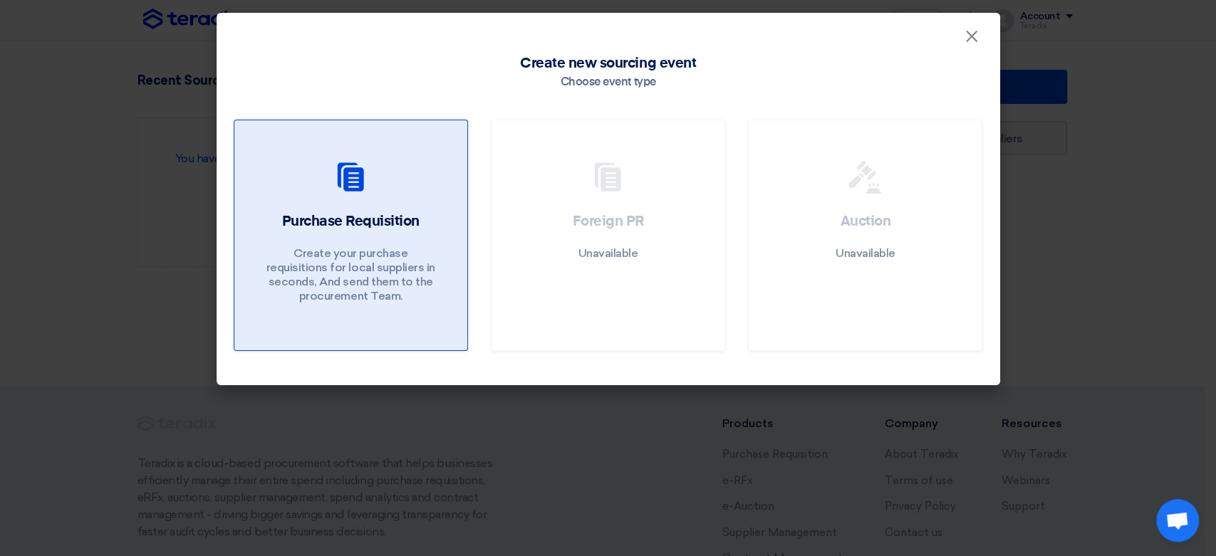
drag, startPoint x: 413, startPoint y: 219, endPoint x: 390, endPoint y: 206, distance: 26.5
click at [414, 219] on h2 "Purchase Requisition" at bounding box center [350, 222] width 138 height 20
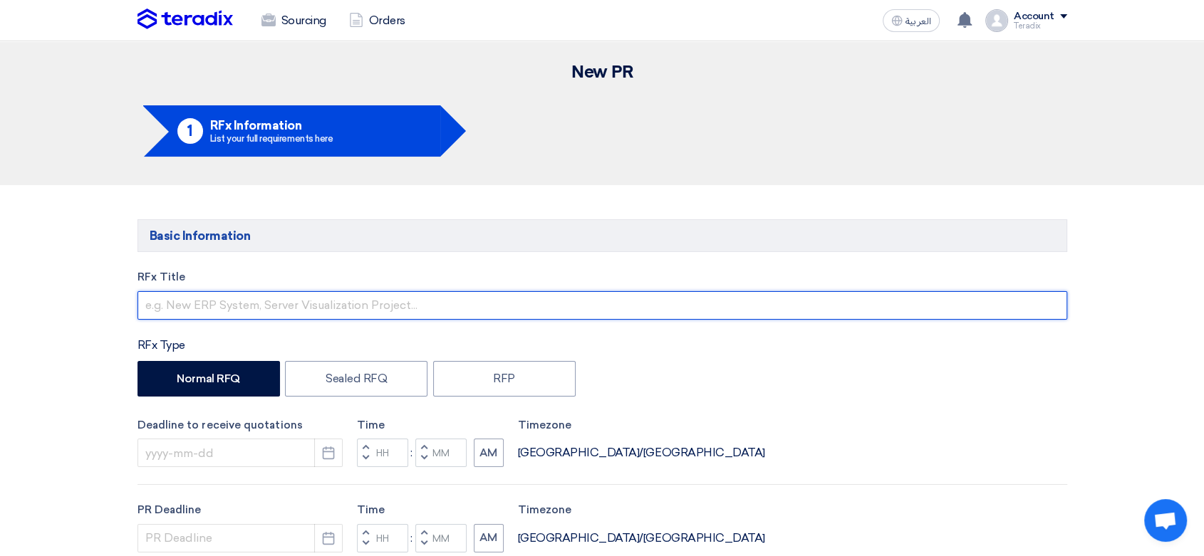
click at [446, 304] on input "text" at bounding box center [603, 305] width 930 height 28
paste input "2585-2 ([PERSON_NAME])"
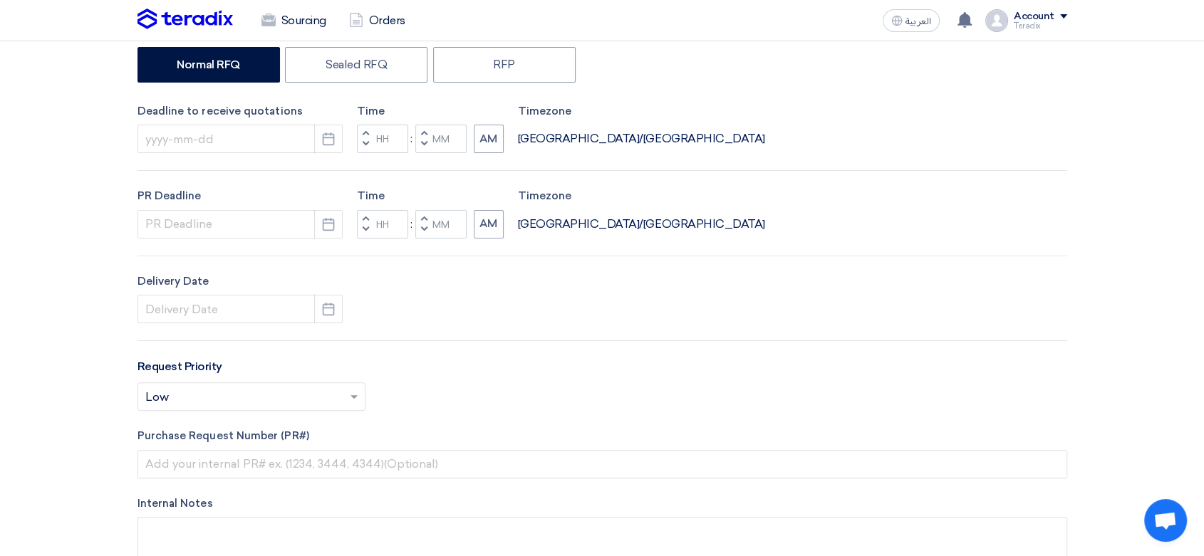
scroll to position [316, 0]
type input "2585-2 ([PERSON_NAME])"
click at [328, 121] on div "Deadline to receive quotations Pick a date" at bounding box center [240, 126] width 205 height 51
click at [331, 133] on use "button" at bounding box center [329, 136] width 12 height 13
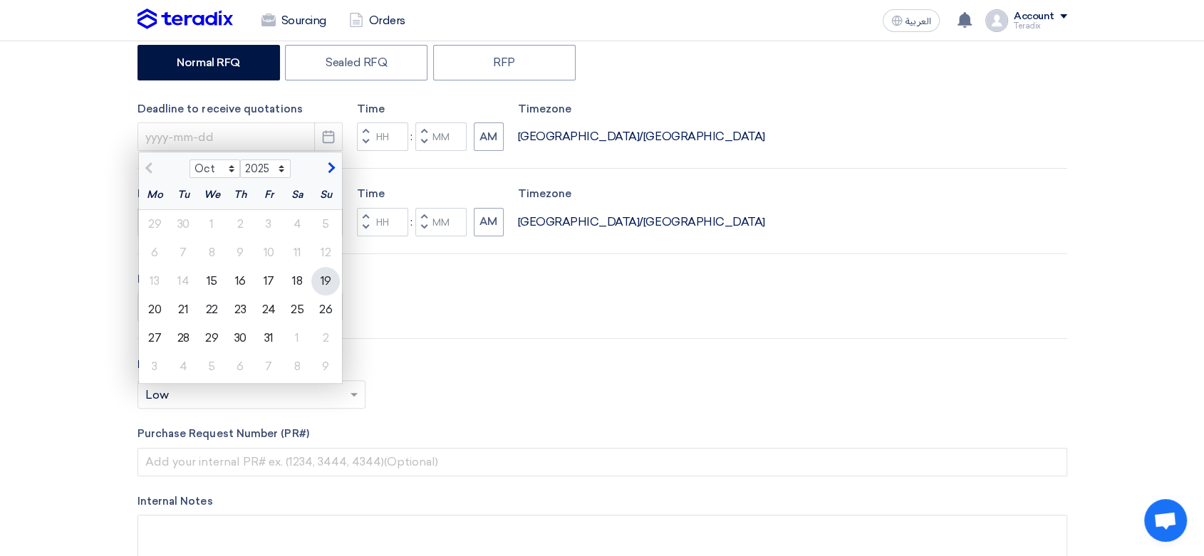
click at [319, 286] on div "19" at bounding box center [325, 281] width 28 height 28
type input "[DATE]"
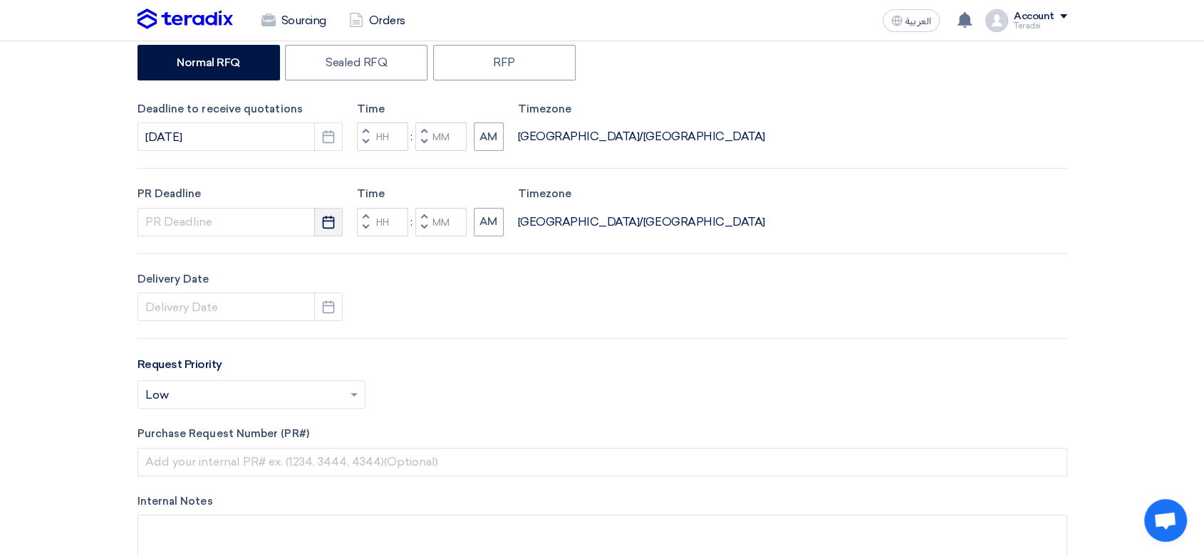
click at [332, 234] on button "Pick a date" at bounding box center [328, 222] width 28 height 28
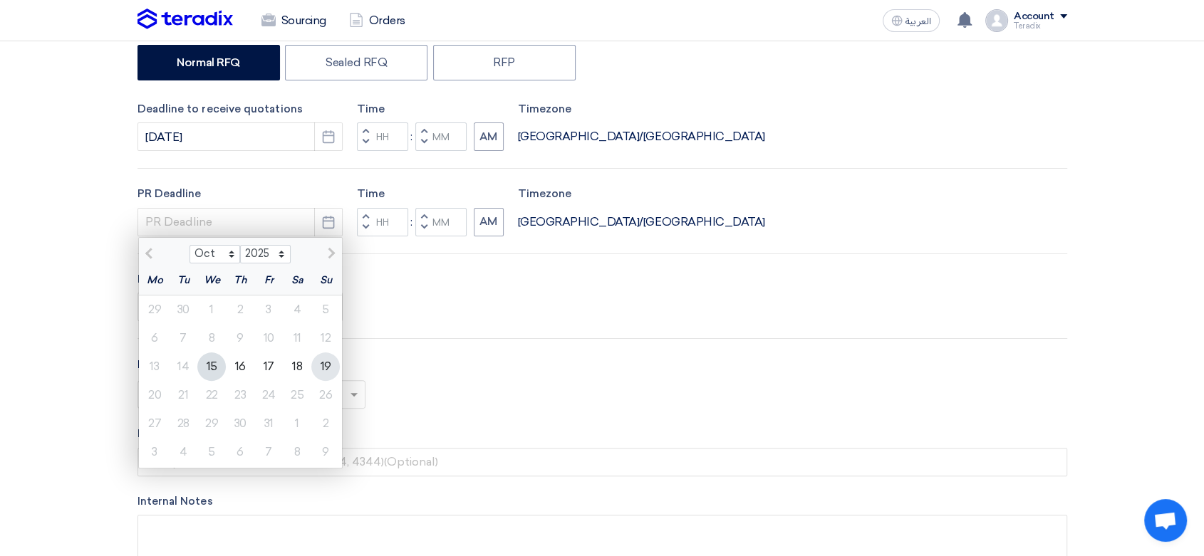
click at [328, 366] on div "19" at bounding box center [325, 367] width 28 height 28
type input "[DATE]"
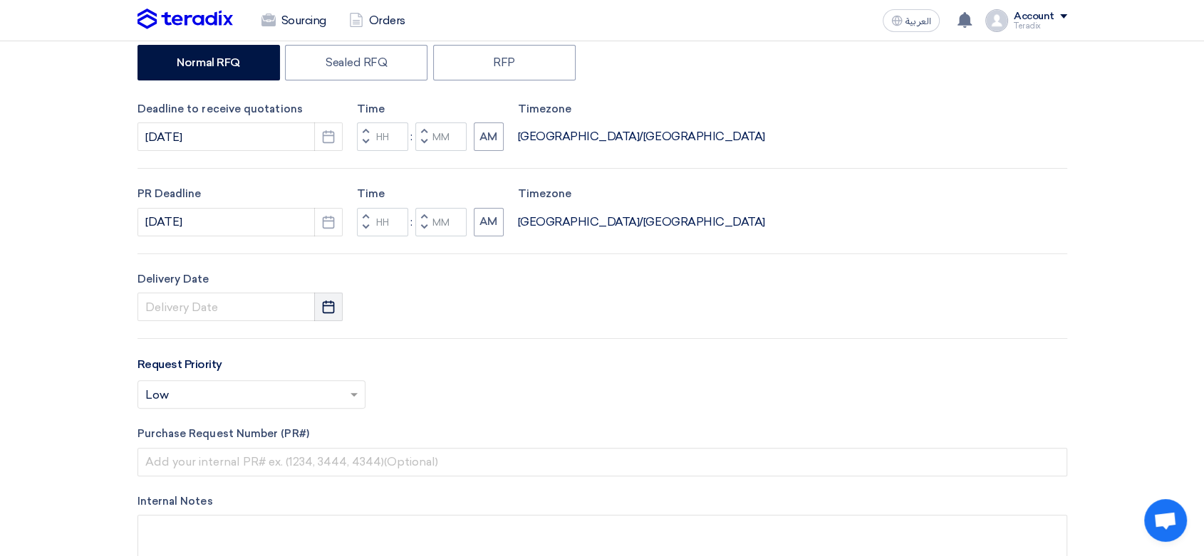
click at [328, 296] on button "Pick a date" at bounding box center [328, 307] width 28 height 28
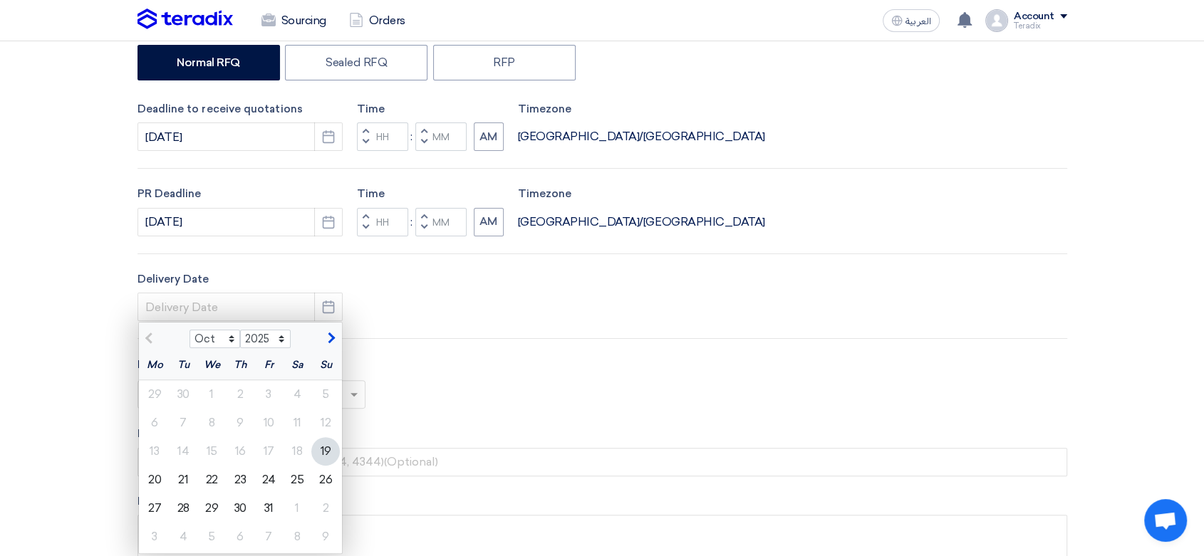
drag, startPoint x: 325, startPoint y: 455, endPoint x: 378, endPoint y: 409, distance: 69.7
click at [329, 452] on div "19" at bounding box center [325, 451] width 28 height 28
type input "[DATE]"
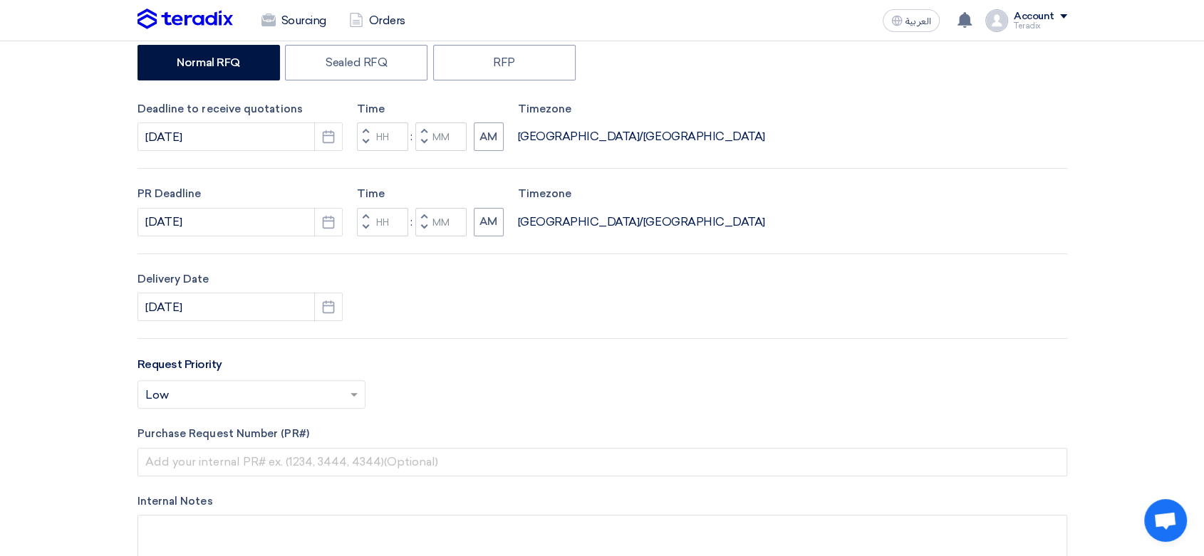
click at [422, 147] on button "Decrement minutes" at bounding box center [423, 143] width 17 height 18
type input "11"
type input "59"
click at [415, 226] on button "Decrement minutes" at bounding box center [423, 228] width 17 height 18
type input "11"
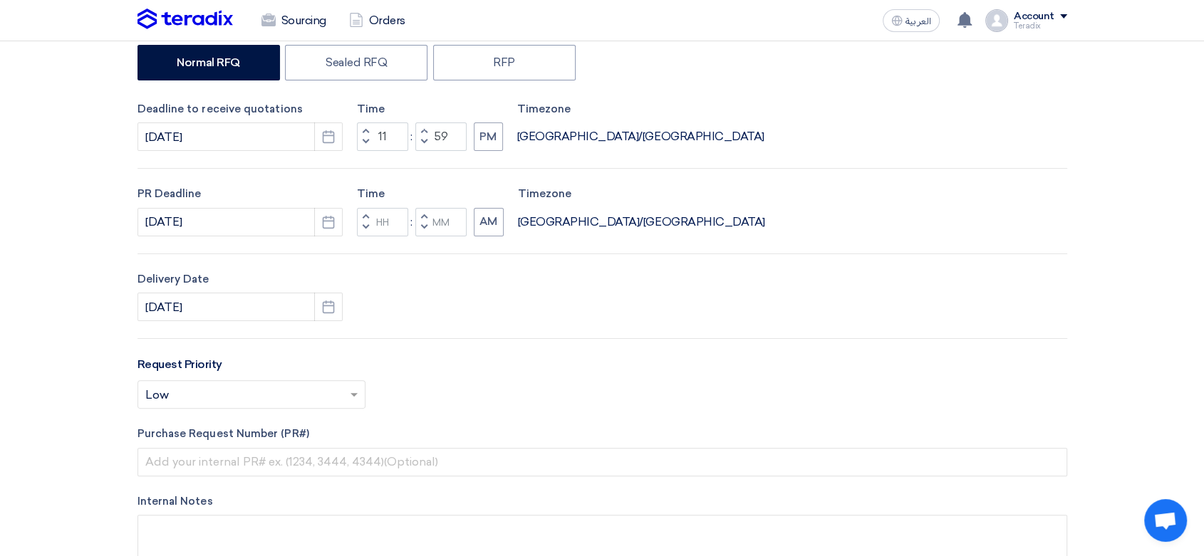
type input "59"
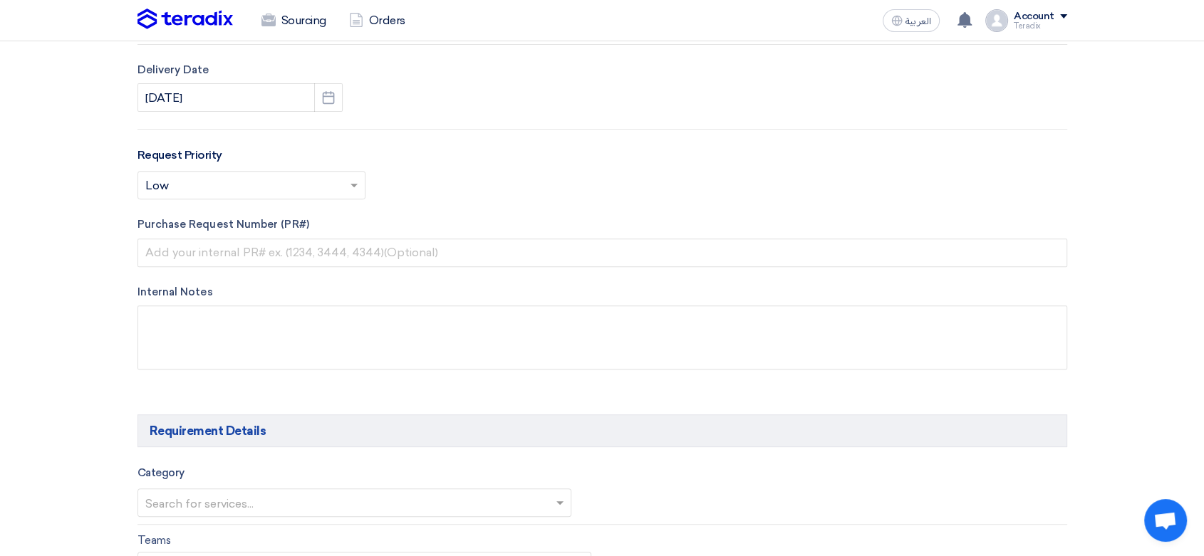
scroll to position [554, 0]
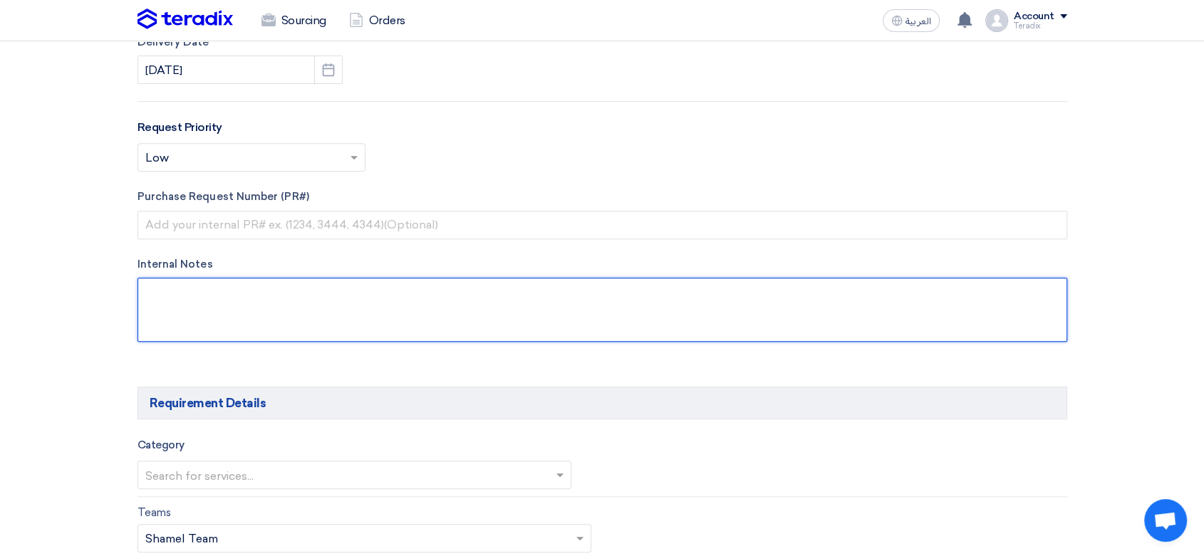
click at [390, 301] on textarea at bounding box center [603, 310] width 930 height 64
paste textarea "RAZANALMOTIREY"
paste textarea "l [EMAIL_ADDRESS][DOMAIN_NAME]"
click at [145, 312] on textarea at bounding box center [603, 310] width 930 height 64
click at [402, 300] on textarea at bounding box center [603, 310] width 930 height 64
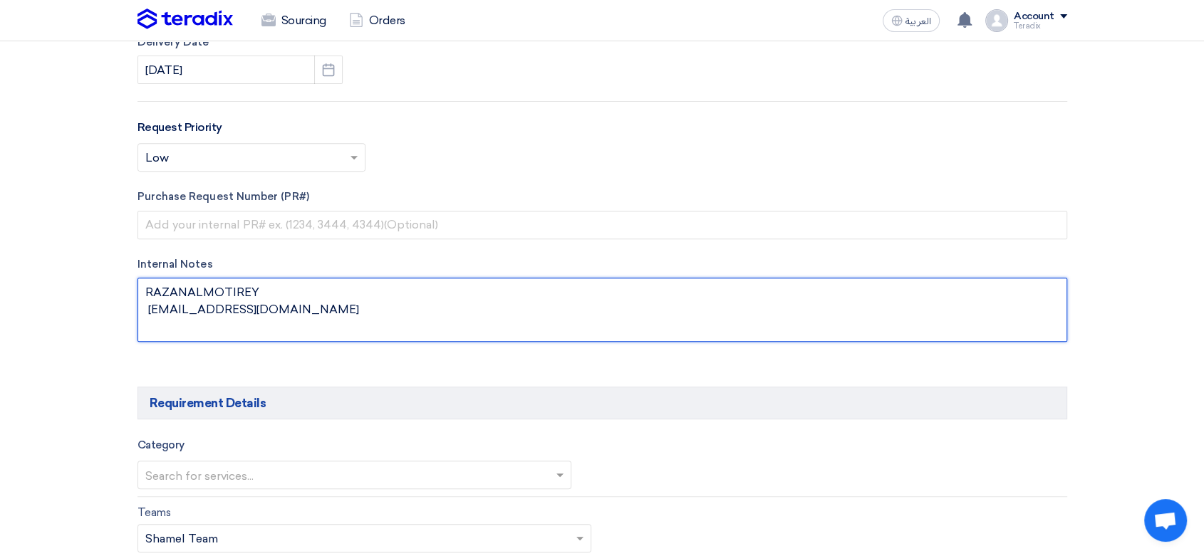
click at [399, 304] on textarea at bounding box center [603, 310] width 930 height 64
paste textarea "Saudi Air Navigation Services"
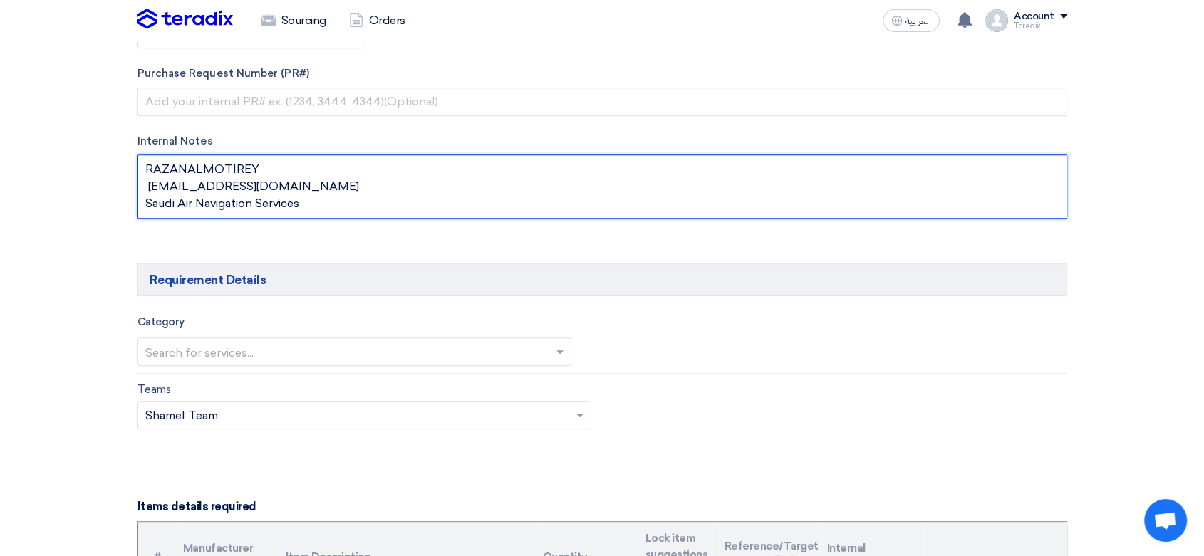
scroll to position [712, 0]
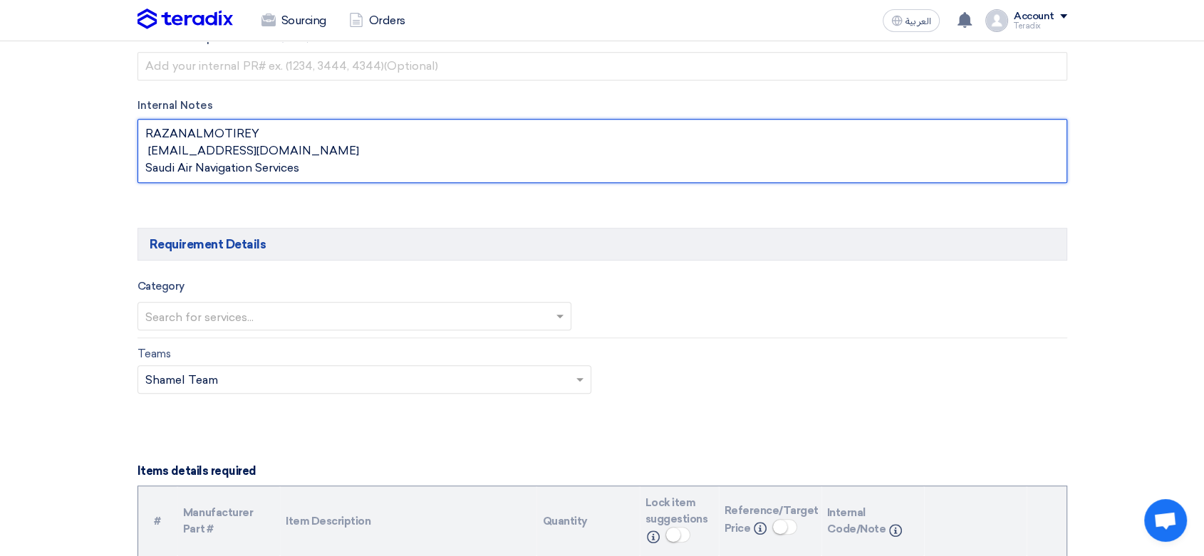
type textarea "RAZANALMOTIREY [EMAIL_ADDRESS][DOMAIN_NAME] Saudi Air Navigation Services"
